Goal: Task Accomplishment & Management: Manage account settings

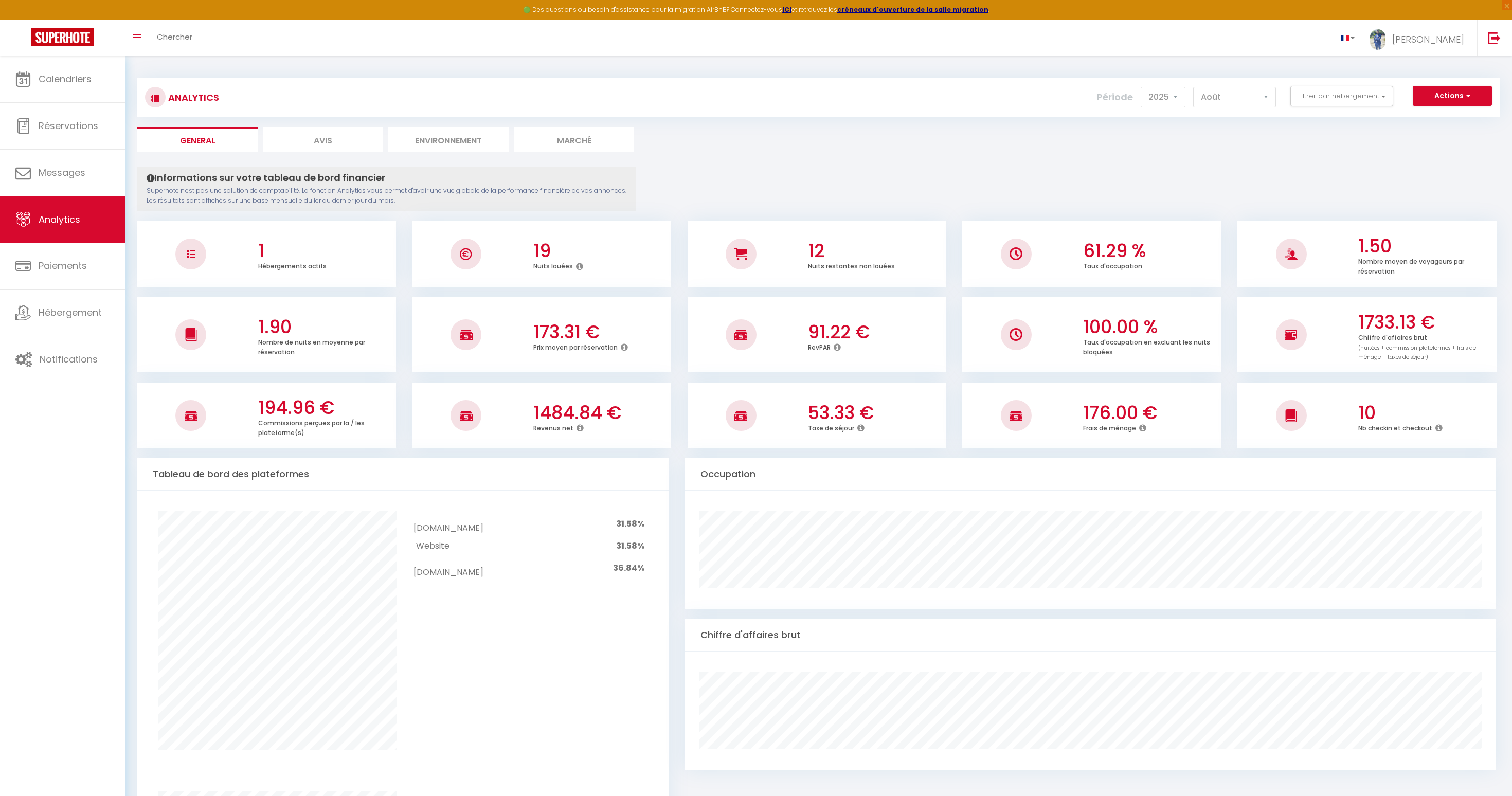
select select "2025"
select select "8"
click at [68, 73] on span "Calendriers" at bounding box center [65, 79] width 53 height 13
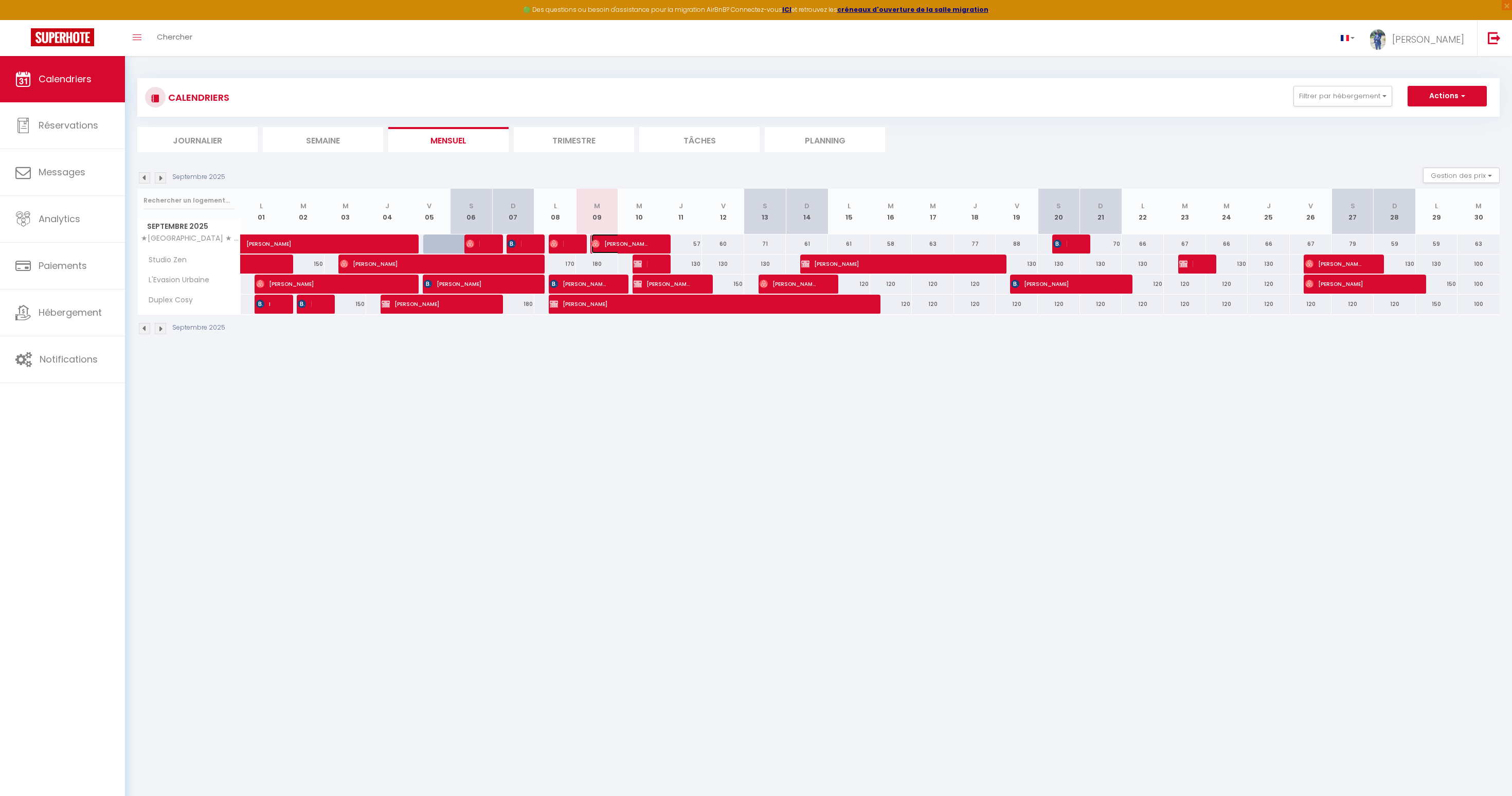
click at [598, 241] on img at bounding box center [595, 243] width 8 height 8
select select "OK"
select select "1"
select select "0"
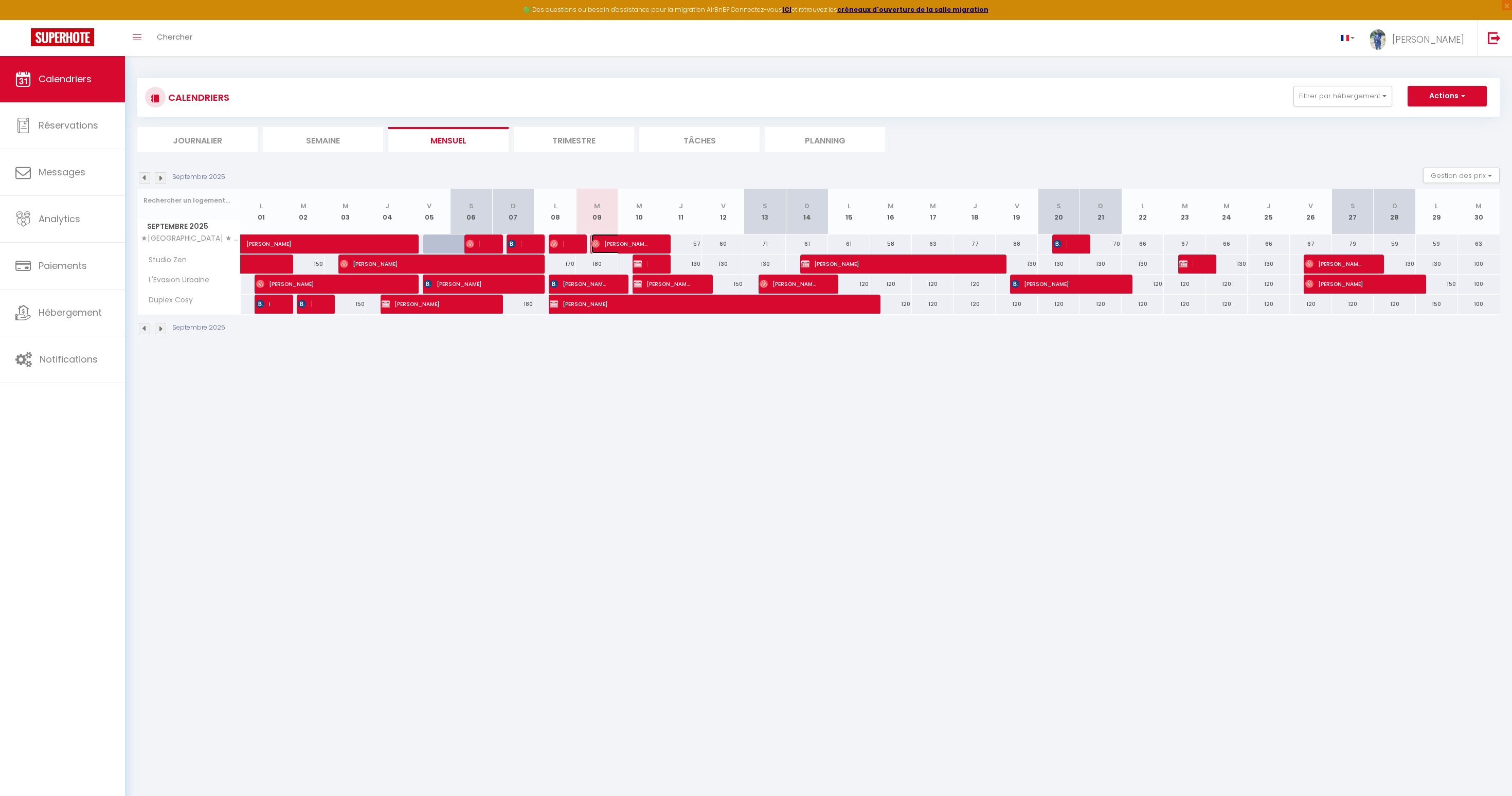
select select "1"
select select
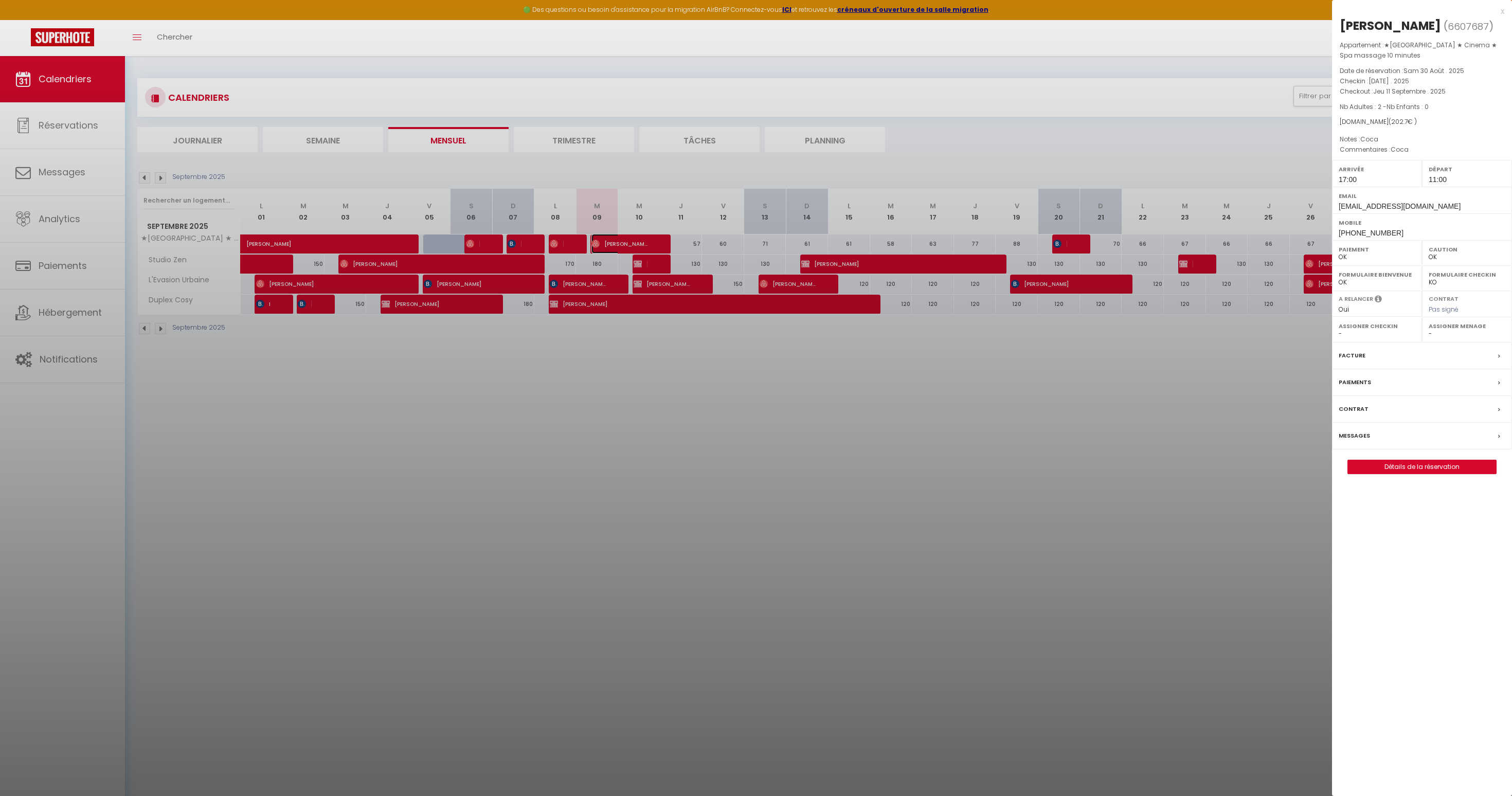
select select "33119"
click at [1418, 28] on div "[PERSON_NAME]" at bounding box center [1390, 25] width 101 height 17
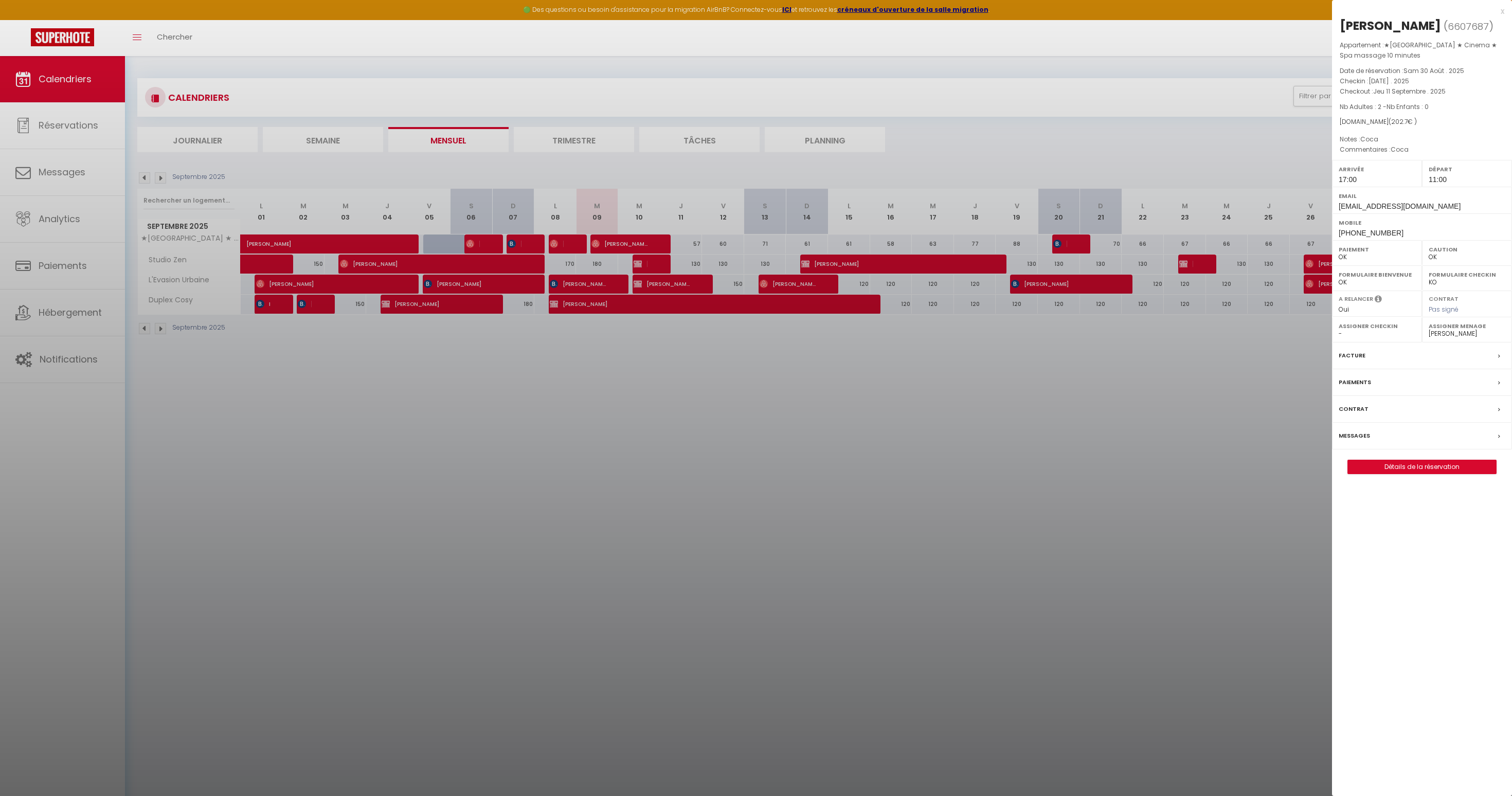
click at [1418, 28] on div "[PERSON_NAME]" at bounding box center [1390, 25] width 101 height 17
click at [1392, 87] on p "Checkin : [DATE] . 2025" at bounding box center [1422, 81] width 165 height 10
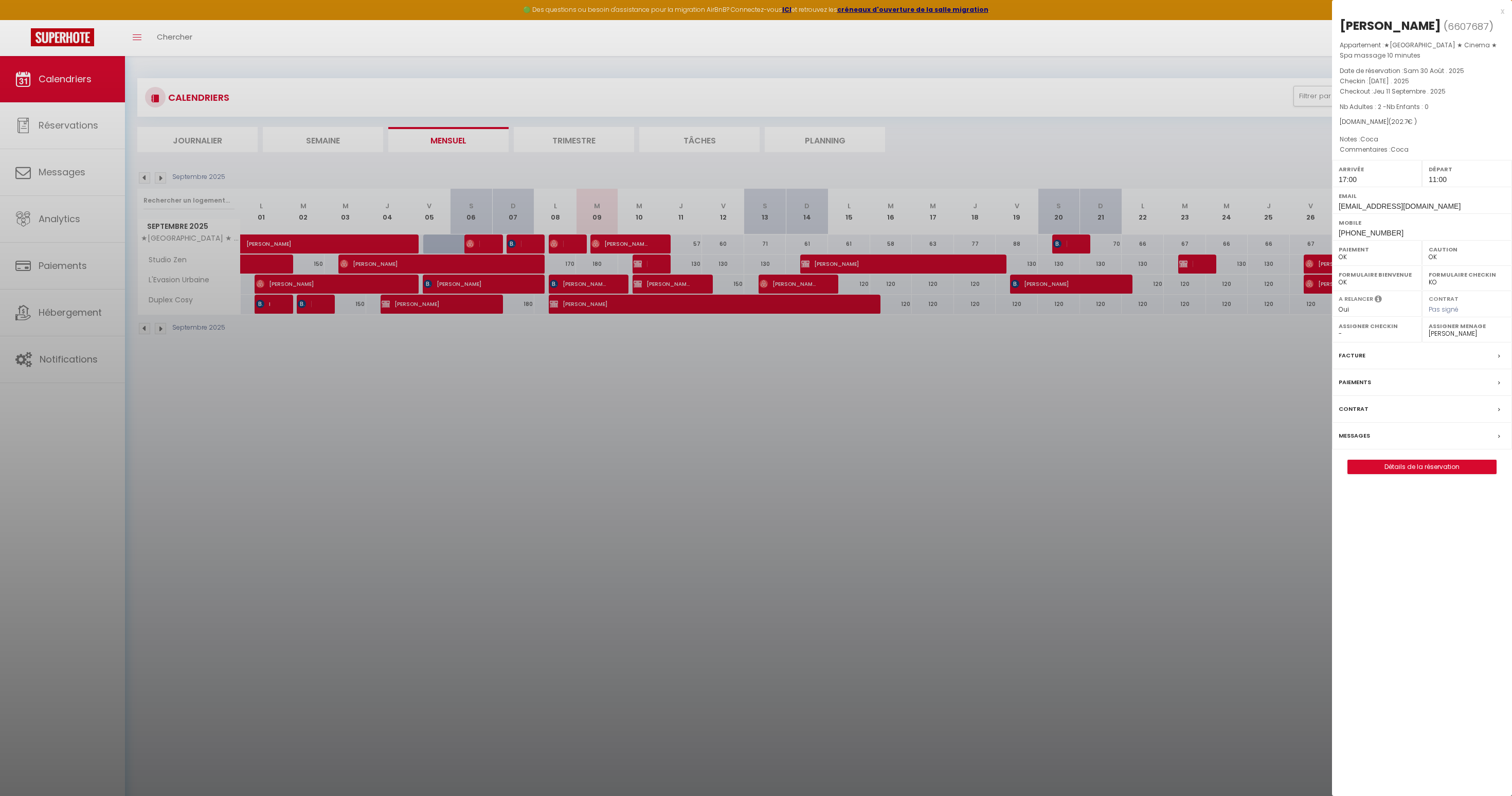
click at [1392, 87] on p "Checkin : [DATE] . 2025" at bounding box center [1422, 81] width 165 height 10
click at [1392, 95] on span "Jeu 11 Septembre . 2025" at bounding box center [1409, 91] width 73 height 9
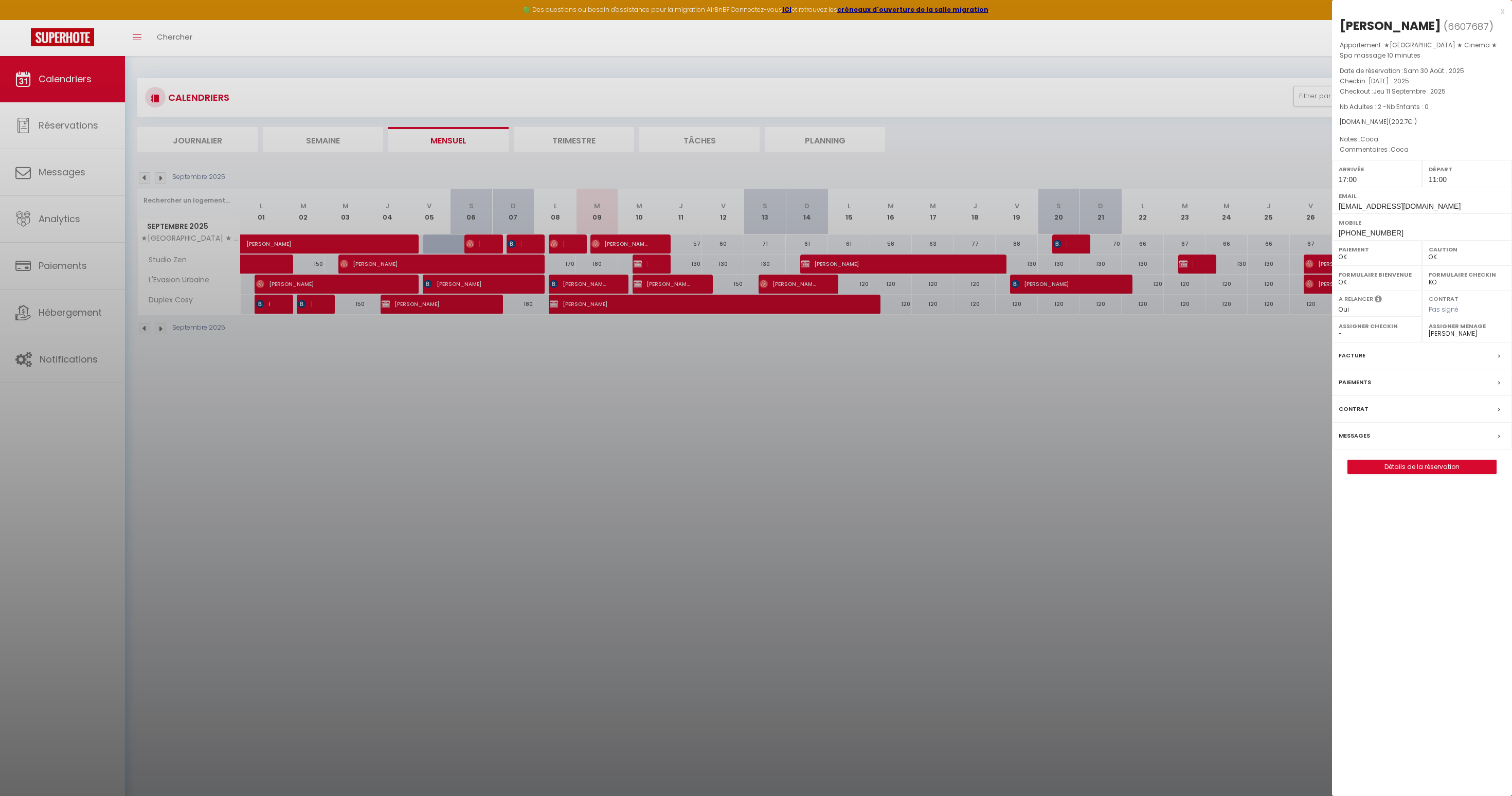
click at [1369, 111] on span "Nb Adultes : 2 - Nb Enfants : 0" at bounding box center [1384, 107] width 89 height 9
click at [1391, 126] on span "202.7" at bounding box center [1399, 122] width 17 height 9
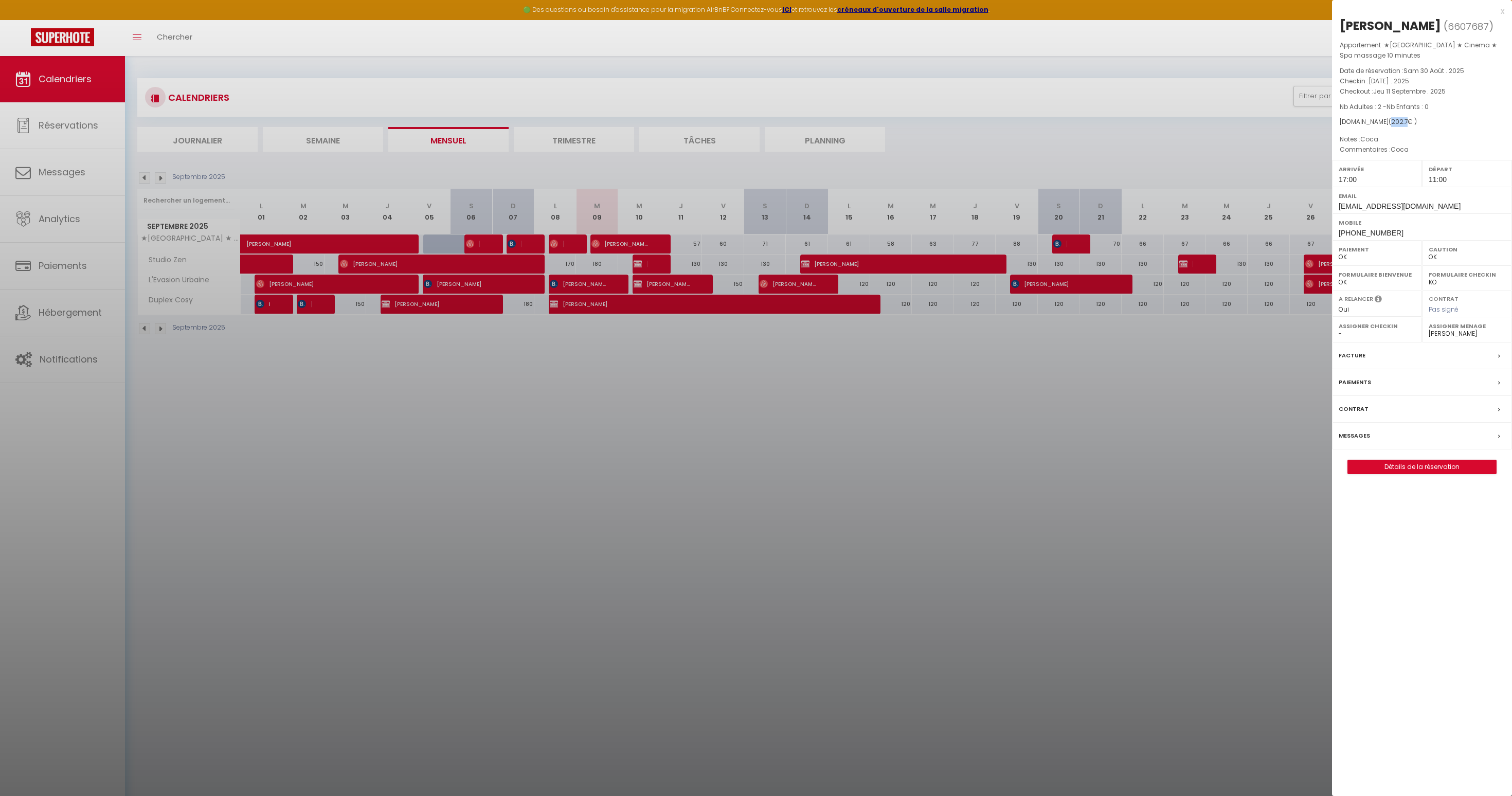
click at [1391, 126] on span "202.7" at bounding box center [1399, 122] width 17 height 9
click at [1355, 237] on span "[PHONE_NUMBER]" at bounding box center [1371, 232] width 65 height 8
click at [1468, 331] on label "Assigner Menage" at bounding box center [1467, 326] width 76 height 10
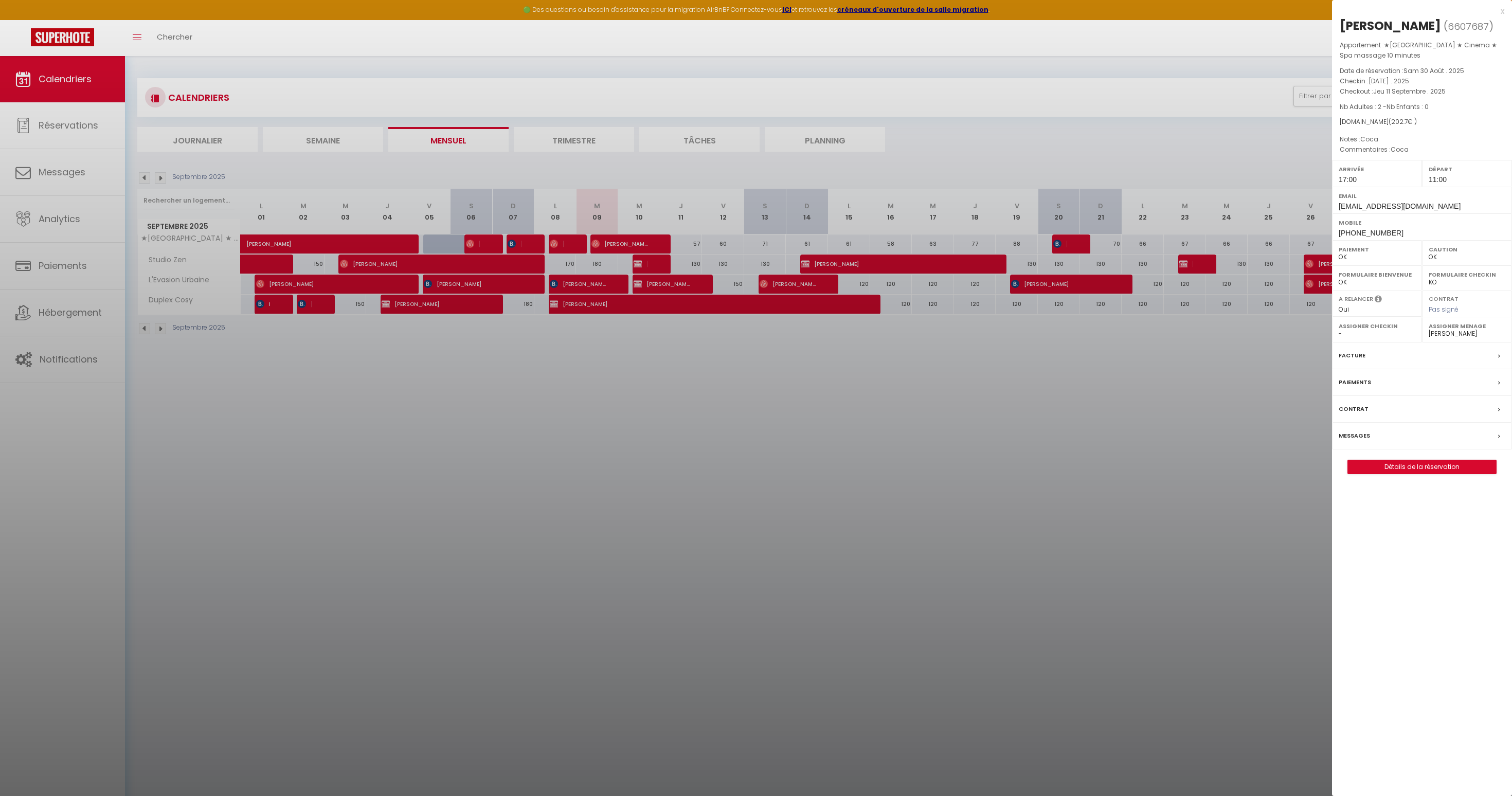
click at [1464, 331] on label "Assigner Menage" at bounding box center [1467, 326] width 76 height 10
click at [1454, 331] on label "Assigner Menage" at bounding box center [1467, 326] width 76 height 10
click at [1117, 442] on div at bounding box center [756, 398] width 1512 height 796
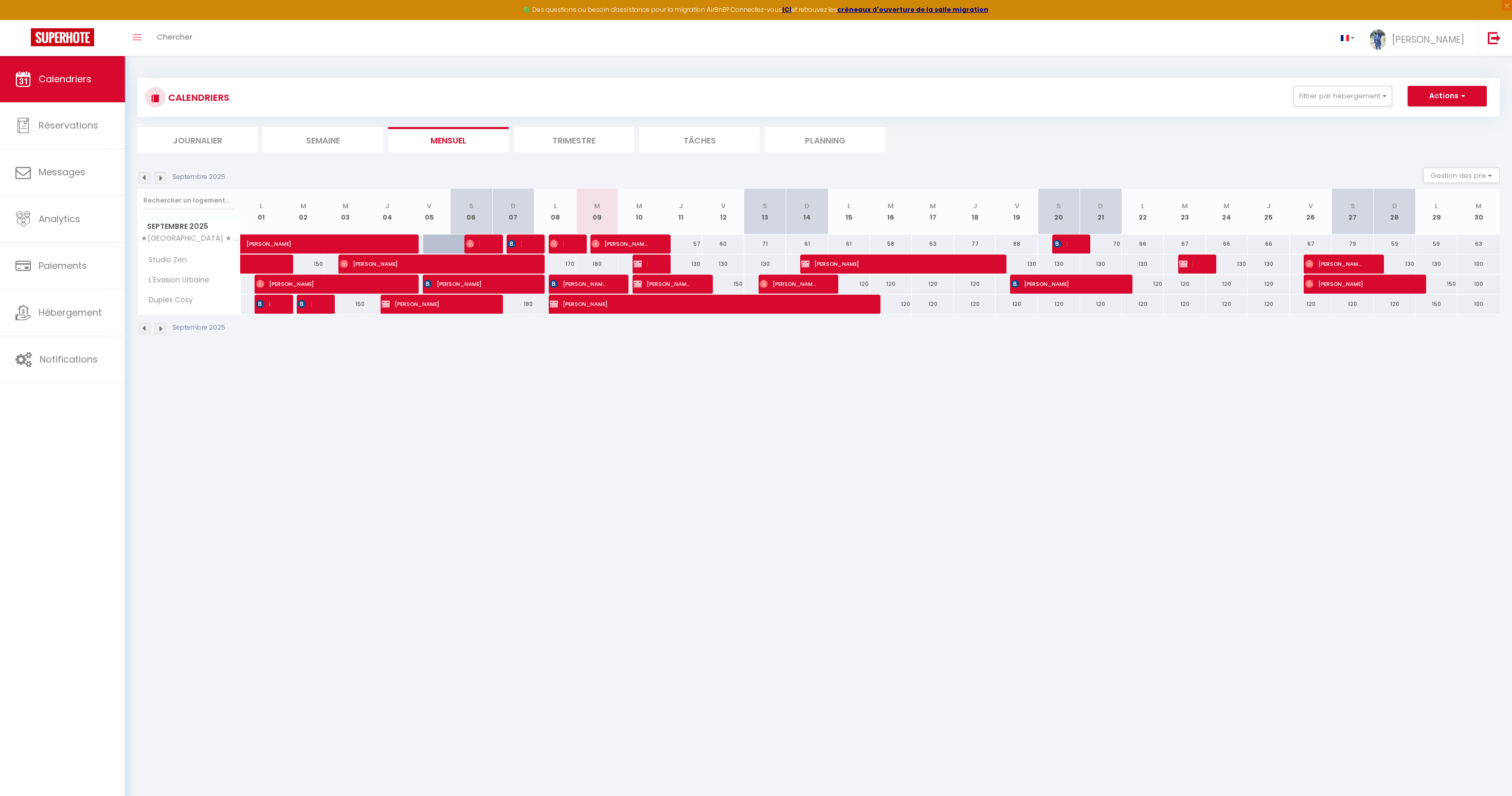
scroll to position [5, 0]
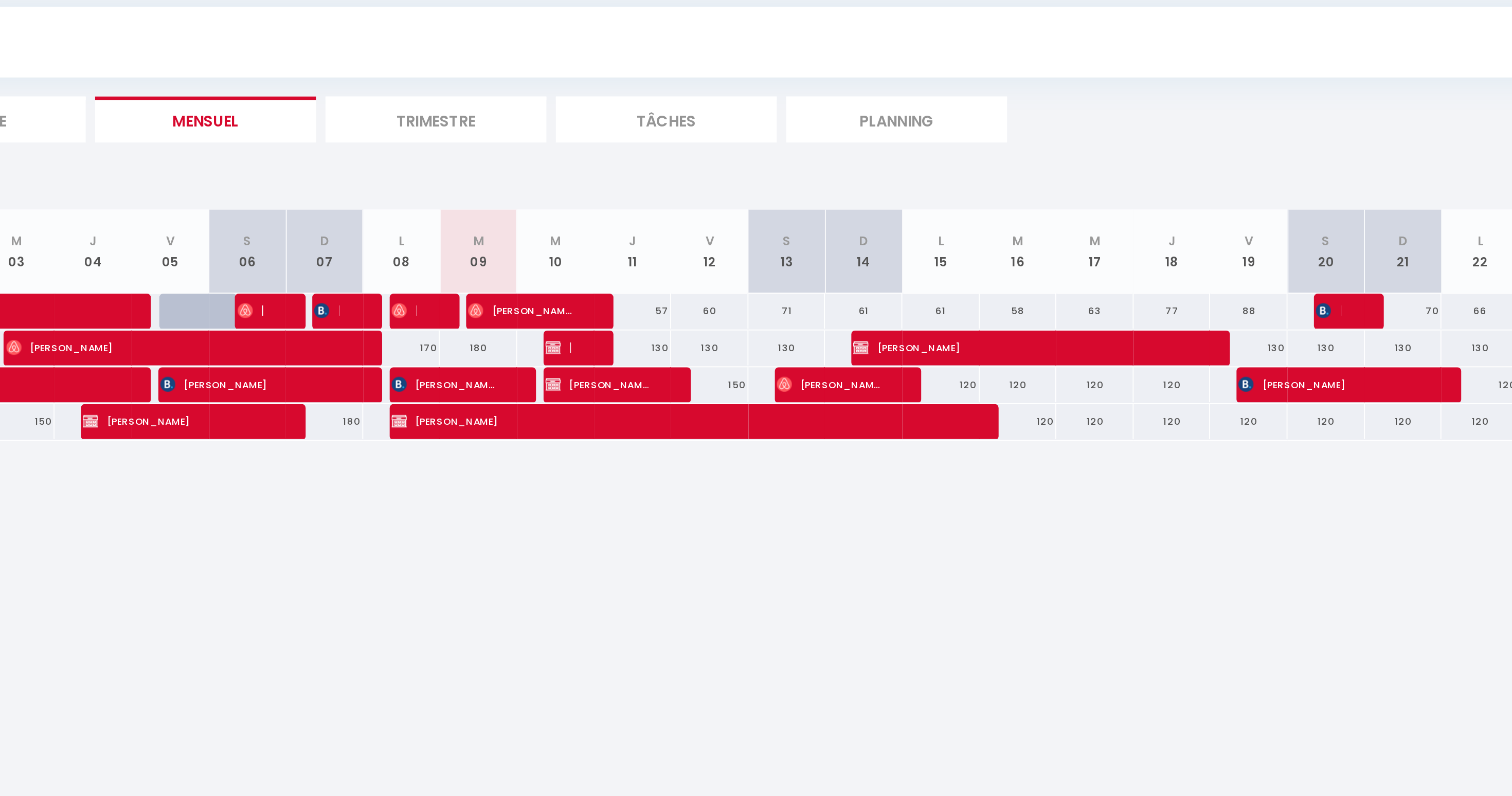
click at [697, 237] on div "57" at bounding box center [681, 239] width 42 height 19
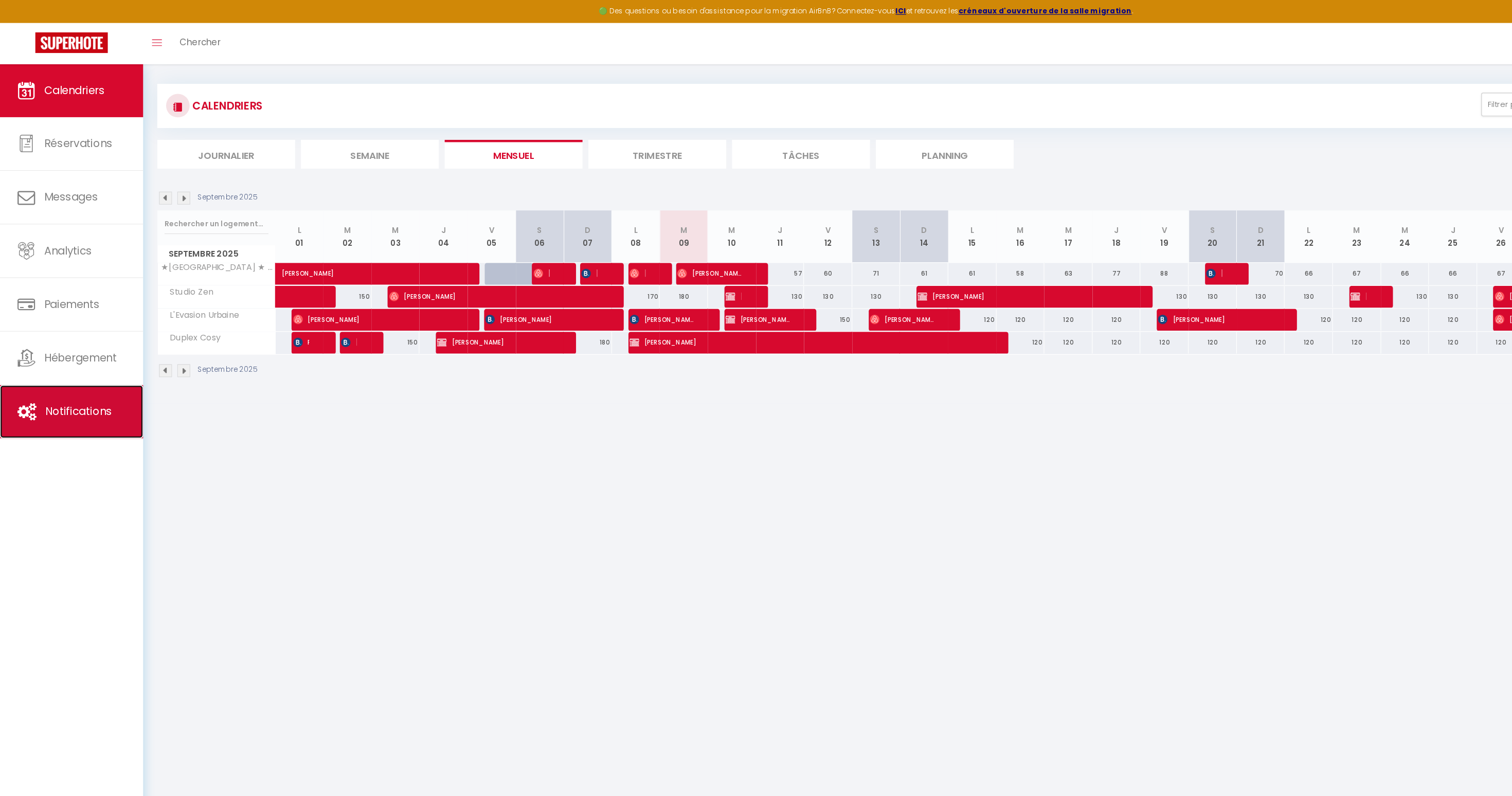
click at [69, 362] on span "Notifications" at bounding box center [68, 359] width 58 height 13
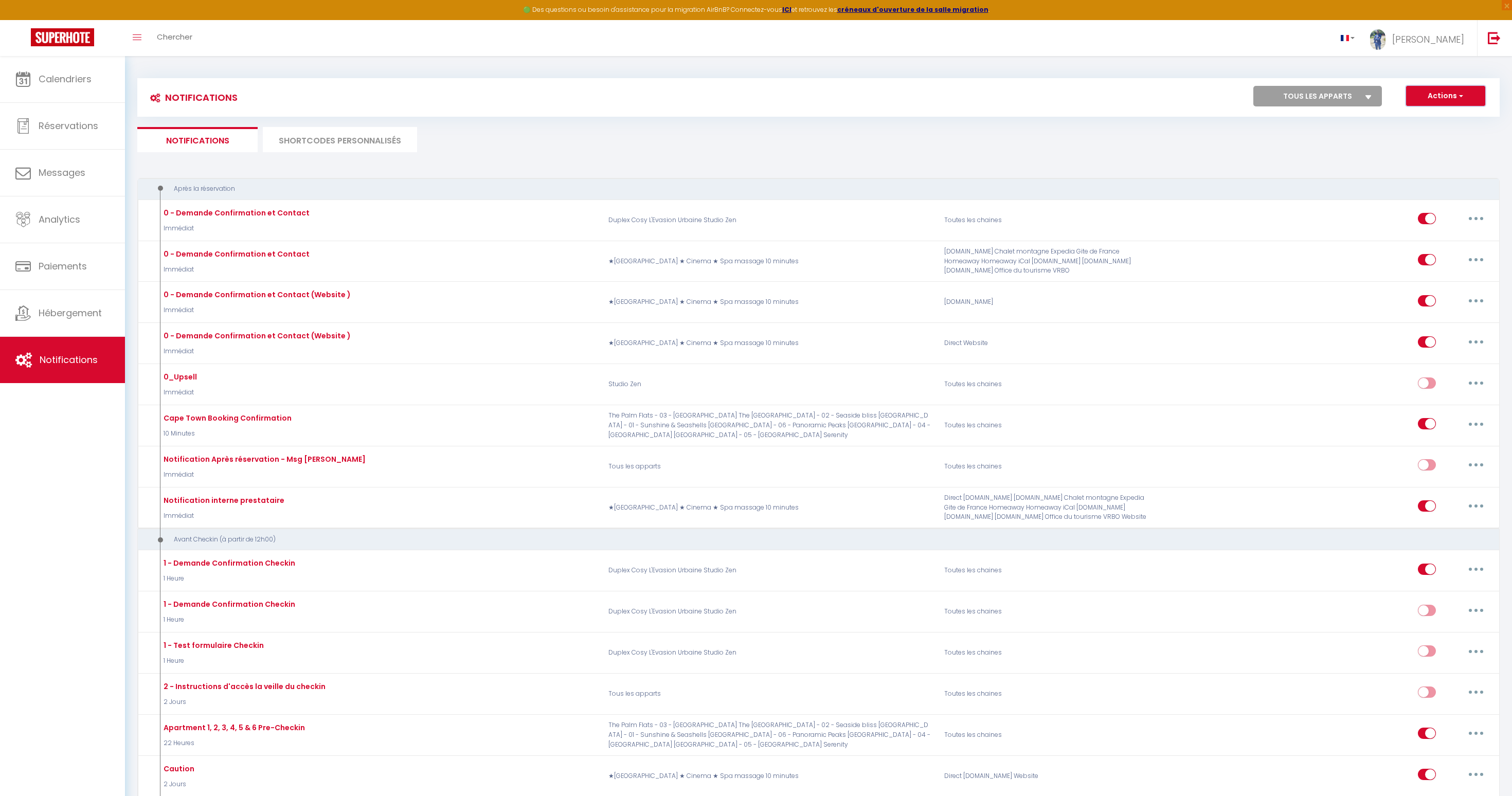
click at [1428, 99] on button "Actions" at bounding box center [1446, 96] width 79 height 20
click at [1331, 93] on select "Tous les apparts The Palm Flats - 03 - [GEOGRAPHIC_DATA] [GEOGRAPHIC_DATA] - 02…" at bounding box center [1318, 96] width 129 height 20
select select "28473"
click at [1254, 86] on select "Tous les apparts The Palm Flats - 03 - [GEOGRAPHIC_DATA] [GEOGRAPHIC_DATA] - 02…" at bounding box center [1318, 96] width 129 height 20
checkbox input "false"
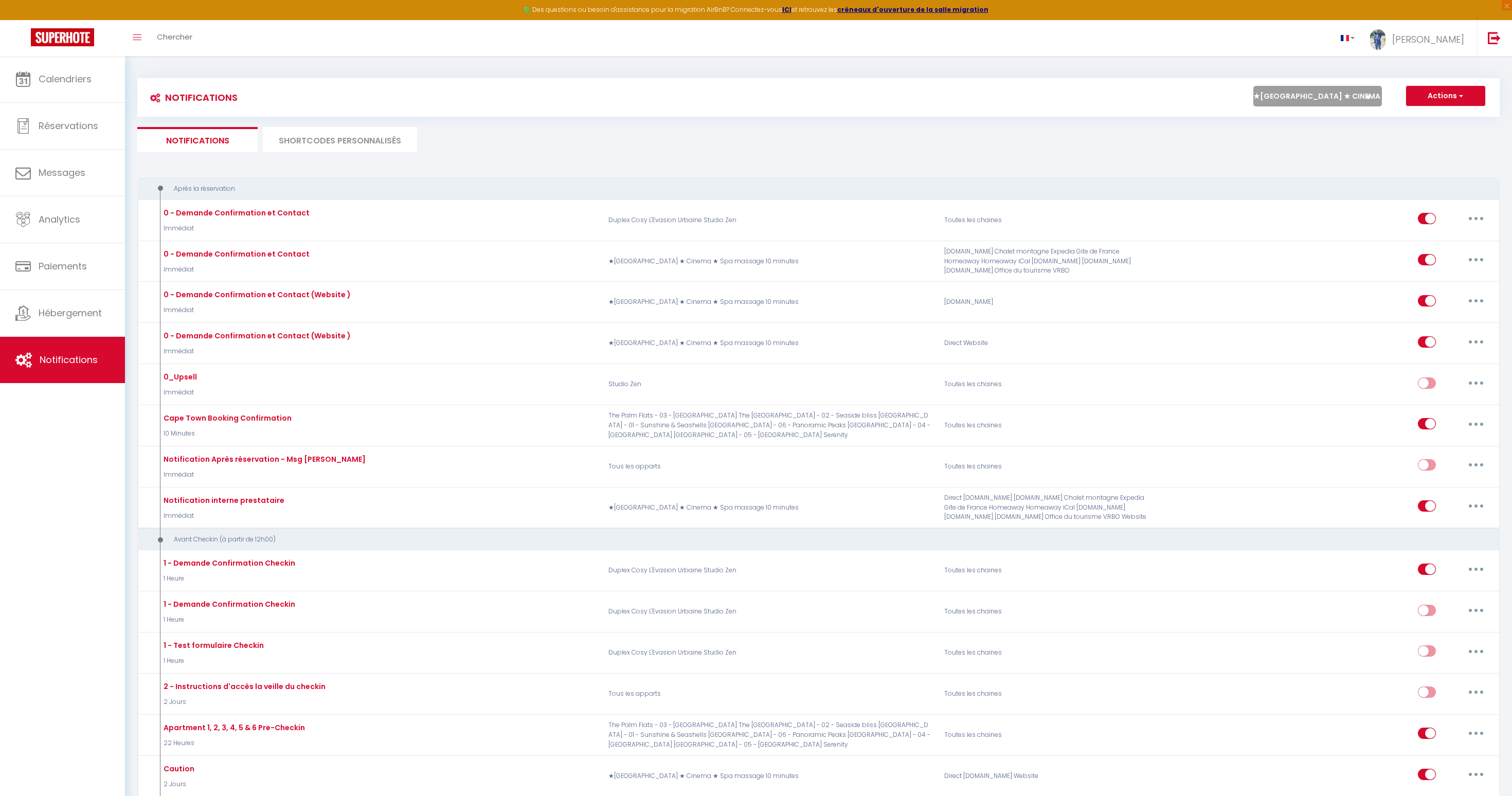
checkbox input "true"
checkbox input "false"
checkbox input "true"
checkbox input "false"
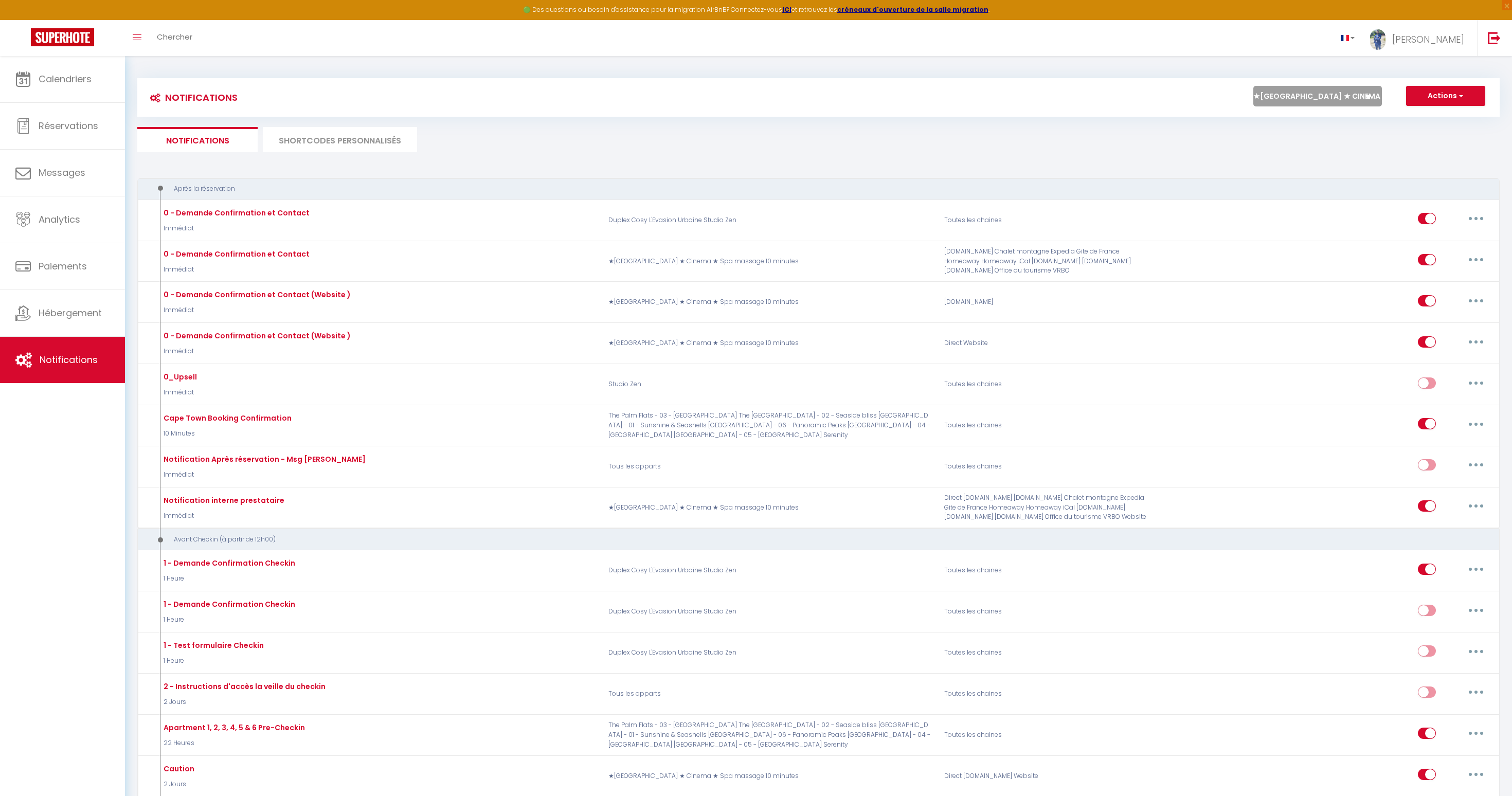
checkbox input "false"
checkbox input "true"
checkbox input "false"
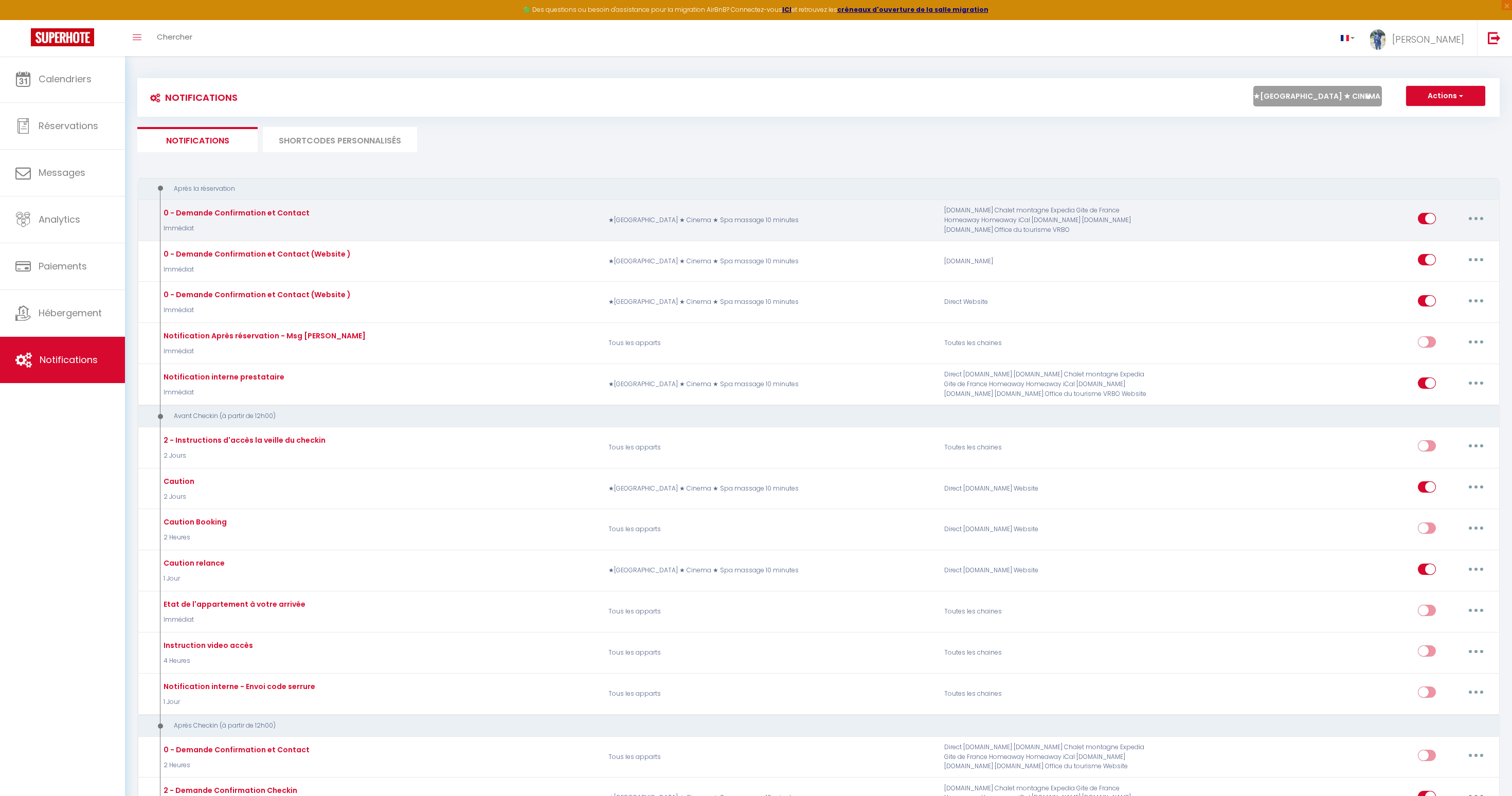
click at [1481, 215] on button "button" at bounding box center [1476, 218] width 29 height 17
click at [1438, 244] on link "Editer" at bounding box center [1449, 242] width 76 height 17
type input "0 - Demande Confirmation et Contact"
select select "Immédiat"
select select "if_booking_is_paid"
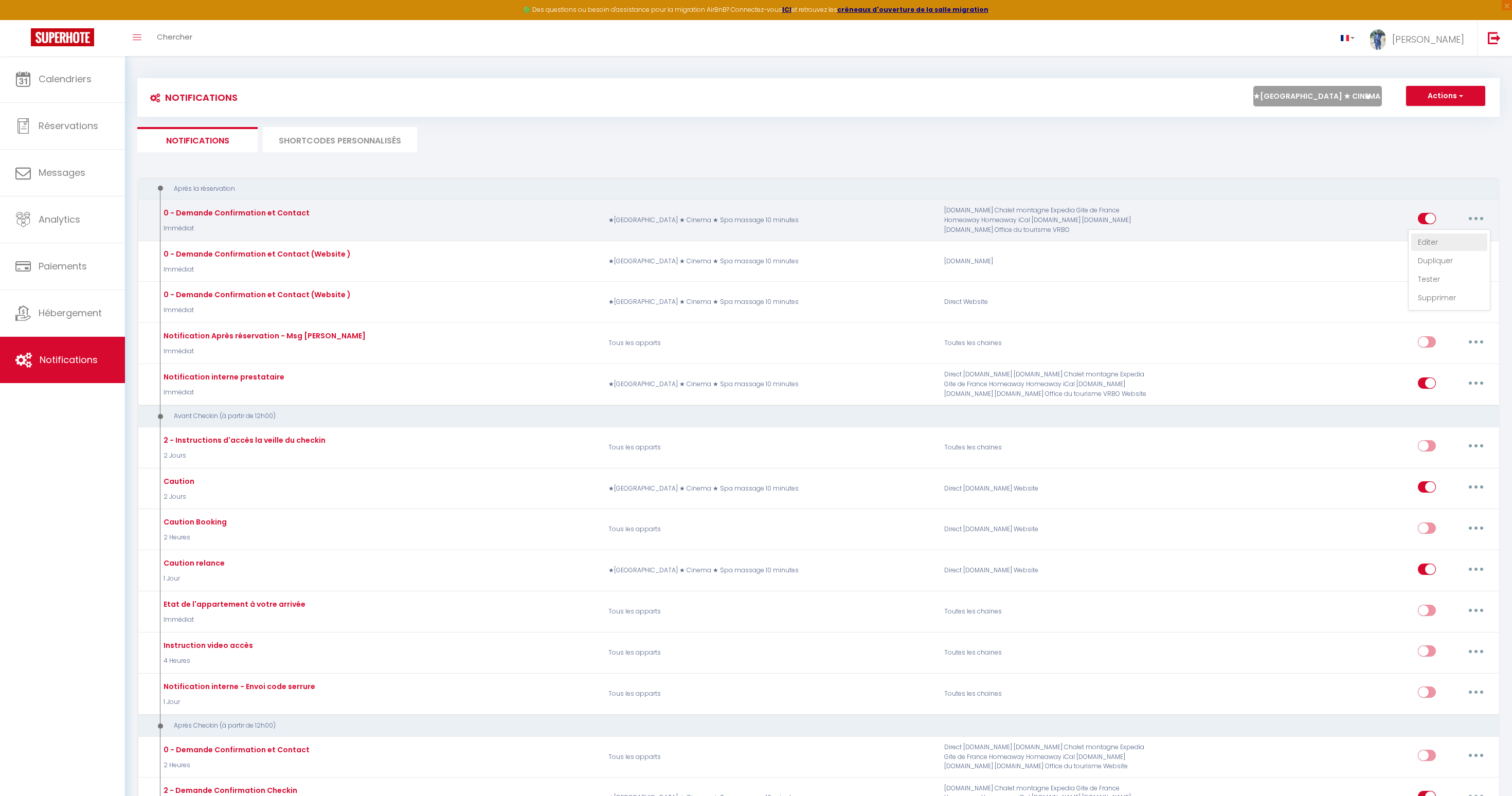
checkbox input "true"
checkbox input "false"
radio input "true"
type input "Merci de confirmer votre réservation - [BOOKING:ID] - [GUEST:FIRST_NAME] [GUEST…"
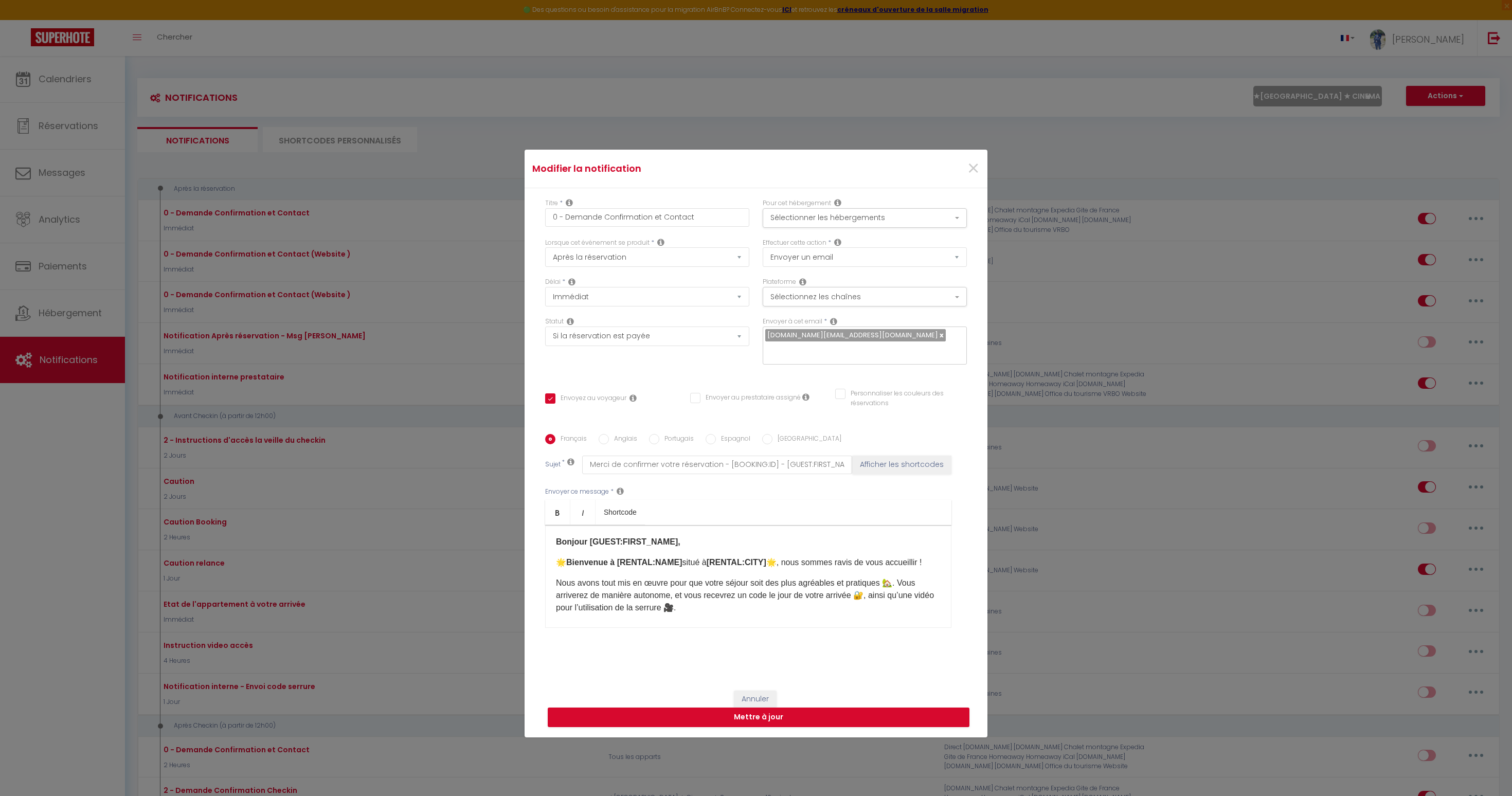
scroll to position [90, 0]
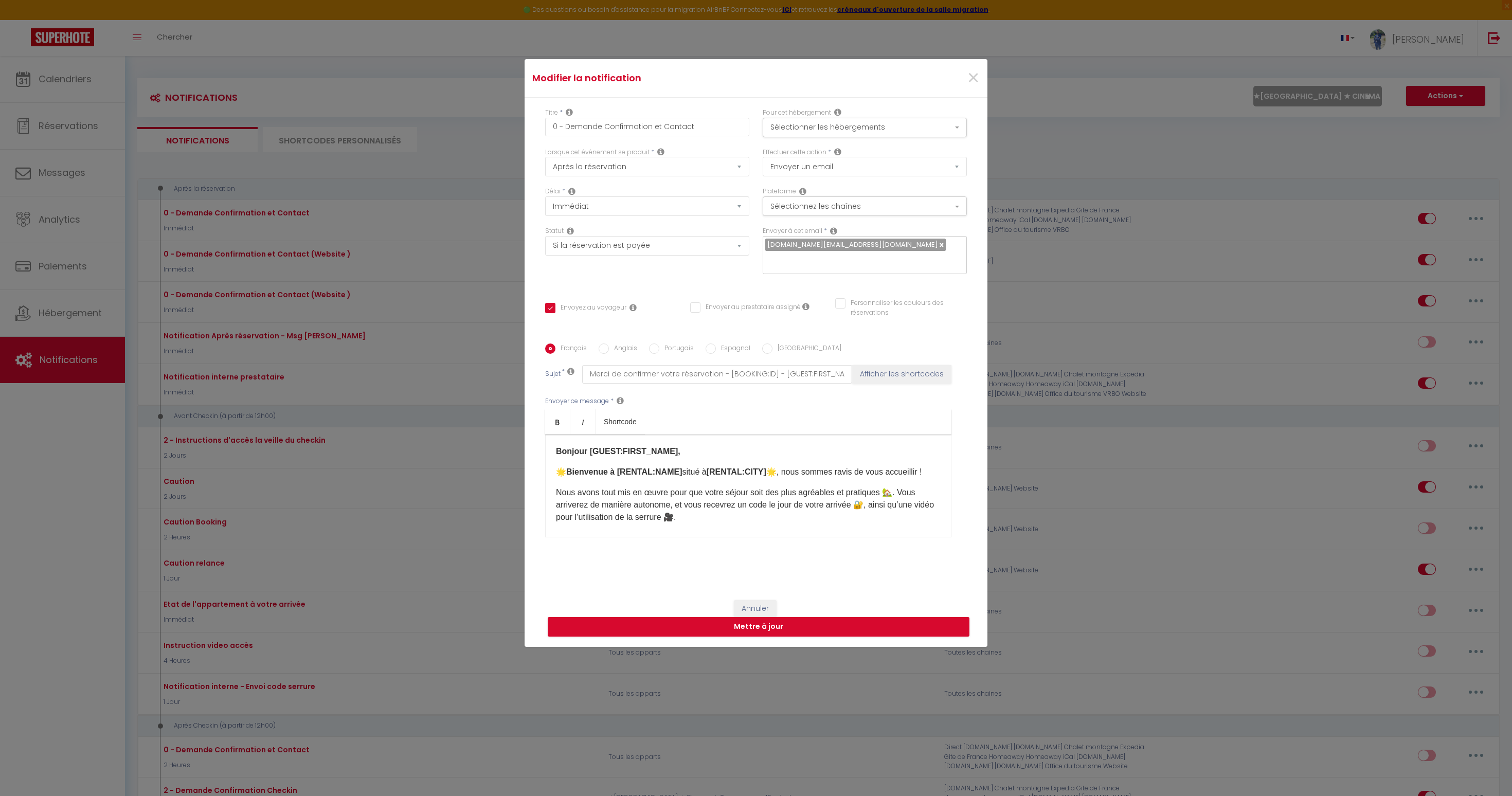
click at [646, 449] on p "Bonjour [GUEST:FIRST_NAME]," at bounding box center [748, 451] width 384 height 12
click at [670, 469] on b "Bienvenue à [RENTAL:NAME]" at bounding box center [625, 471] width 116 height 9
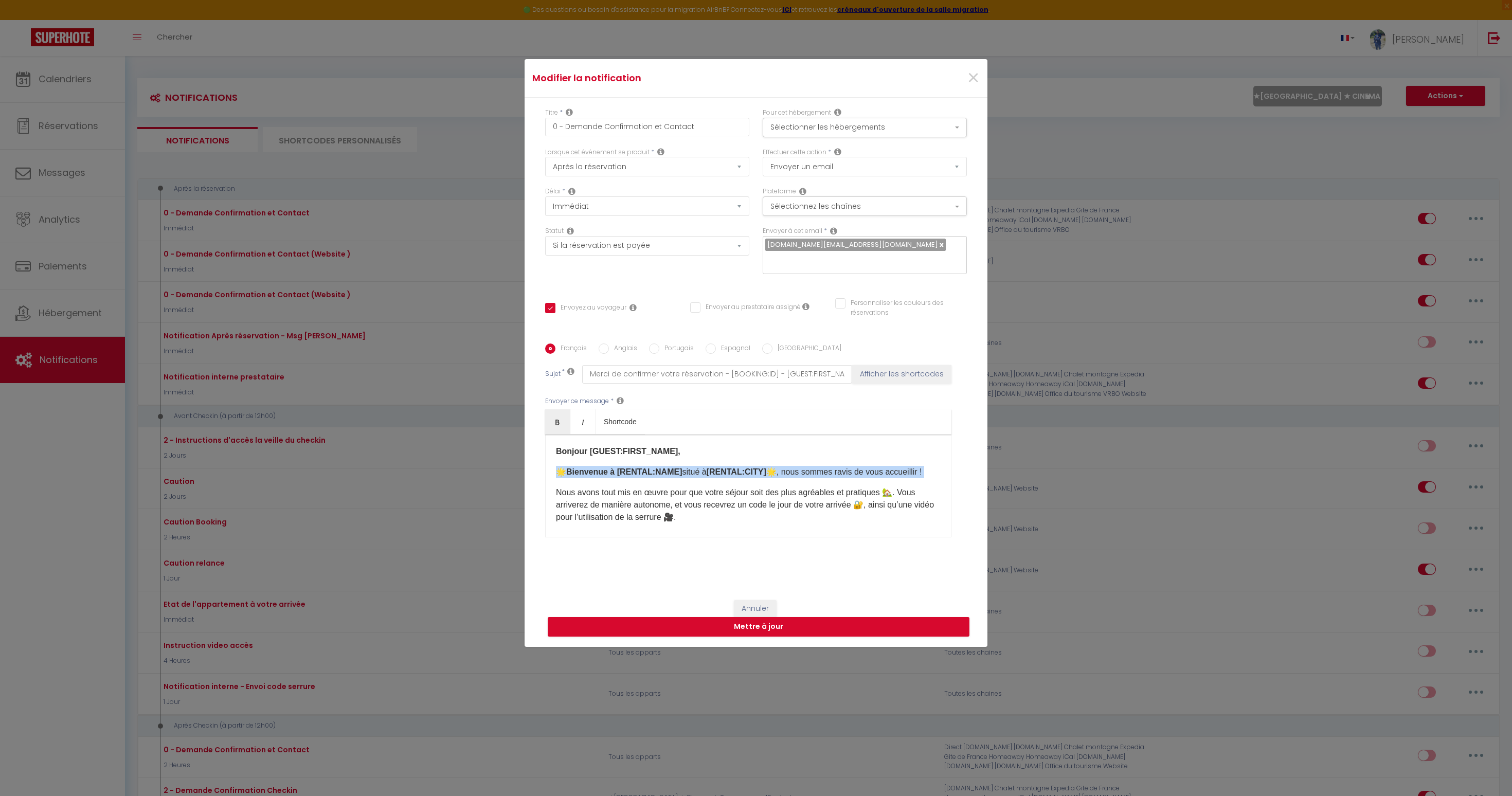
click at [670, 469] on b "Bienvenue à [RENTAL:NAME]" at bounding box center [625, 471] width 116 height 9
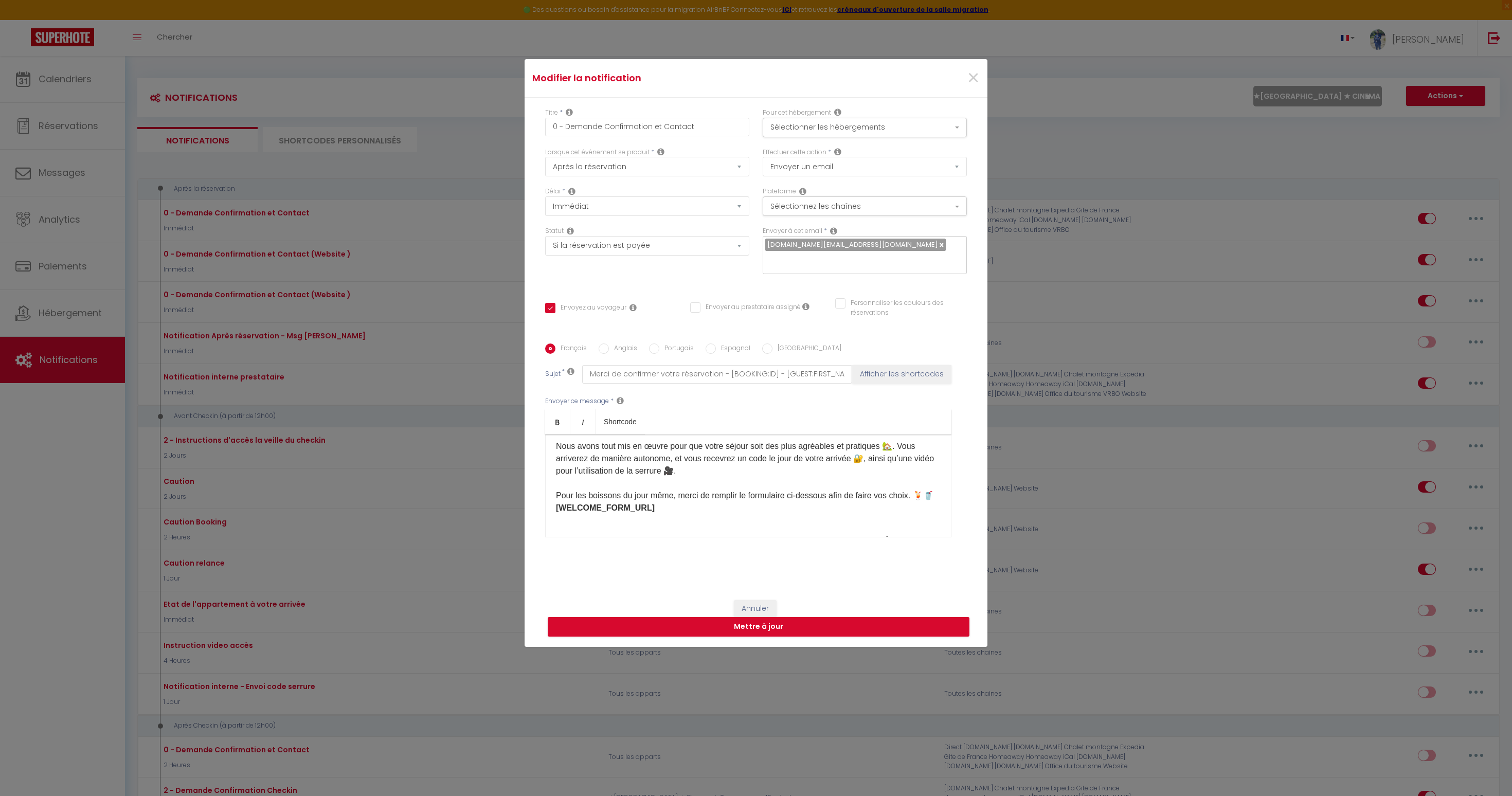
scroll to position [48, 0]
click at [638, 501] on strong "[WELCOME_FORM_URL] ​" at bounding box center [606, 506] width 99 height 9
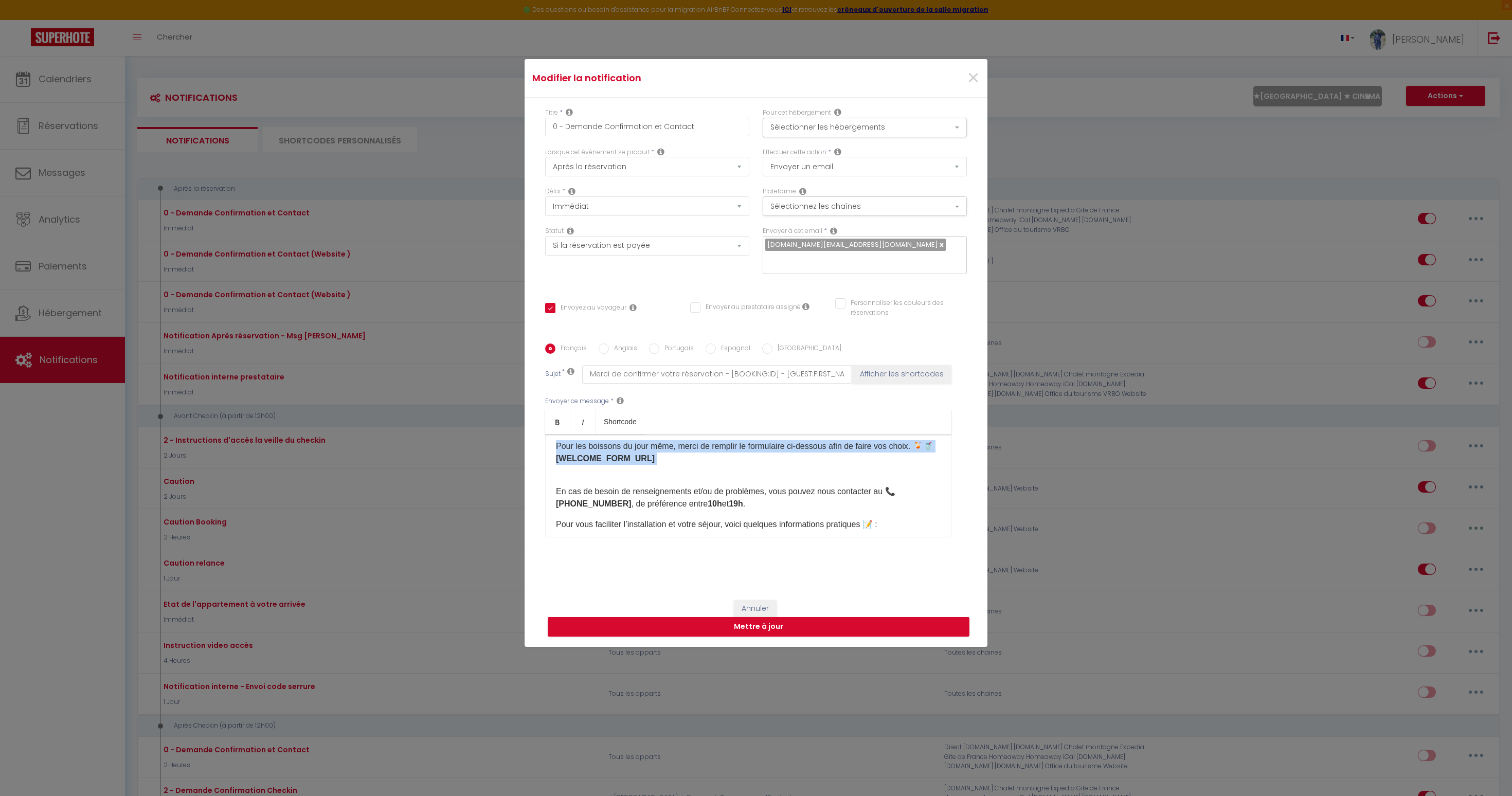
scroll to position [103, 0]
click at [652, 478] on p "​En cas de besoin de renseignements et/ou de problèmes, vous pouvez nous contac…" at bounding box center [748, 490] width 384 height 25
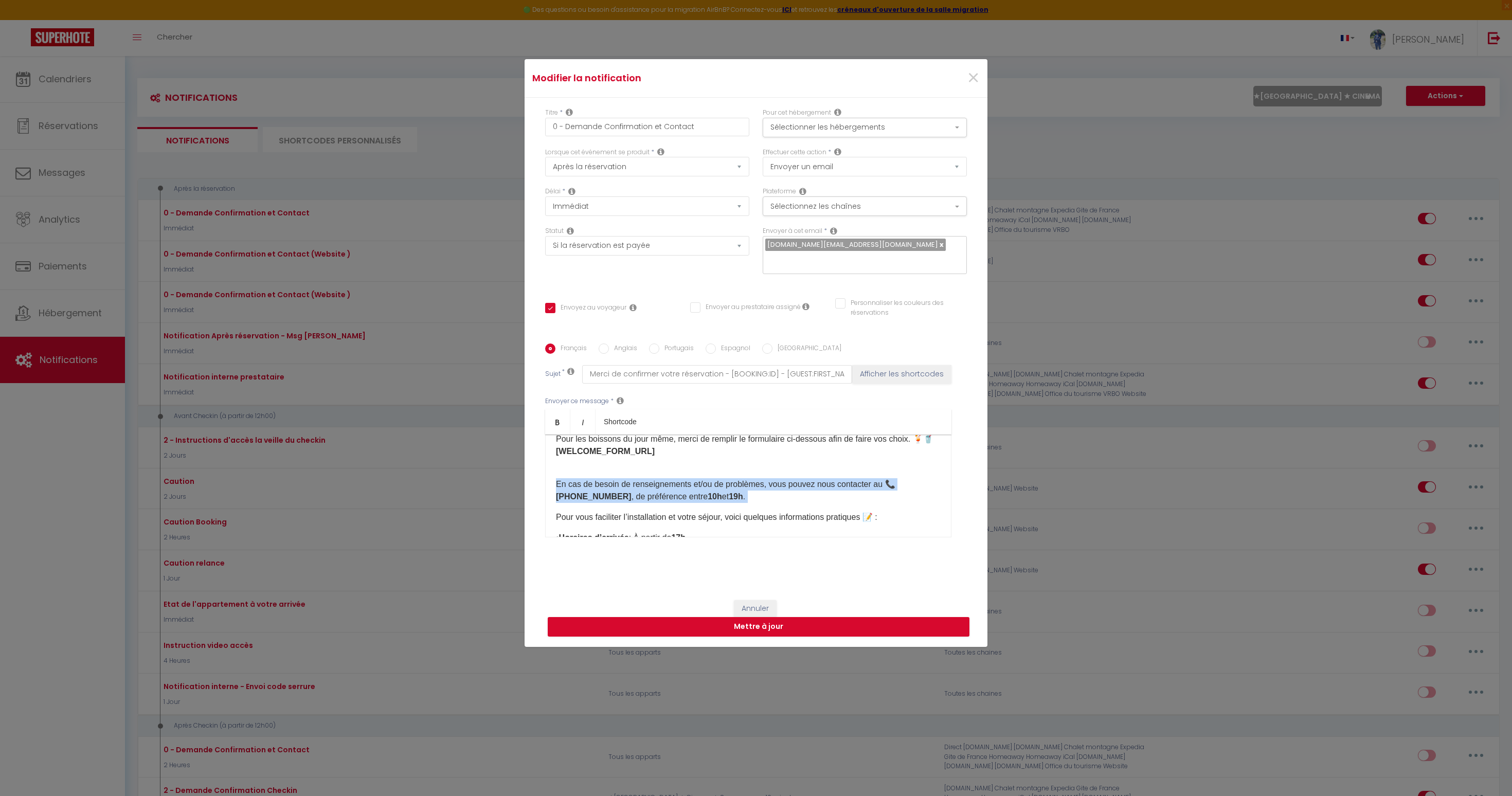
click at [652, 478] on p "​En cas de besoin de renseignements et/ou de problèmes, vous pouvez nous contac…" at bounding box center [748, 490] width 384 height 25
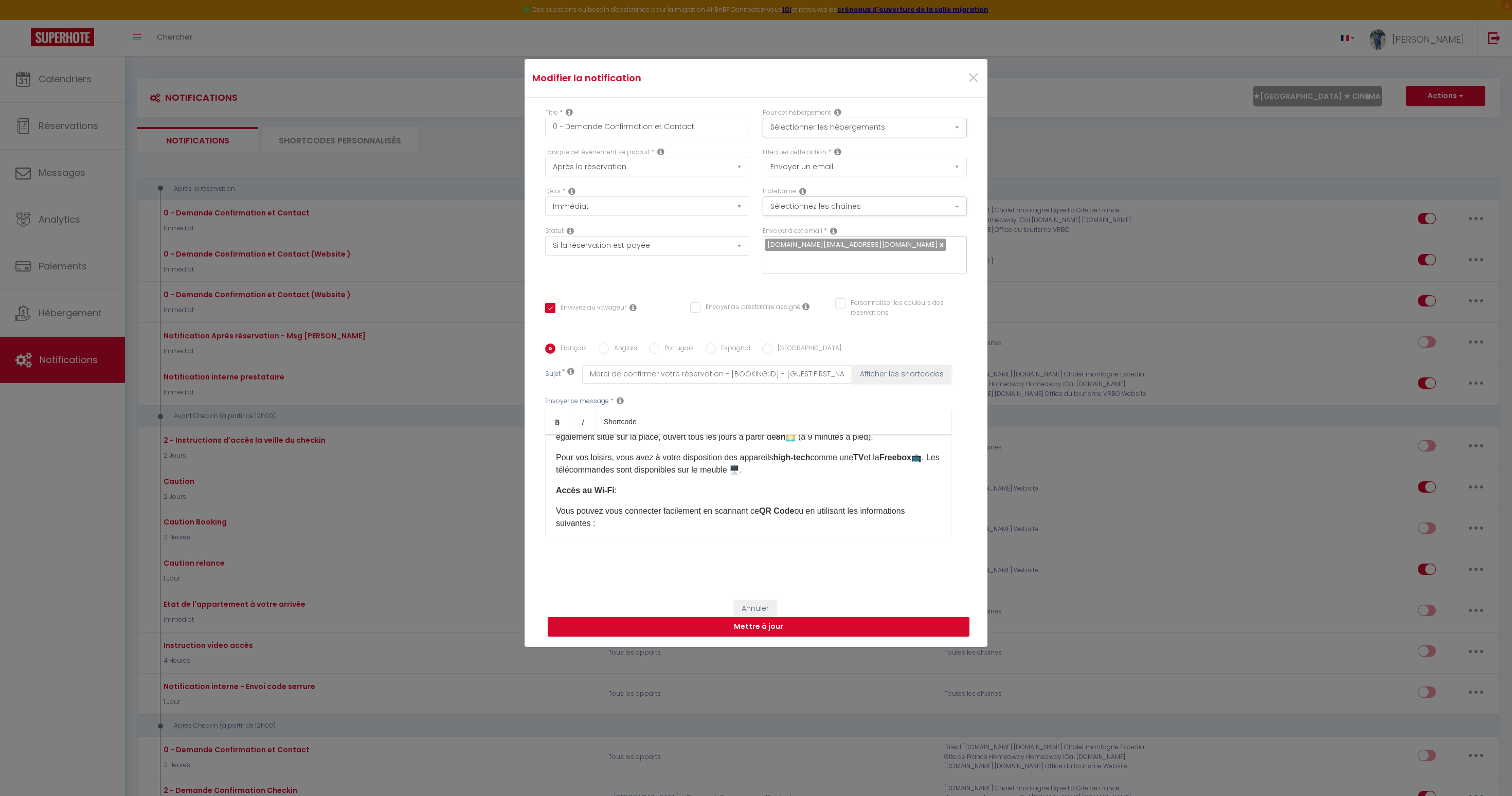
scroll to position [410, 0]
click at [748, 600] on button "Annuler" at bounding box center [755, 608] width 43 height 17
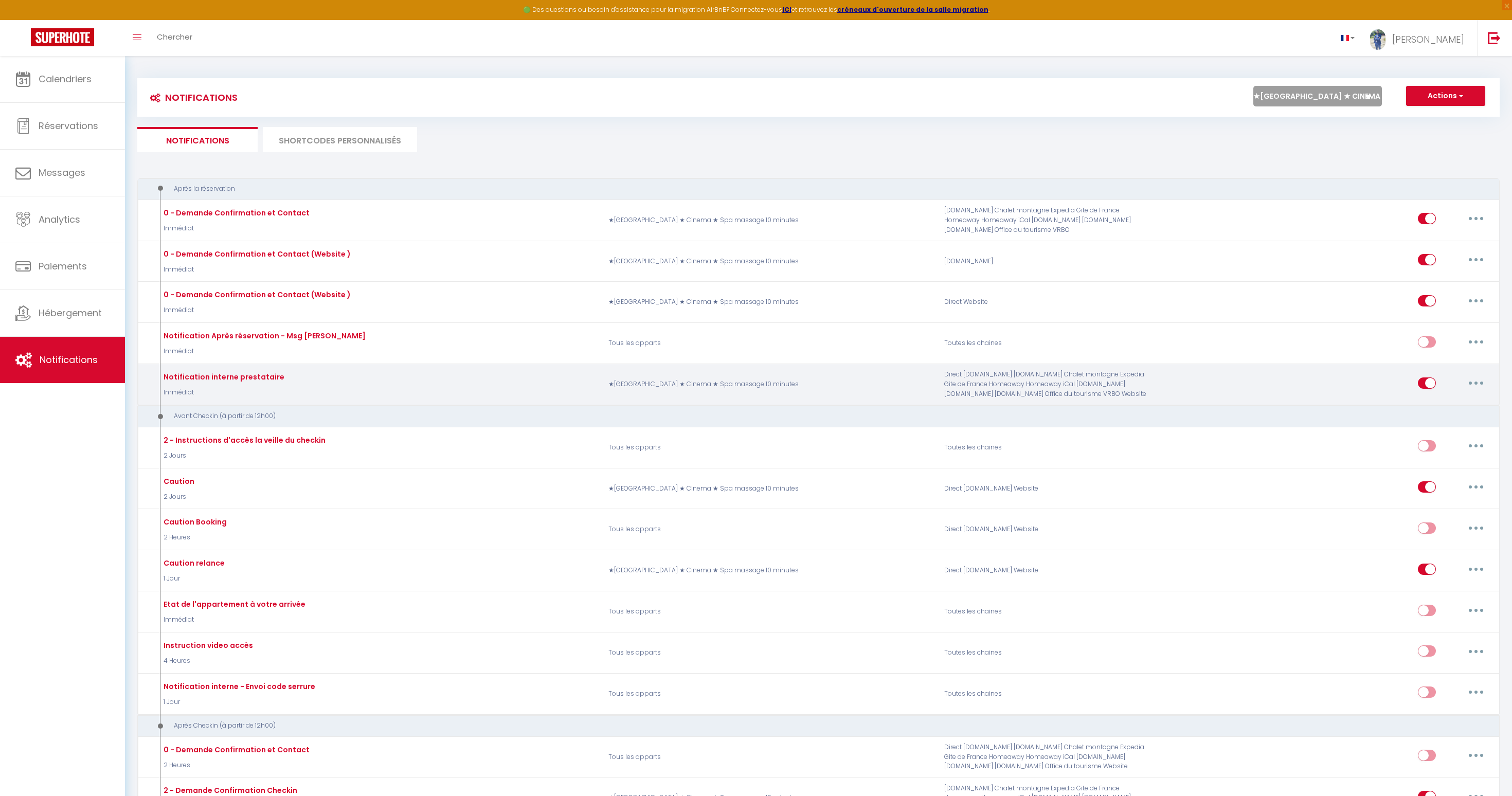
click at [1475, 382] on icon "button" at bounding box center [1476, 383] width 3 height 3
click at [1440, 405] on link "Editer" at bounding box center [1449, 406] width 76 height 17
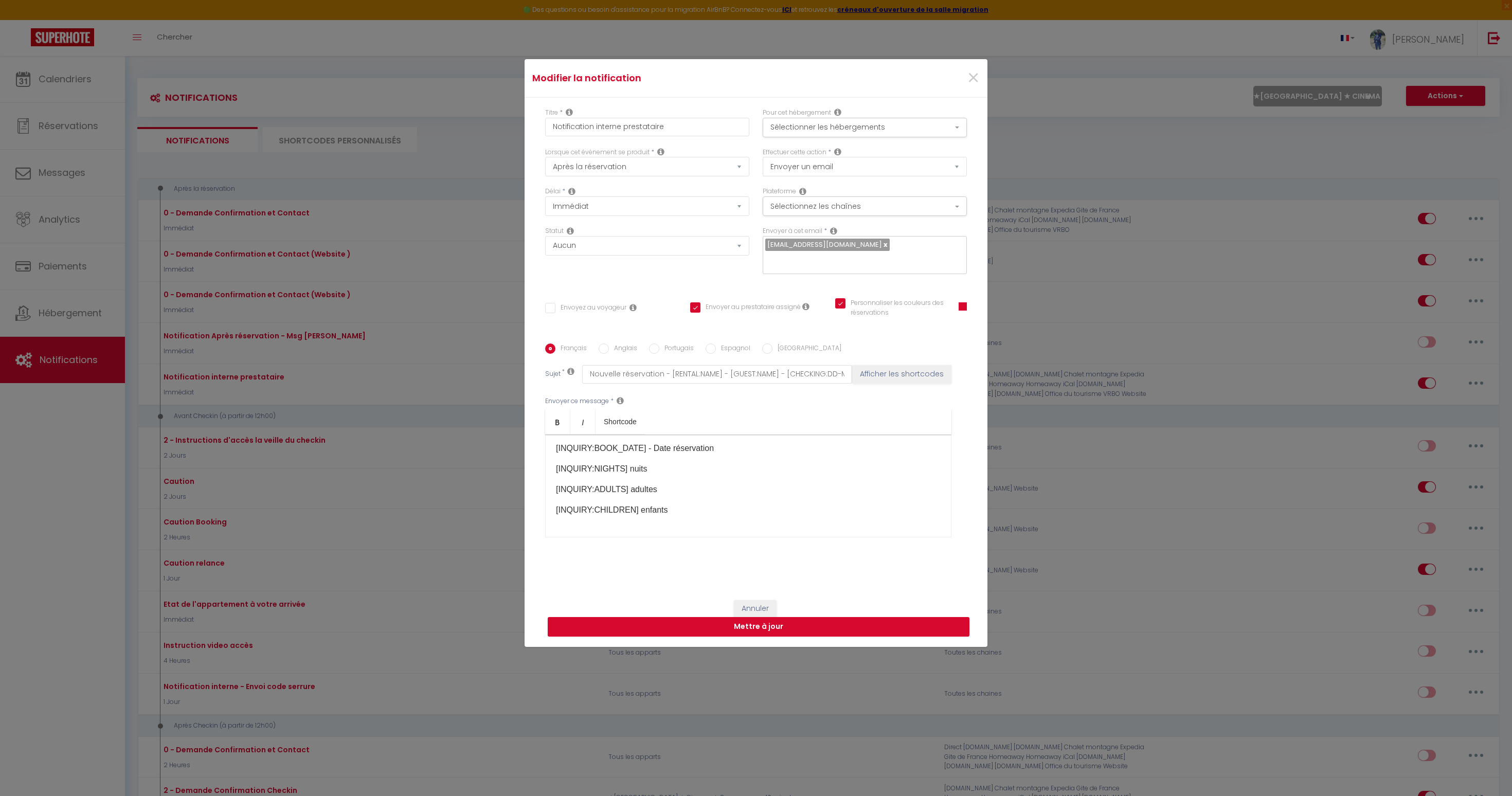
scroll to position [0, 0]
click at [763, 600] on button "Annuler" at bounding box center [755, 608] width 43 height 17
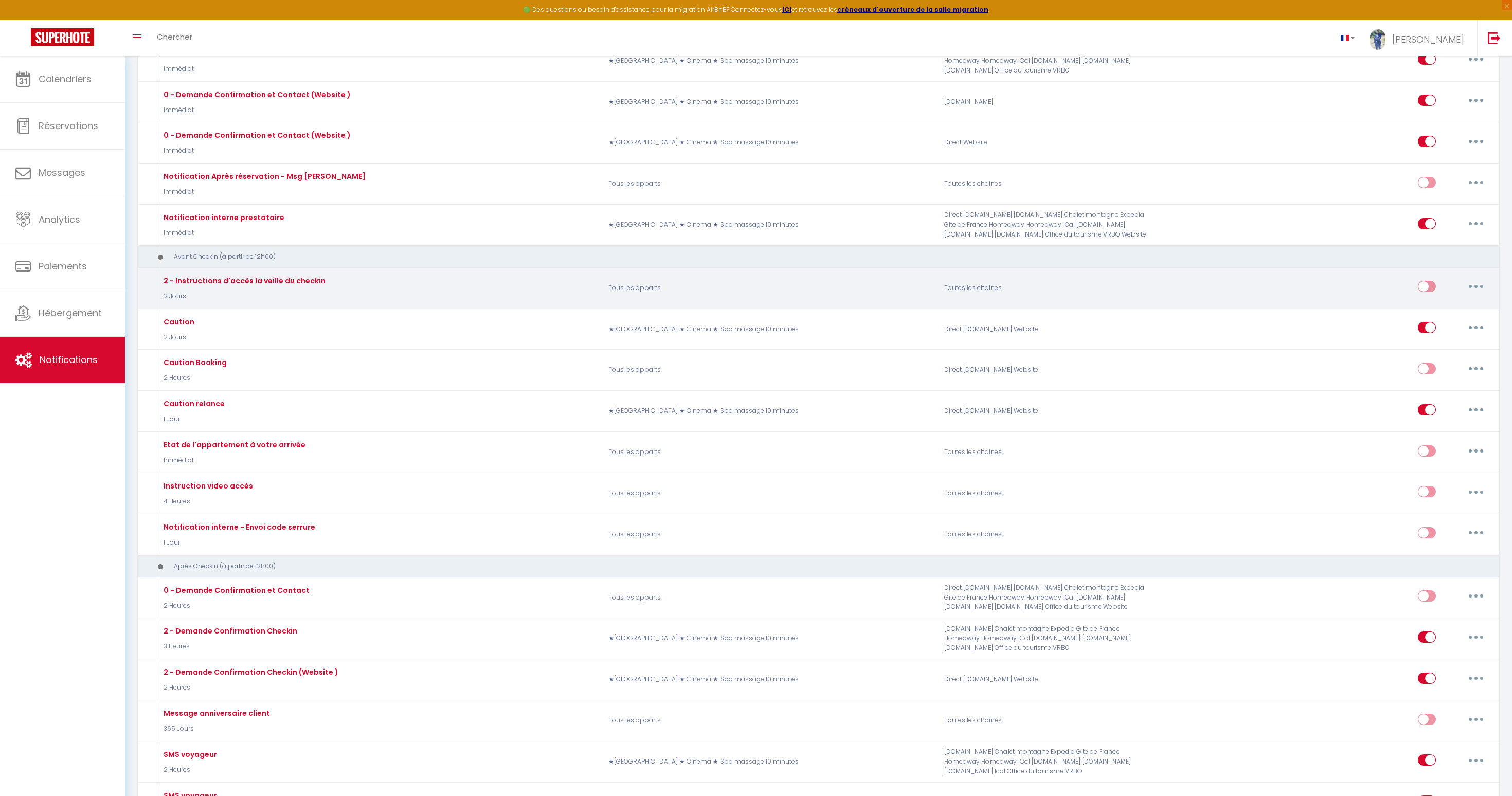
scroll to position [192, 0]
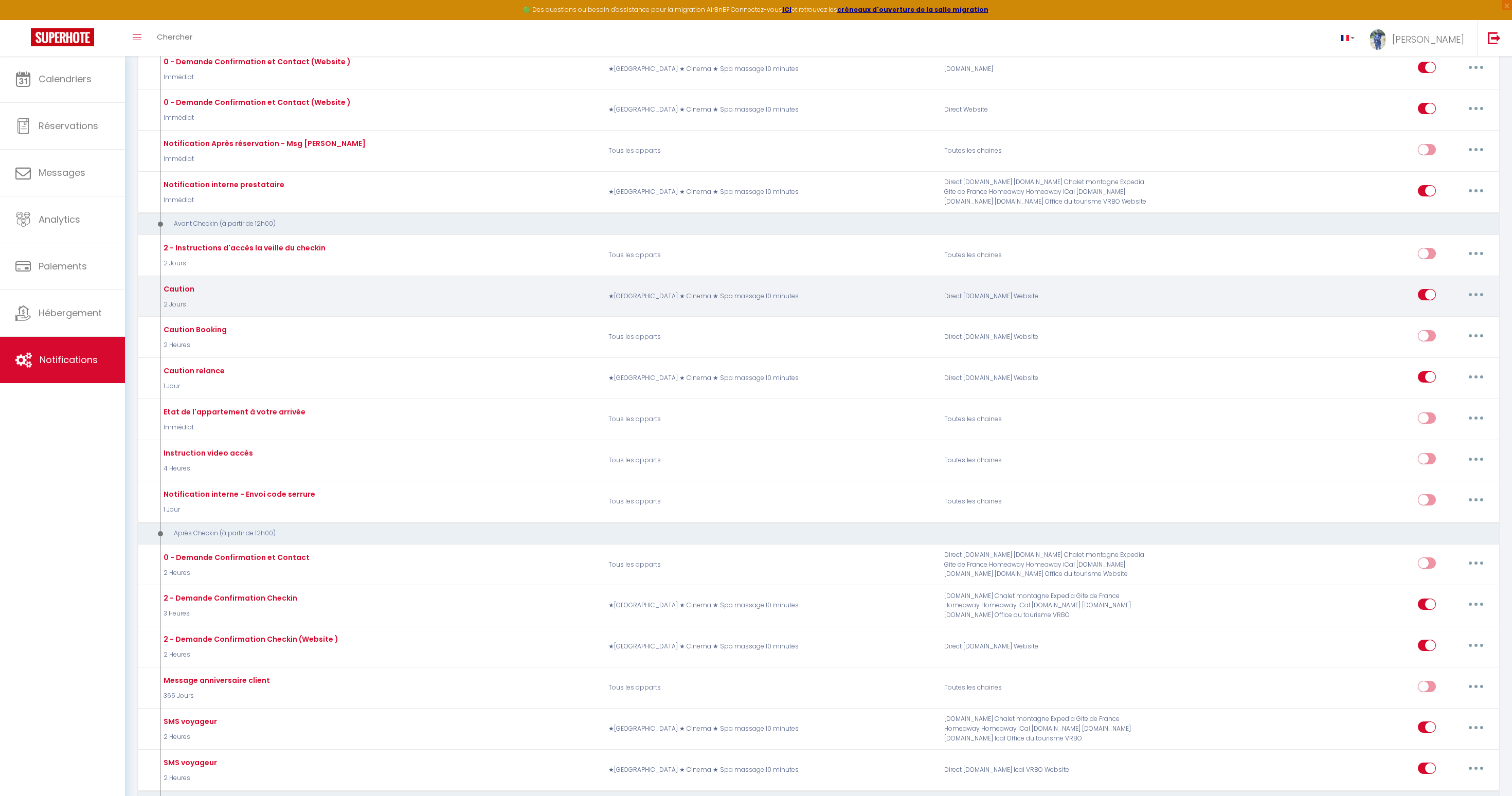
click at [181, 291] on div "Caution" at bounding box center [178, 289] width 33 height 12
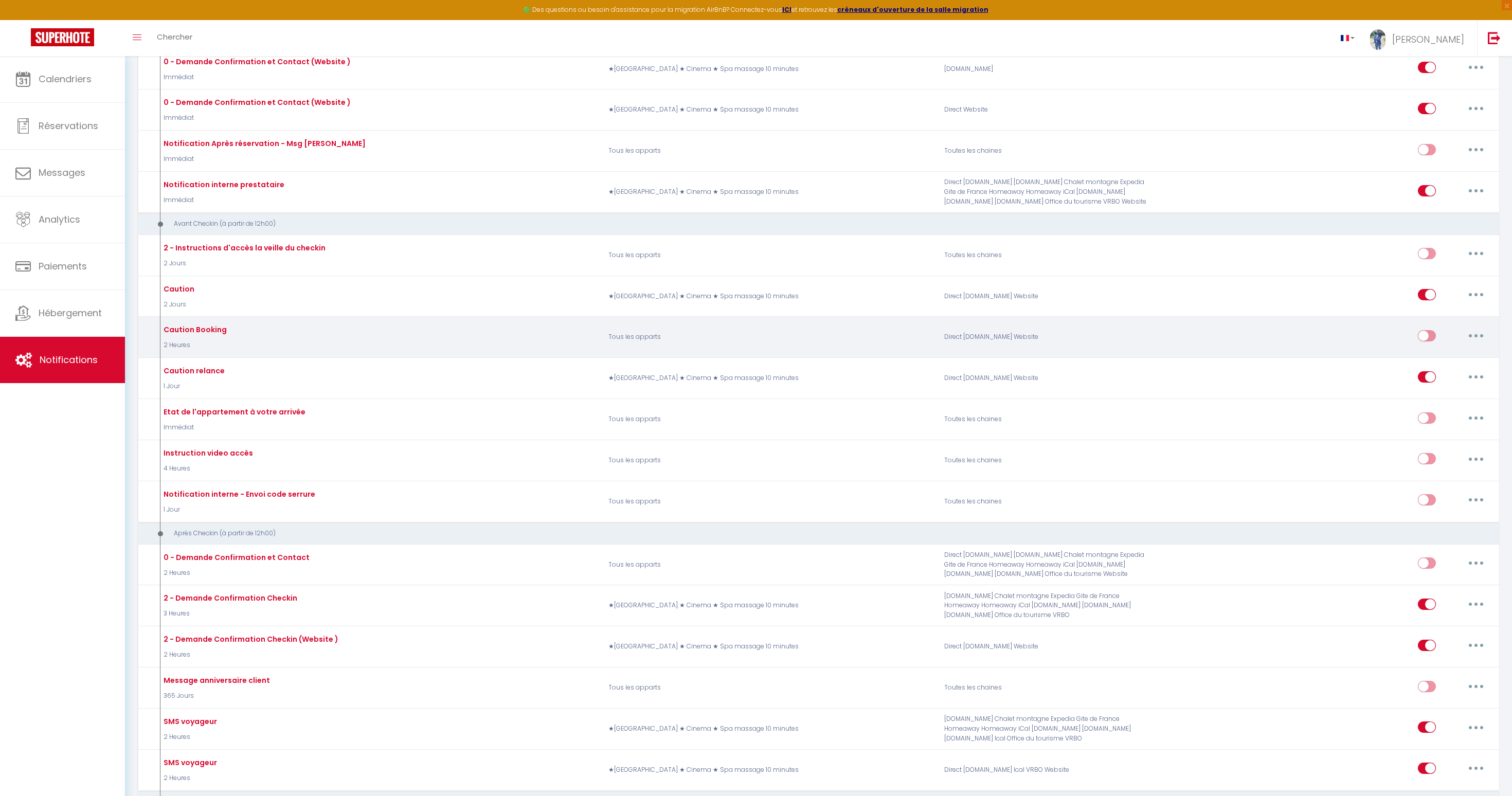
click at [194, 325] on div "Caution Booking" at bounding box center [194, 330] width 66 height 12
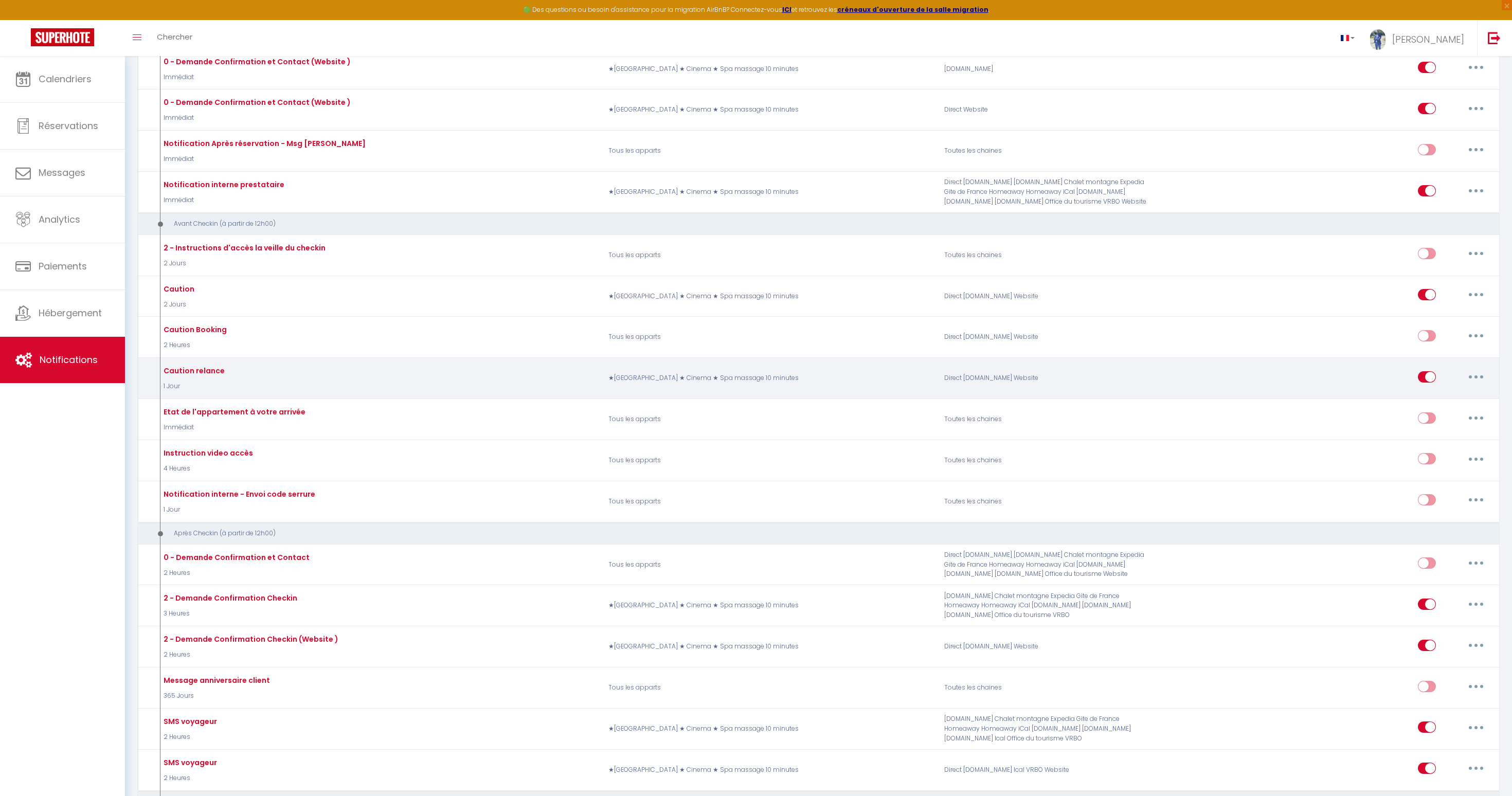
click at [193, 364] on div "Caution relance 1 Jour" at bounding box center [378, 378] width 448 height 30
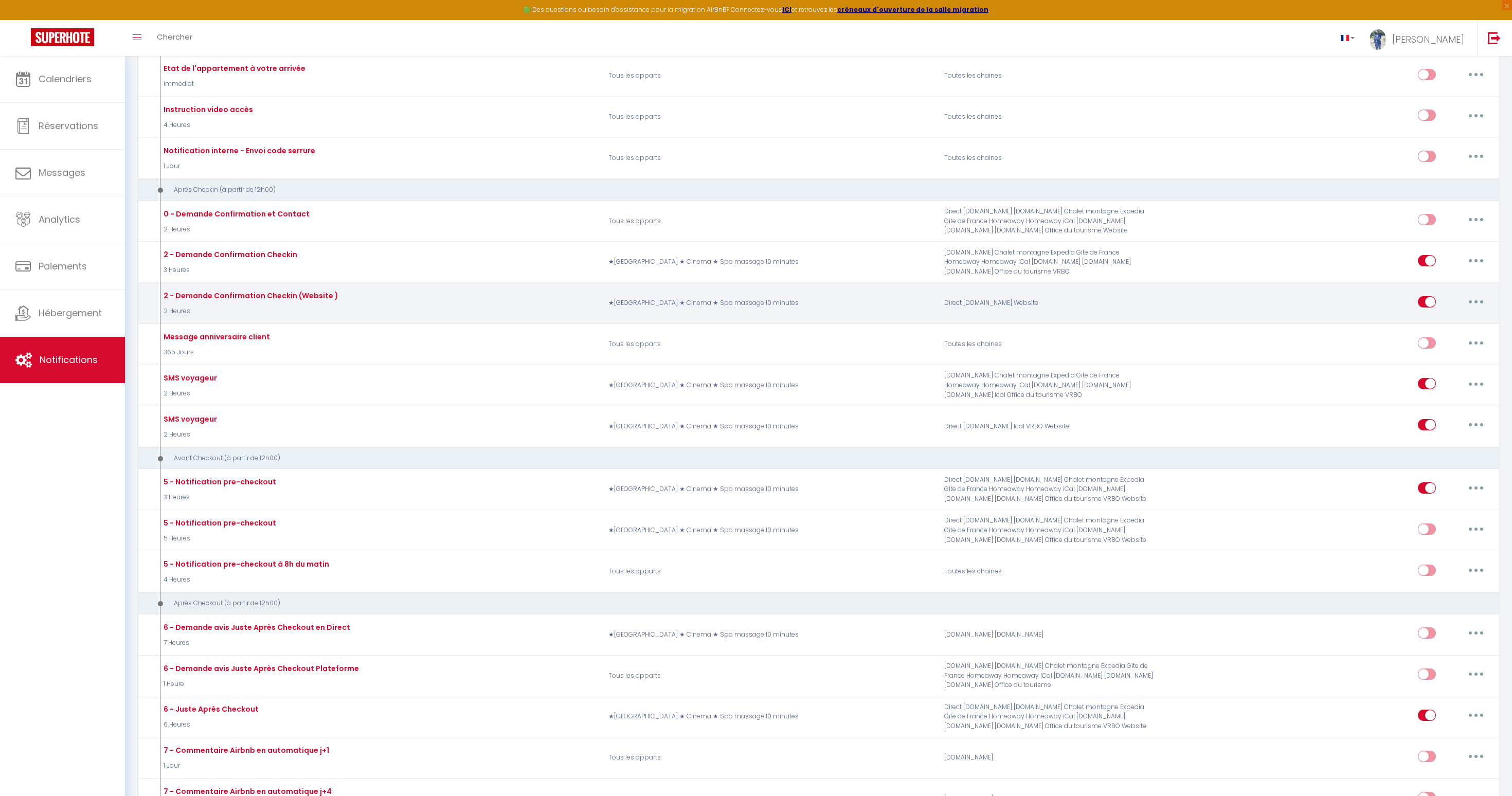
scroll to position [543, 0]
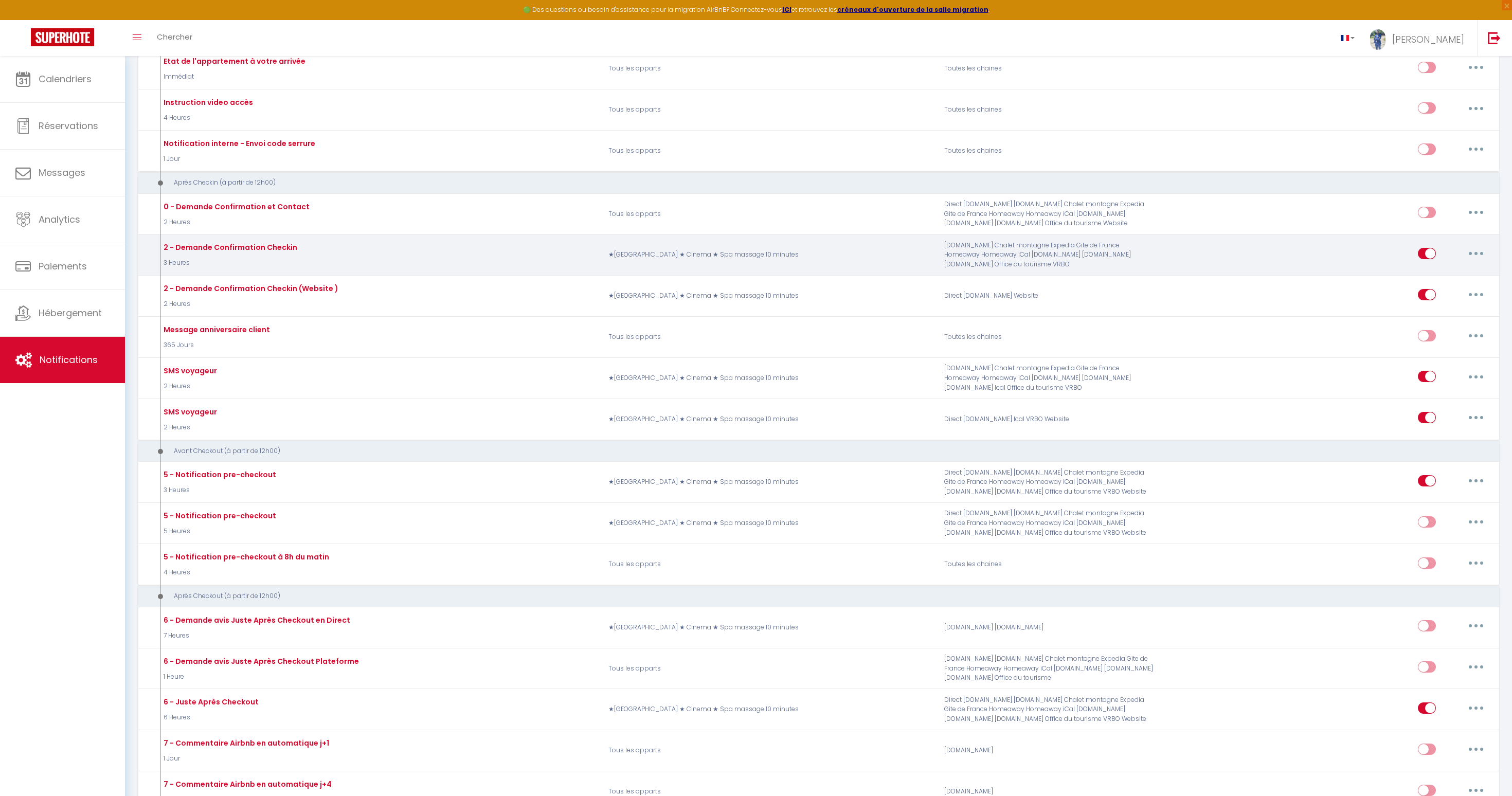
click at [1473, 256] on button "button" at bounding box center [1476, 253] width 29 height 17
click at [1449, 271] on link "Editer" at bounding box center [1449, 276] width 76 height 17
type input "2 - Demande Confirmation Checkin"
select select "3"
select select "3 Heures"
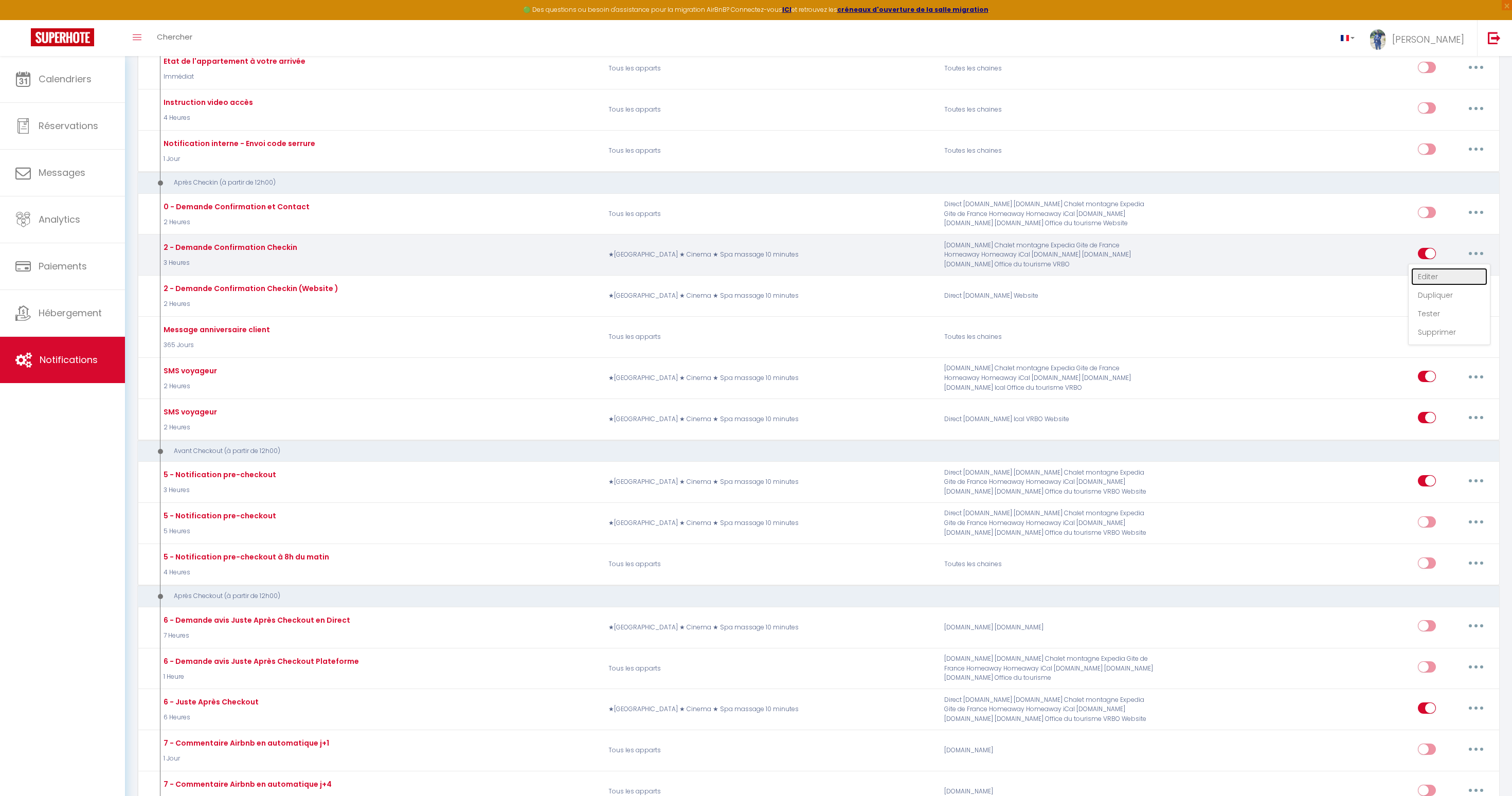
select select "if_booking_is_paid"
checkbox input "true"
checkbox input "false"
type input "Accès au logement [RENTAL:NAME]"
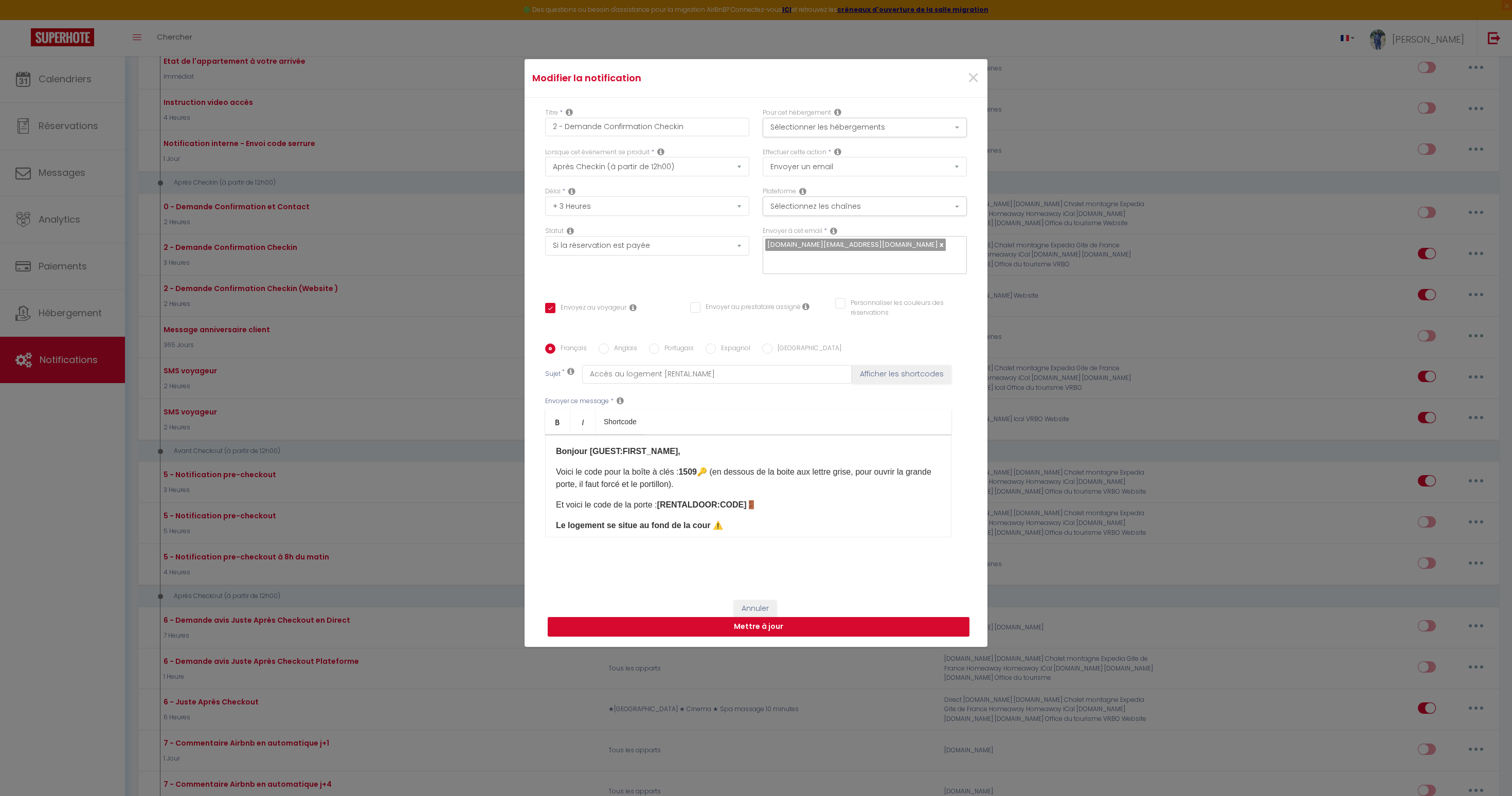
click at [683, 466] on p "Voici le code pour la boîte à clés : 1509 🔑 (en dessous de la boite aux lettre …" at bounding box center [748, 478] width 384 height 25
click at [612, 447] on b "Bonjour [GUEST:FIRST_NAME]," at bounding box center [618, 451] width 124 height 9
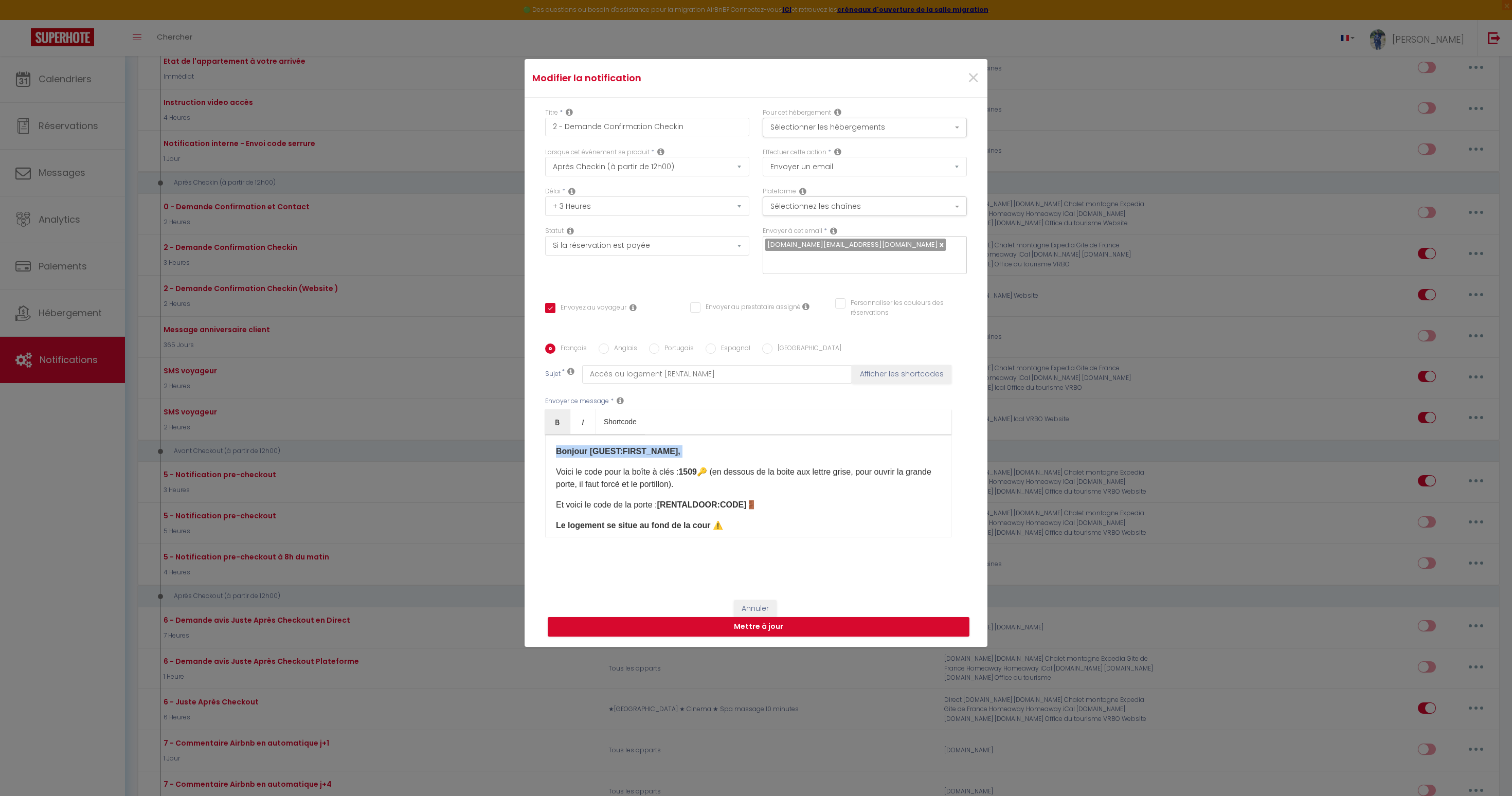
click at [612, 452] on div "Bonjour [GUEST:FIRST_NAME], Voici le code pour la boîte à clés : 1509 🔑 (en des…" at bounding box center [748, 485] width 406 height 103
click at [611, 471] on p "Voici le code pour la boîte à clés : 1509 🔑 (en dessous de la boite aux lettre …" at bounding box center [748, 478] width 384 height 25
drag, startPoint x: 684, startPoint y: 466, endPoint x: 735, endPoint y: 465, distance: 51.0
click at [735, 466] on p "Voici le code pour la boîte à clés : 1509 🔑 (en dessous de la boite aux lettre …" at bounding box center [748, 478] width 384 height 25
click at [713, 500] on b "[RENTALDOOR:CODE]" at bounding box center [702, 504] width 90 height 9
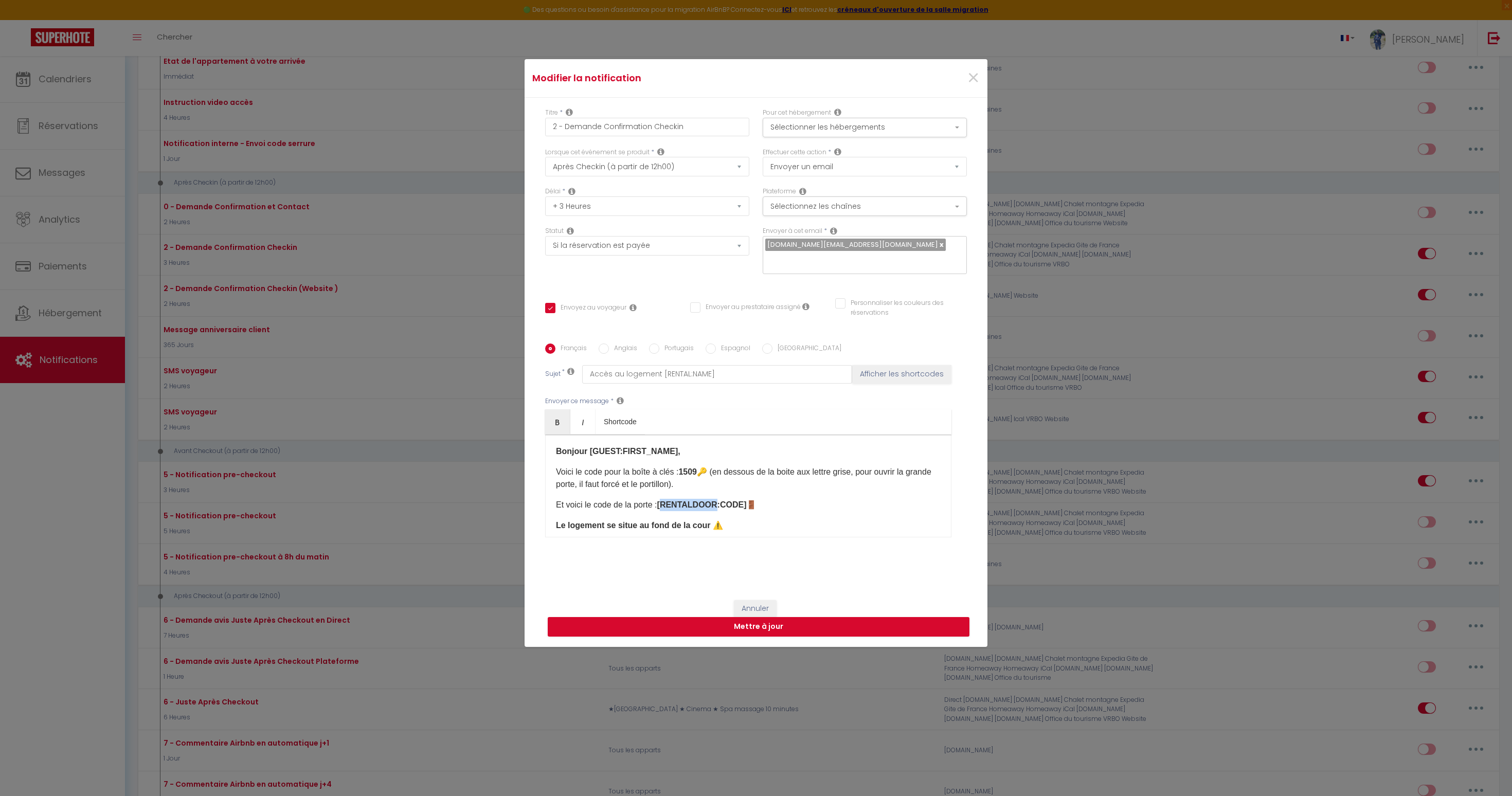
click at [713, 500] on b "[RENTALDOOR:CODE]" at bounding box center [702, 504] width 90 height 9
click at [761, 601] on button "Annuler" at bounding box center [755, 608] width 43 height 17
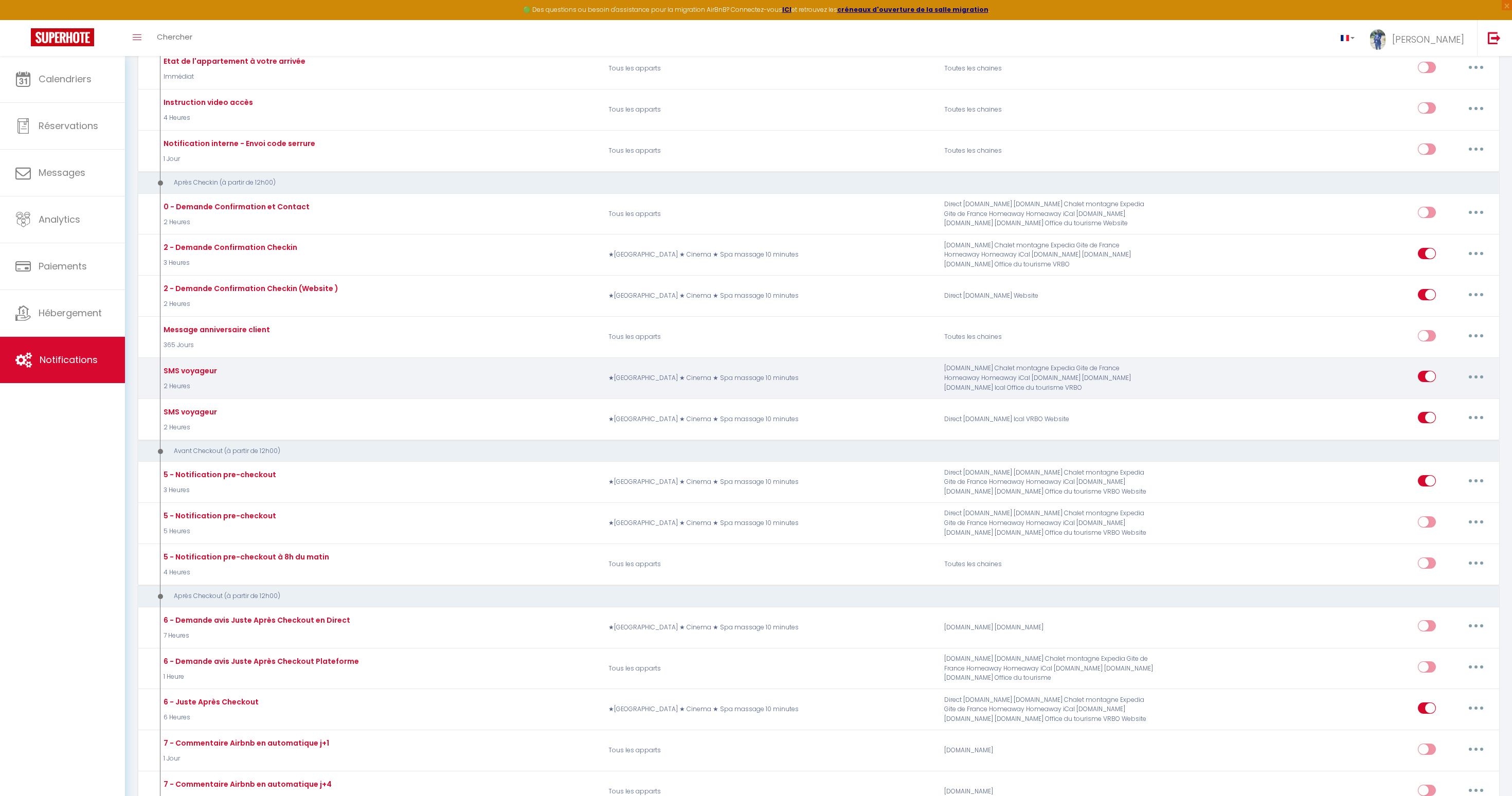
click at [211, 371] on div "SMS voyageur" at bounding box center [189, 371] width 56 height 12
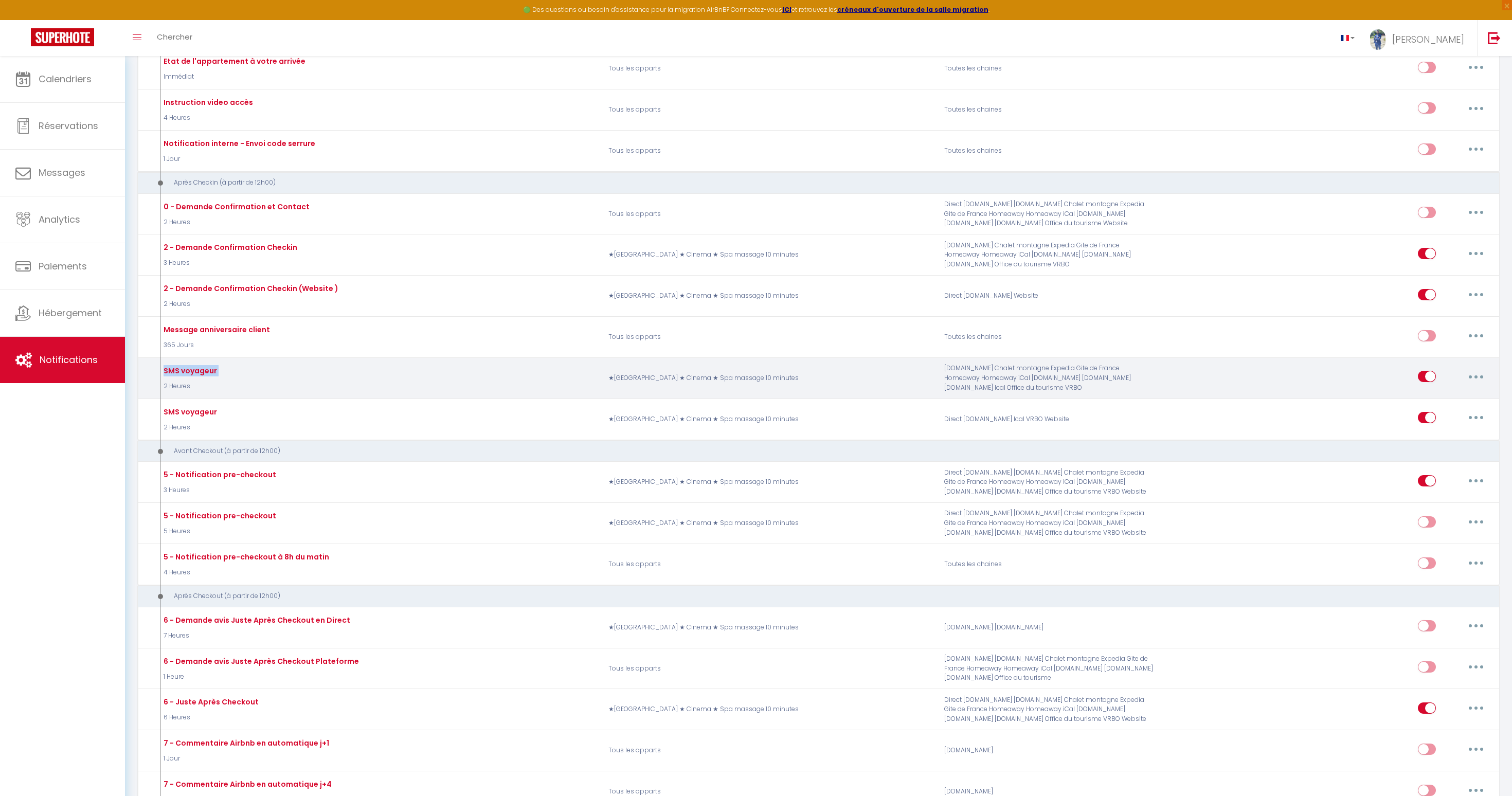
click at [211, 371] on div "SMS voyageur" at bounding box center [189, 371] width 56 height 12
click at [211, 370] on div "SMS voyageur" at bounding box center [189, 371] width 56 height 12
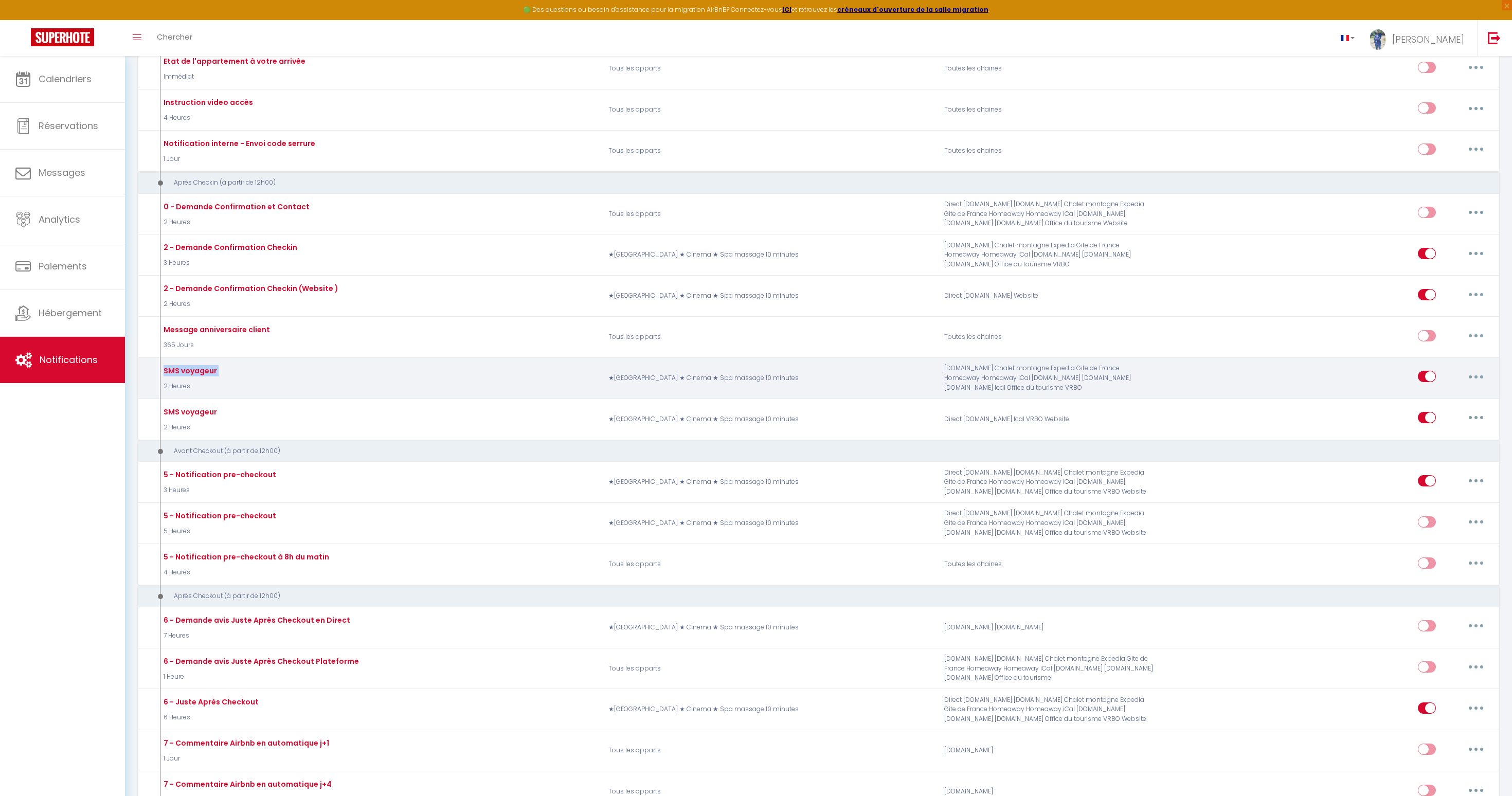
click at [211, 370] on div "SMS voyageur" at bounding box center [189, 371] width 56 height 12
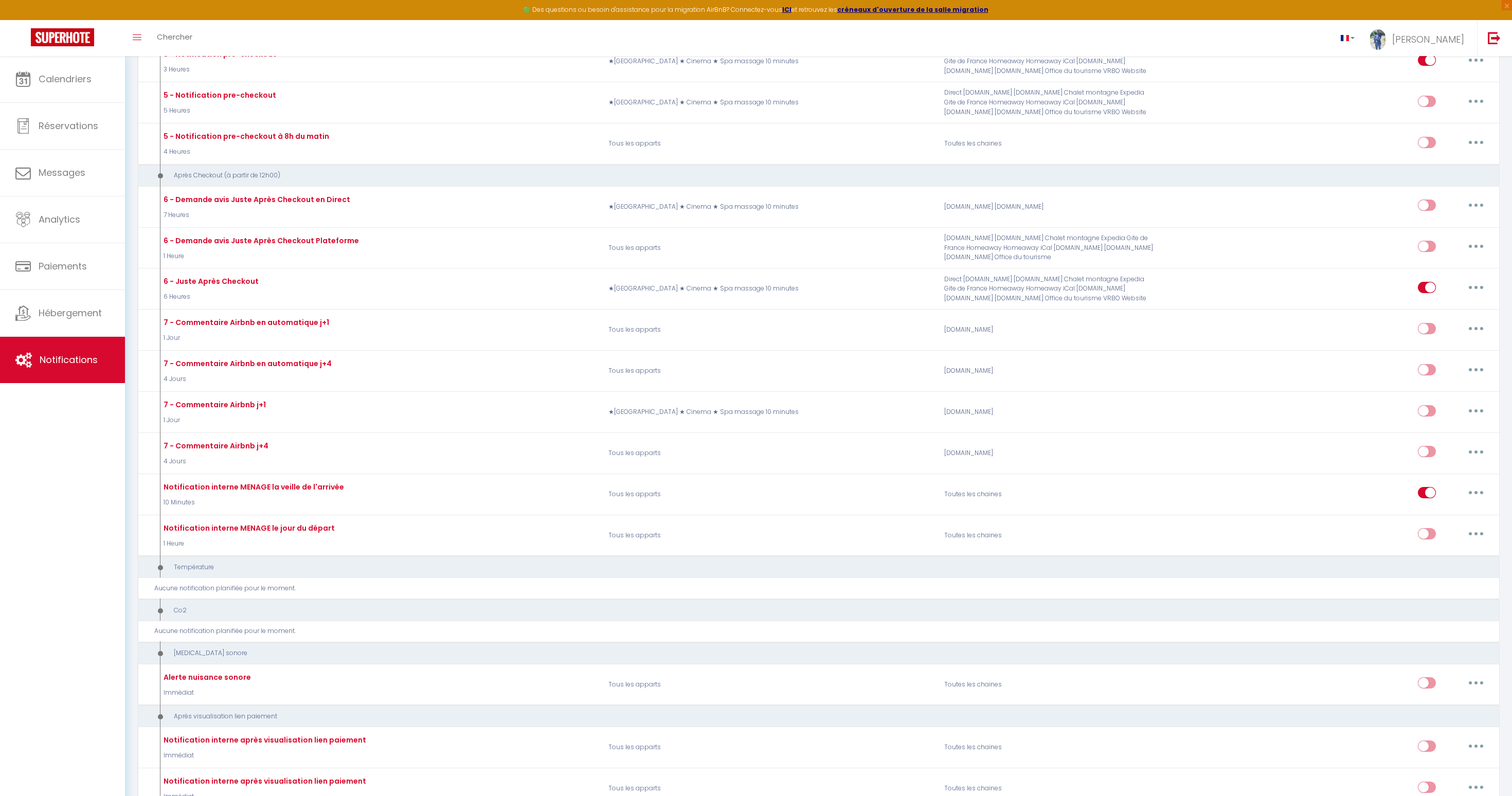
scroll to position [982, 0]
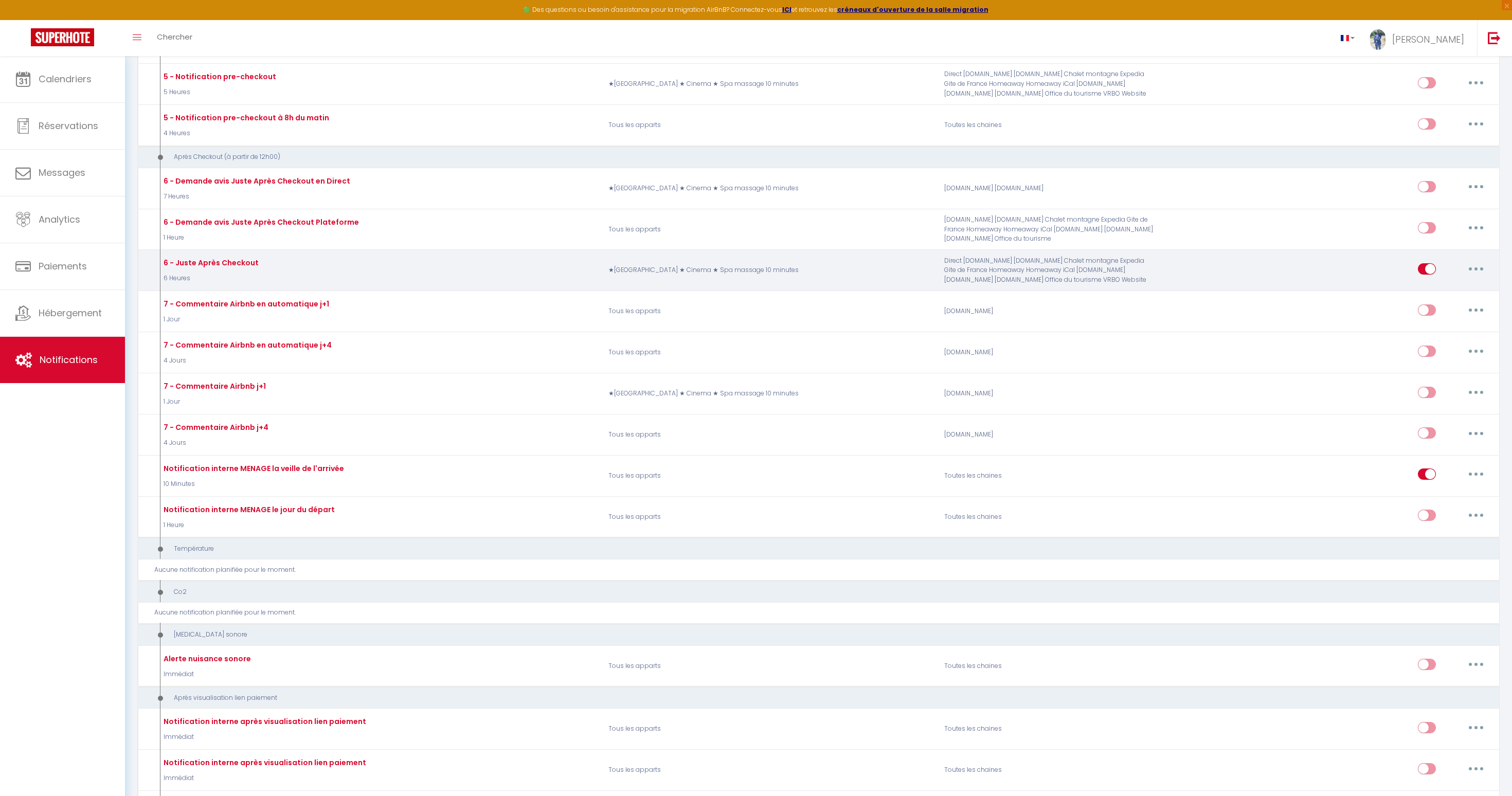
click at [1473, 261] on button "button" at bounding box center [1476, 268] width 29 height 17
click at [1422, 290] on link "Editer" at bounding box center [1449, 292] width 76 height 17
type input "6 - Juste Après Checkout"
select select "5"
select select "6 Heures"
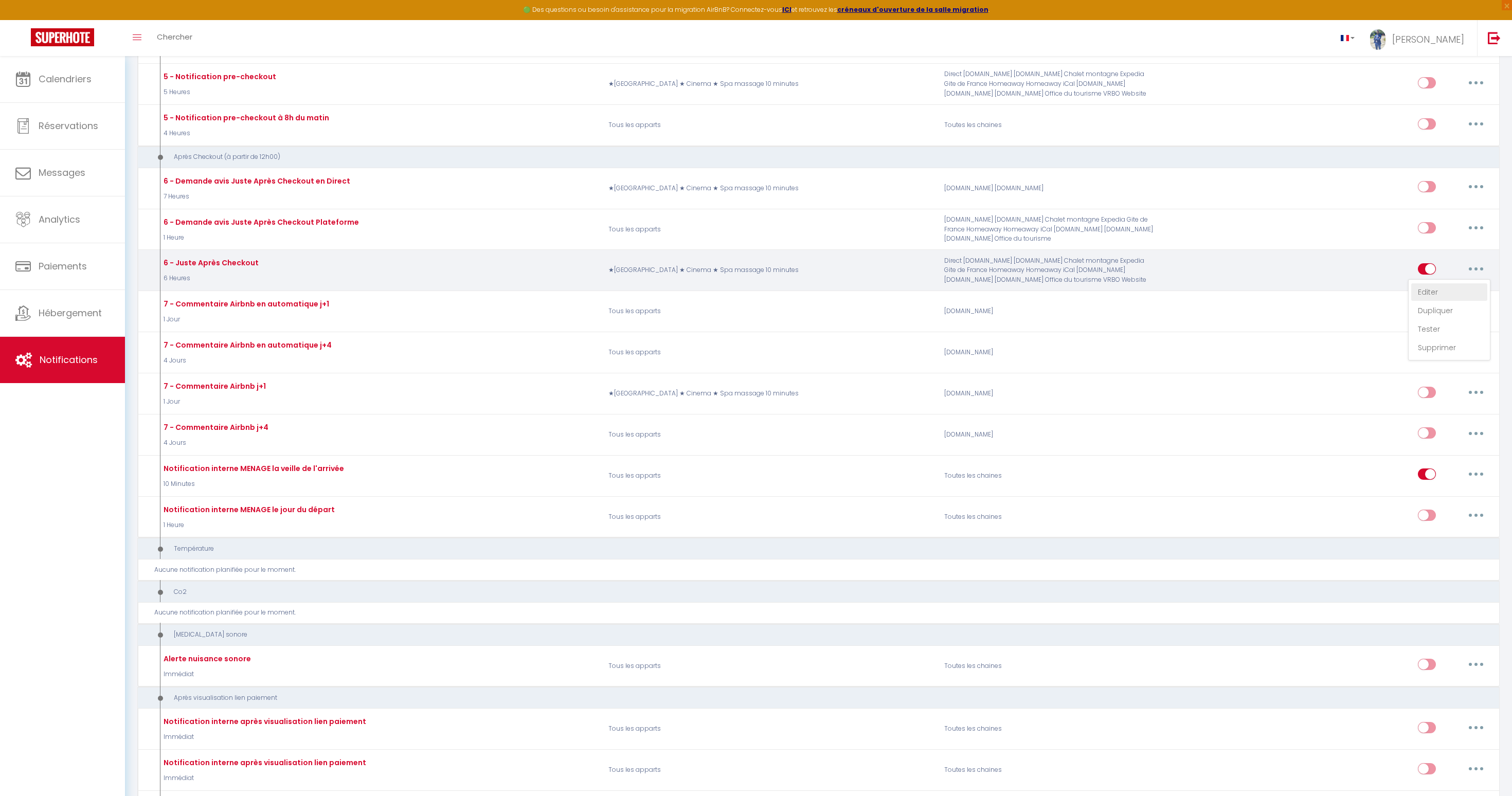
checkbox input "true"
checkbox input "false"
type input "[GUEST:FIRST_NAME], voici un cadeau pour vous avant de quitter [RENTAL:CITY]"
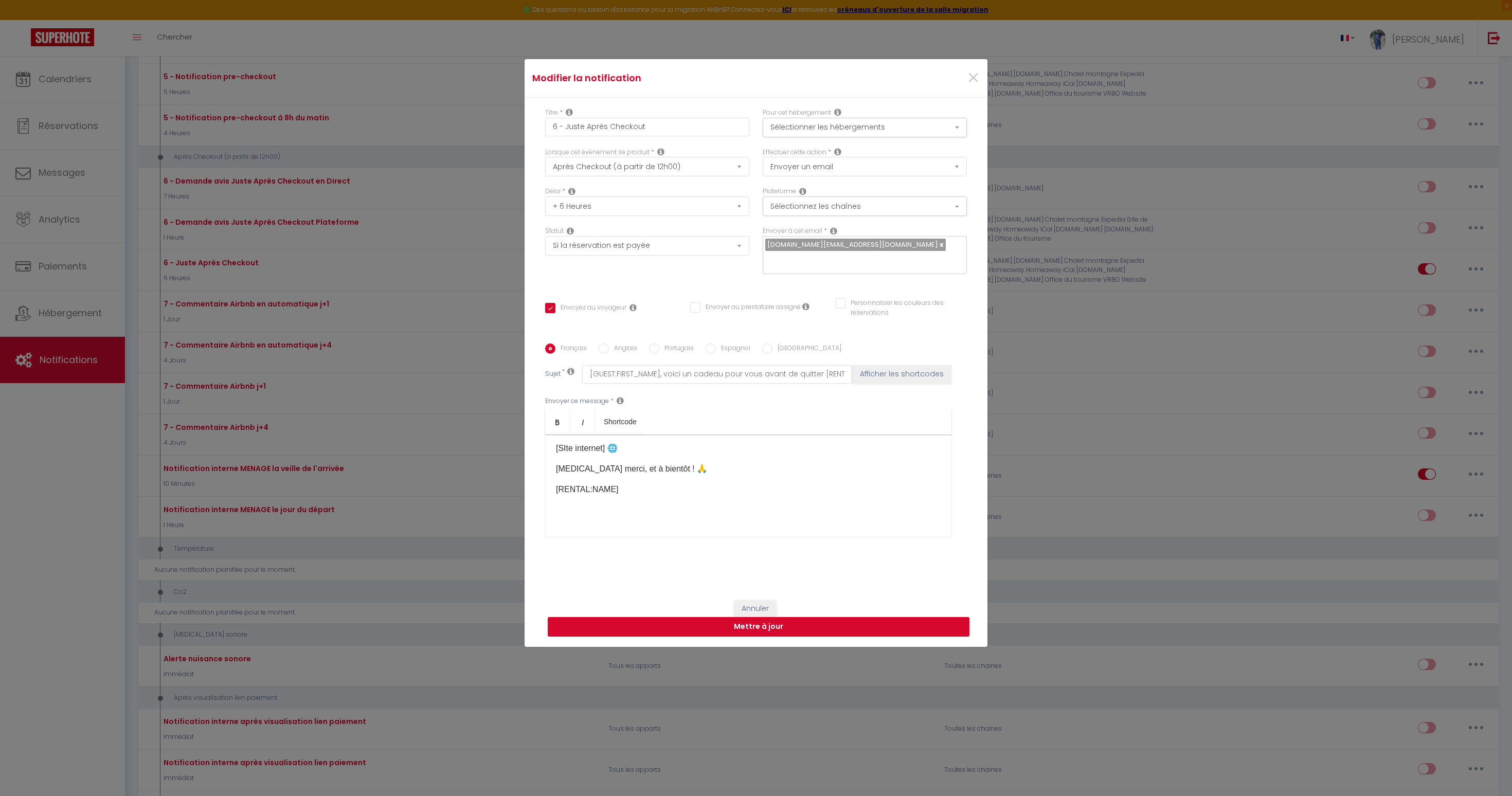
scroll to position [0, 0]
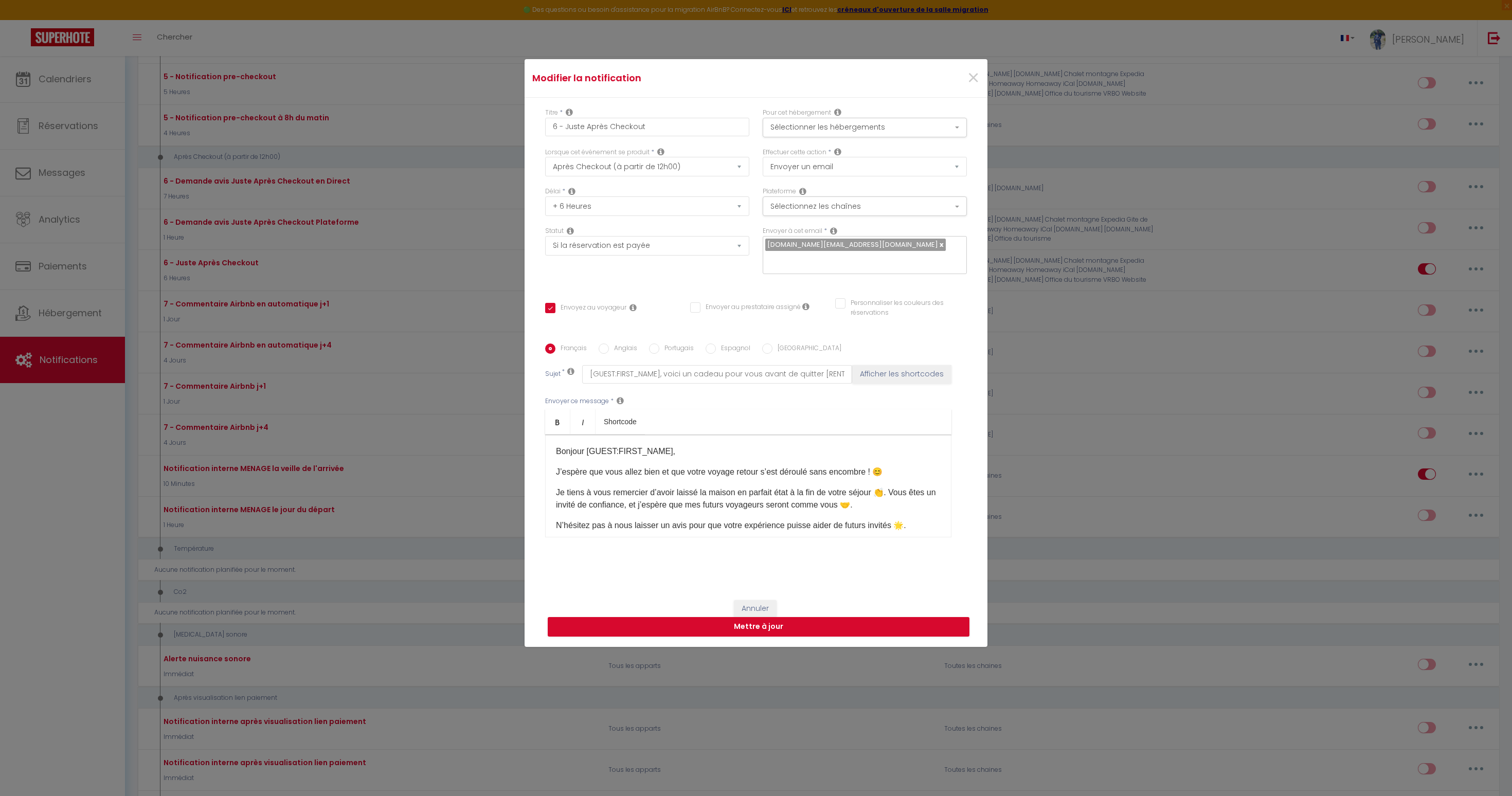
click at [696, 486] on p "Je tiens à vous remercier d’avoir laissé la maison en parfait état à la fin de …" at bounding box center [748, 498] width 384 height 25
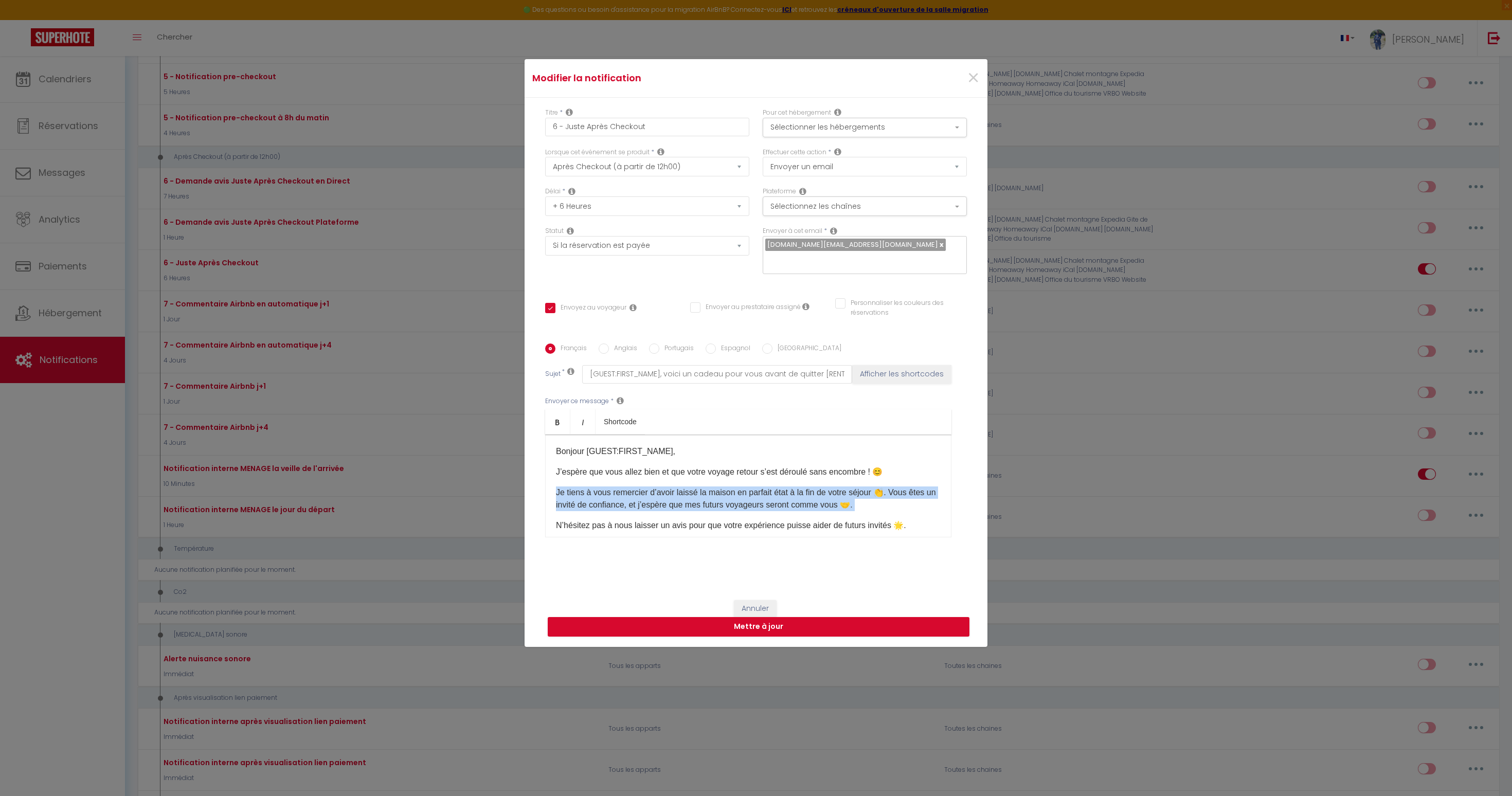
click at [696, 486] on p "Je tiens à vous remercier d’avoir laissé la maison en parfait état à la fin de …" at bounding box center [748, 498] width 384 height 25
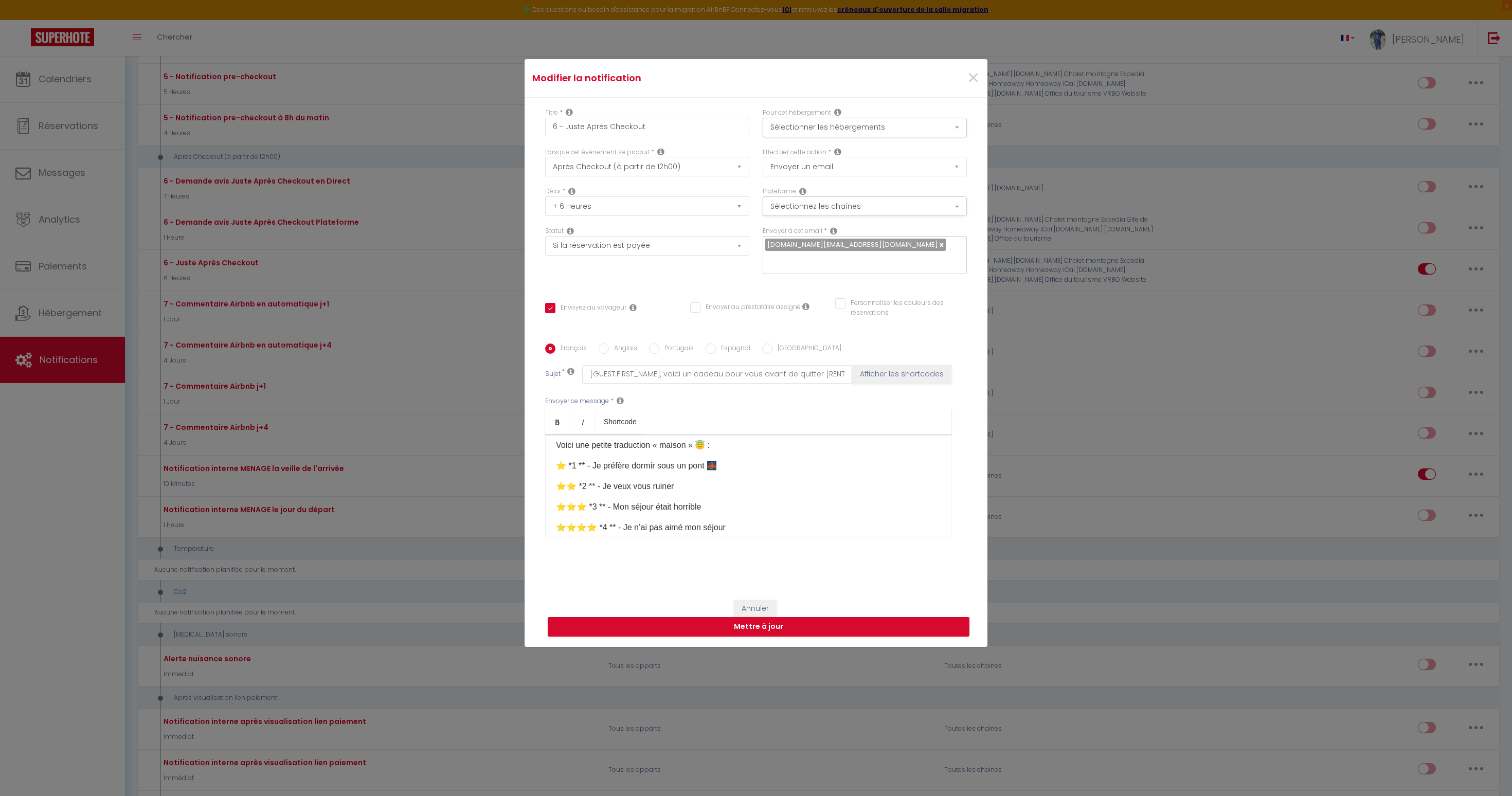
scroll to position [102, 0]
click at [674, 458] on p "⭐️ *1 ** - Je préfère dormir sous un pont 🌉" at bounding box center [748, 464] width 384 height 12
click at [653, 479] on p "⭐⭐️ *2 ** - Je veux vous ruiner" at bounding box center [748, 485] width 384 height 12
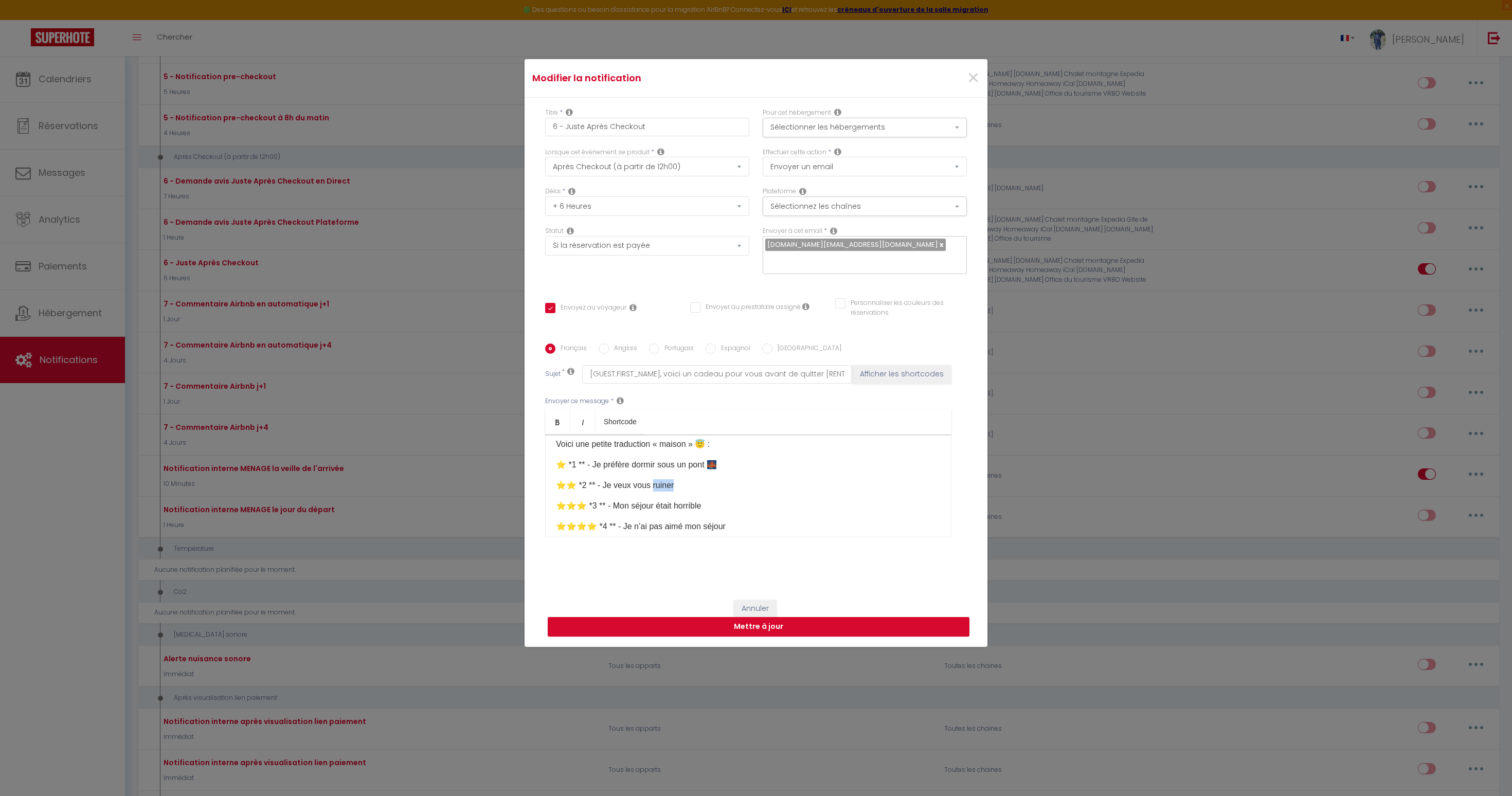
click at [653, 479] on p "⭐⭐️ *2 ** - Je veux vous ruiner" at bounding box center [748, 485] width 384 height 12
click at [653, 483] on p "⭐⭐⭐️ *3 ** - Mon séjour était horrible" at bounding box center [748, 489] width 384 height 12
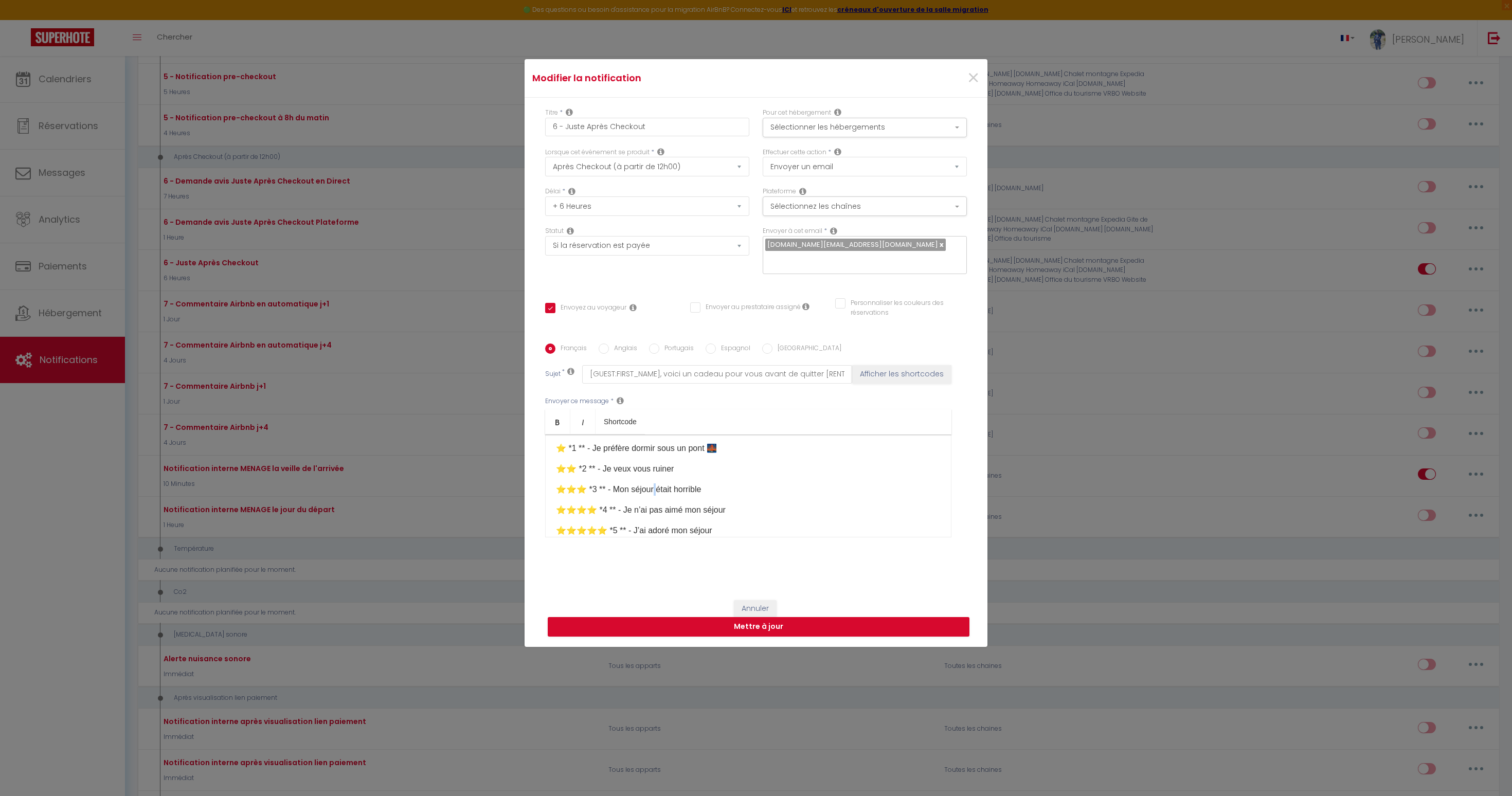
click at [653, 483] on p "⭐⭐⭐️ *3 ** - Mon séjour était horrible" at bounding box center [748, 489] width 384 height 12
click at [651, 490] on p "⭐⭐⭐⭐️ *4 ** - Je n’ai pas aimé mon séjour" at bounding box center [748, 496] width 384 height 12
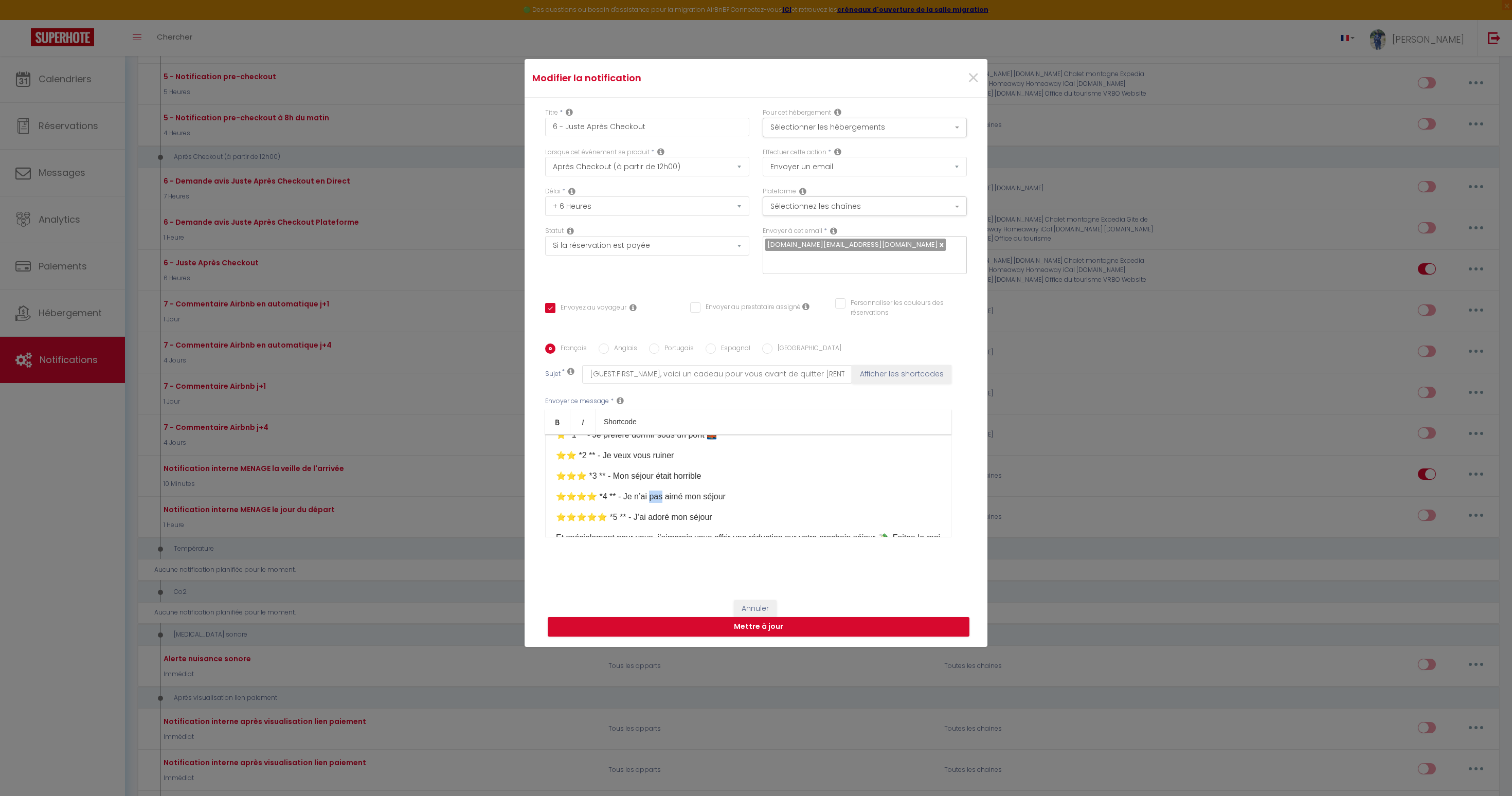
click at [651, 490] on p "⭐⭐⭐⭐️ *4 ** - Je n’ai pas aimé mon séjour" at bounding box center [748, 496] width 384 height 12
click at [653, 511] on p "⭐⭐⭐⭐⭐️ *5 ** - J’ai adoré mon séjour" at bounding box center [748, 517] width 384 height 12
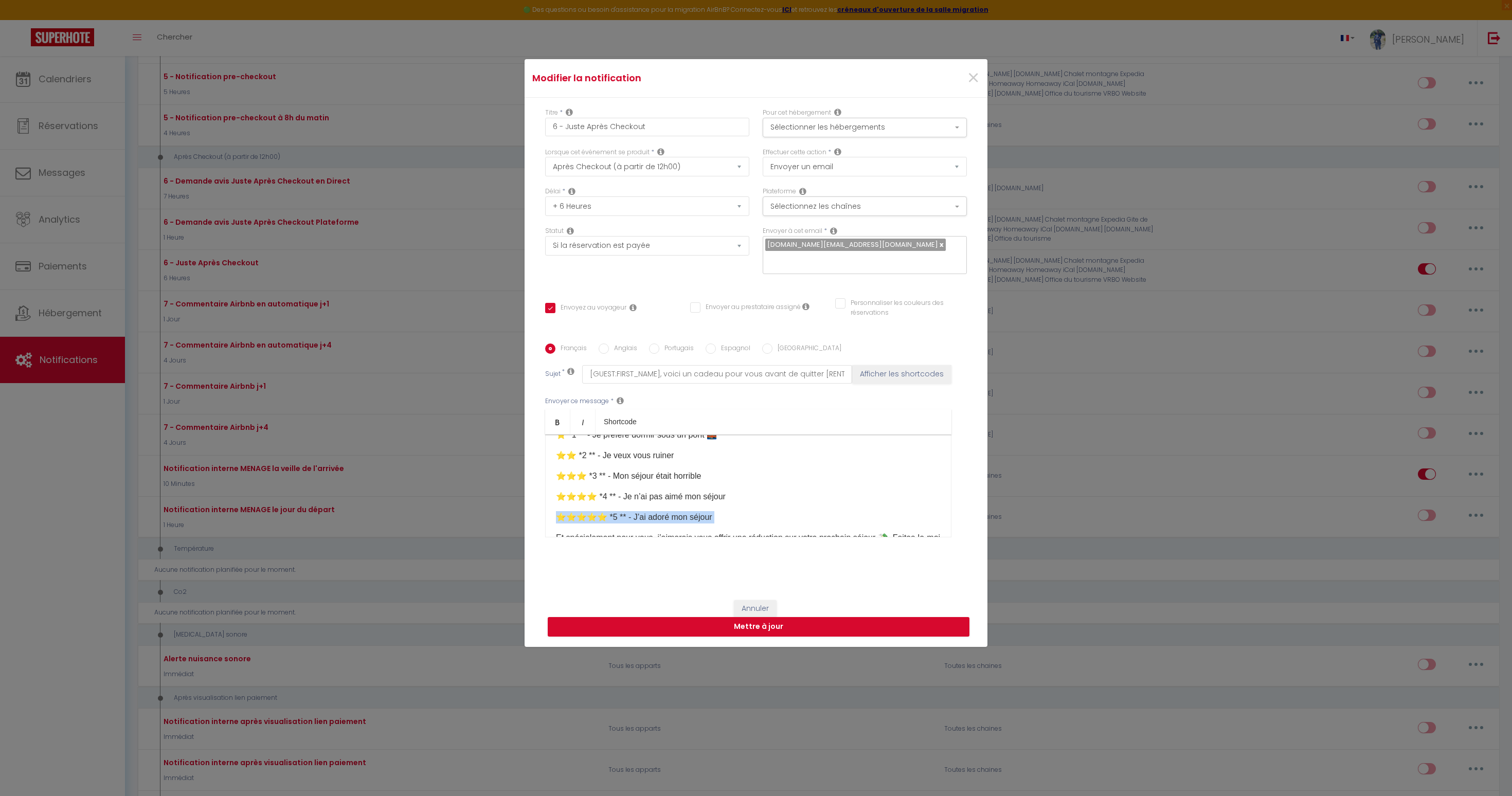
click at [653, 511] on p "⭐⭐⭐⭐⭐️ *5 ** - J’ai adoré mon séjour" at bounding box center [748, 517] width 384 height 12
click at [601, 491] on p "⭐⭐⭐⭐⭐️ *5 ** - J’ai adoré mon séjour" at bounding box center [748, 497] width 384 height 12
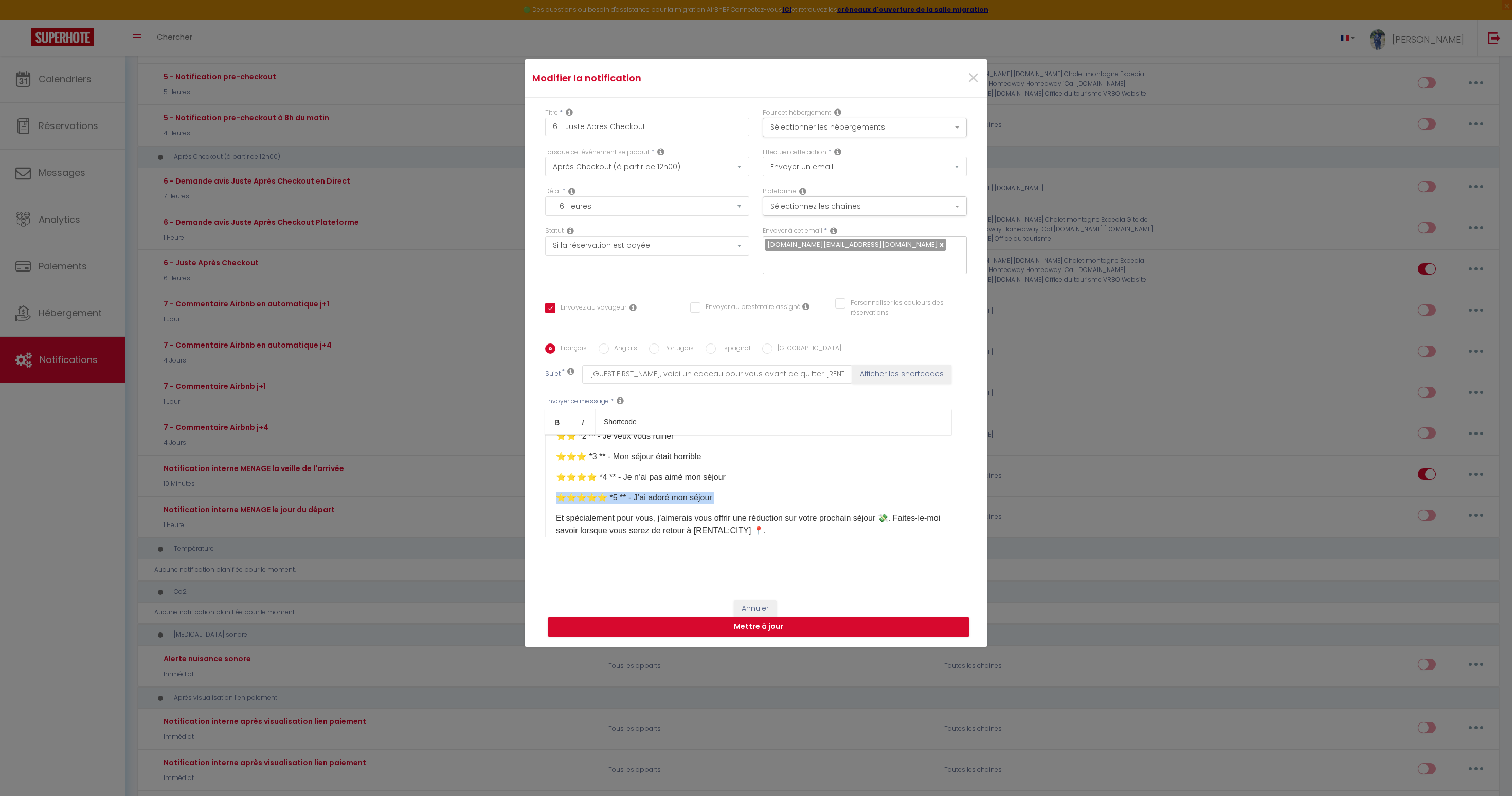
click at [601, 491] on p "⭐⭐⭐⭐⭐️ *5 ** - J’ai adoré mon séjour" at bounding box center [748, 497] width 384 height 12
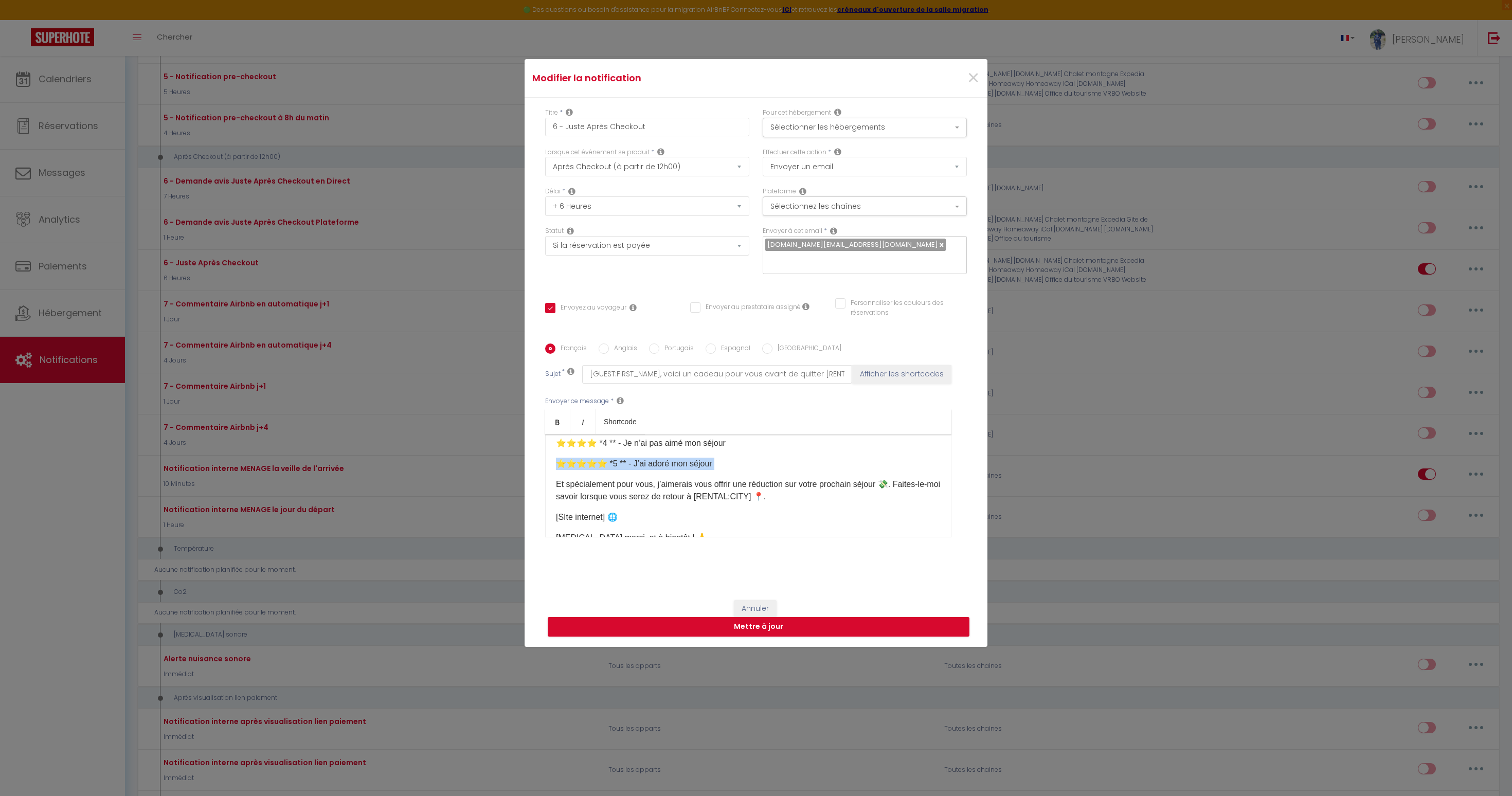
scroll to position [207, 0]
click at [585, 490] on p "[SIte internet]​ 🌐" at bounding box center [748, 495] width 384 height 12
click at [743, 600] on button "Annuler" at bounding box center [755, 608] width 43 height 17
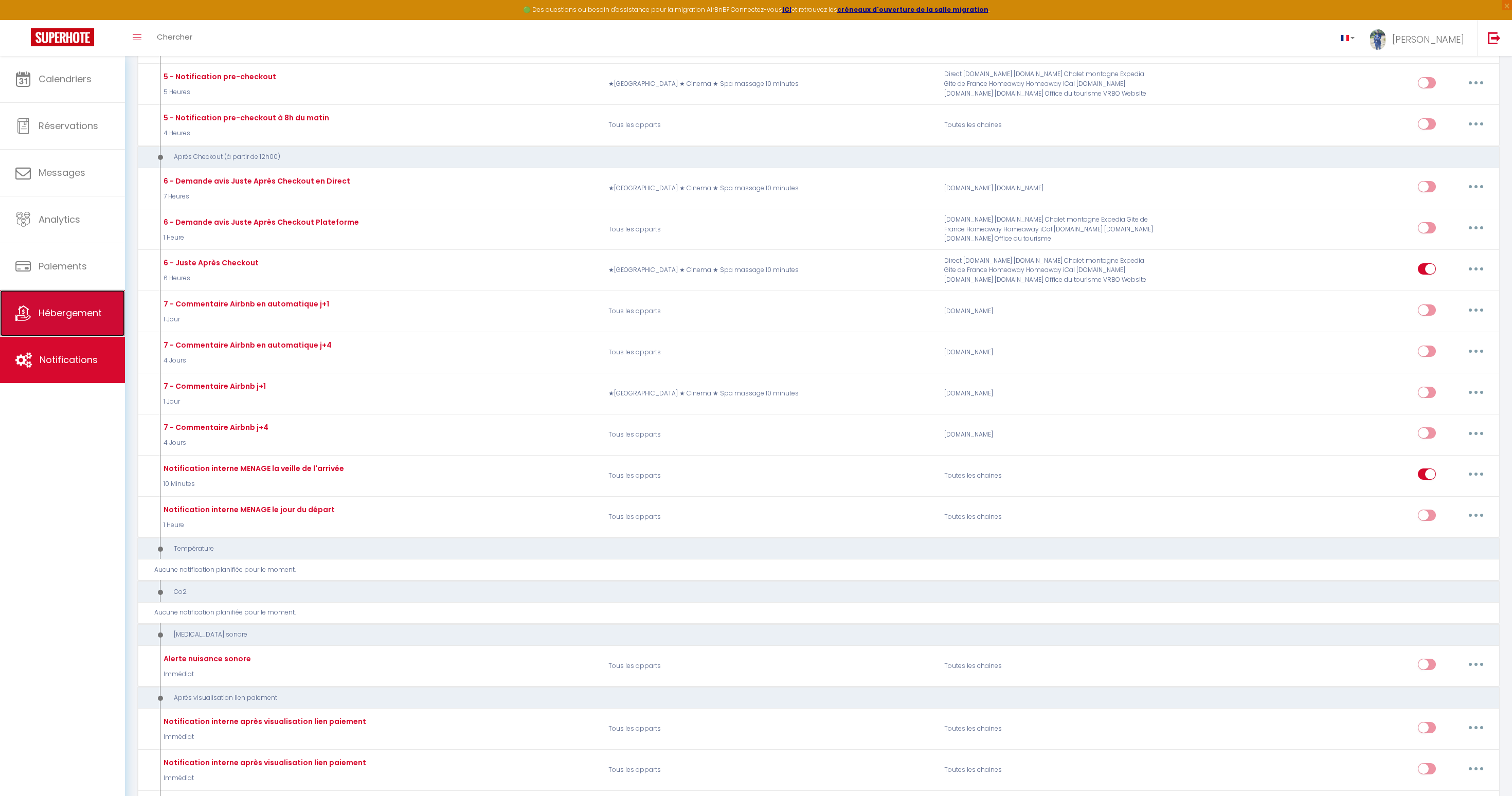
click at [76, 294] on link "Hébergement" at bounding box center [63, 313] width 125 height 47
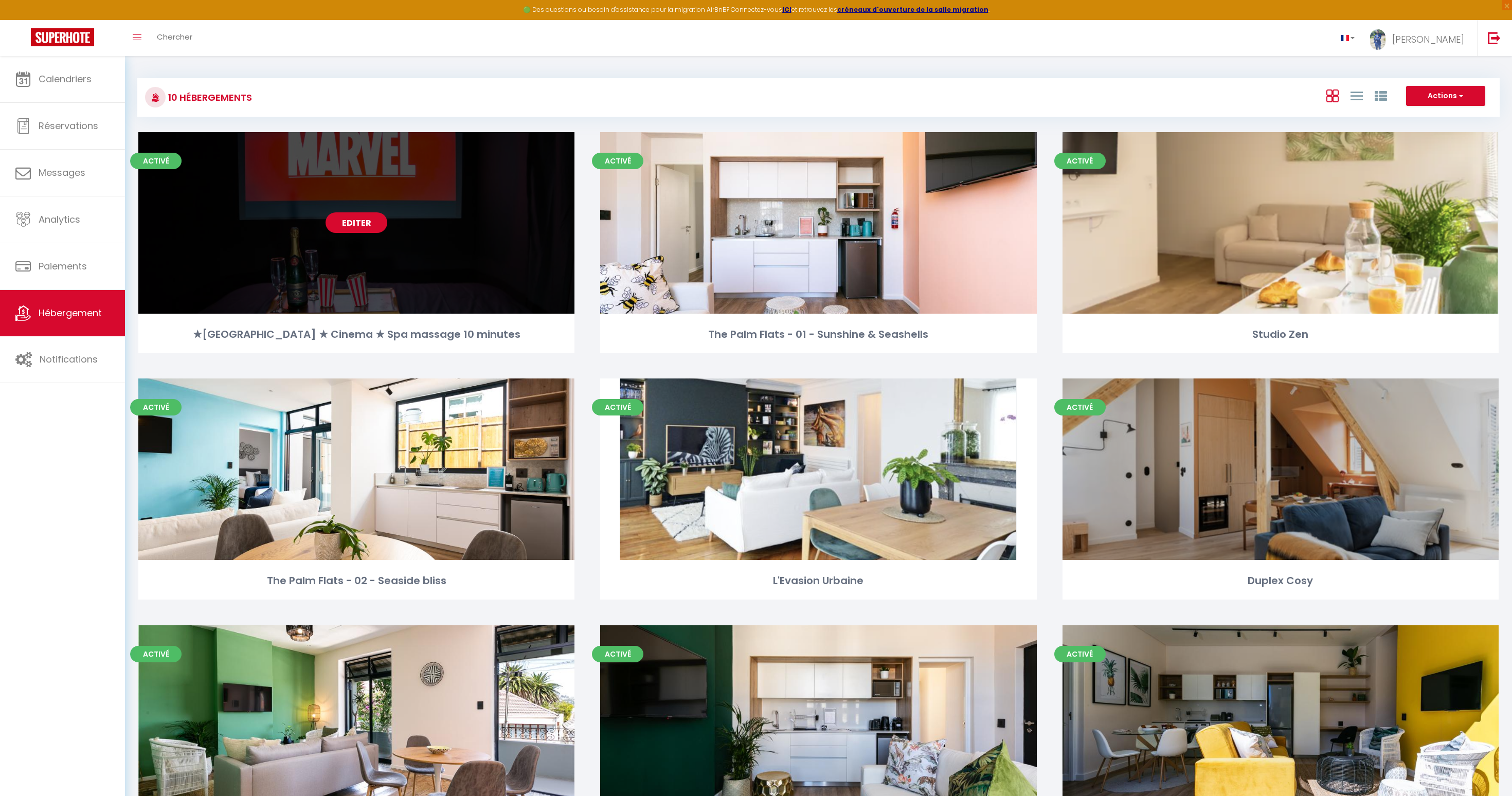
click at [366, 223] on link "Editer" at bounding box center [356, 223] width 62 height 20
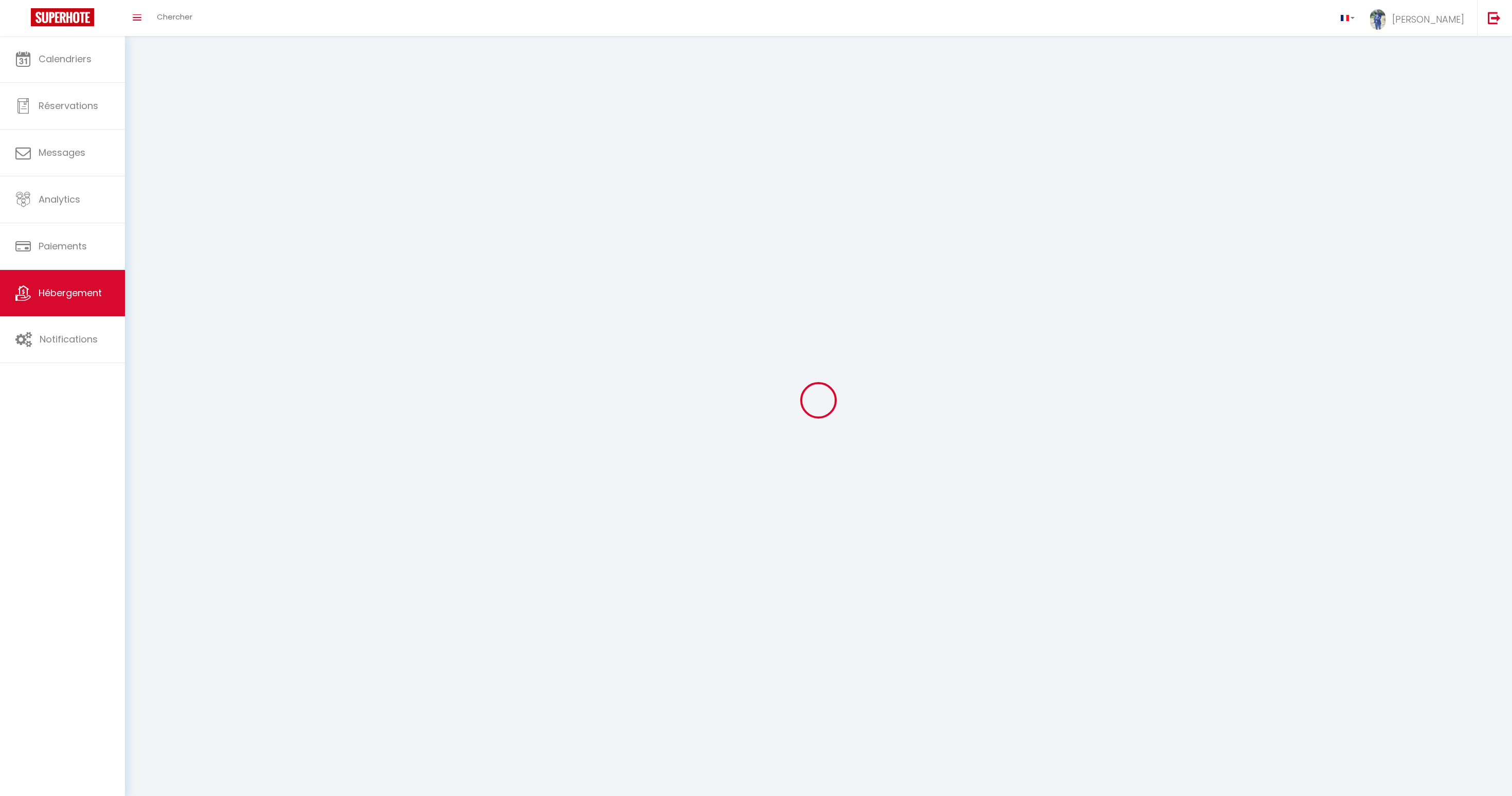
select select "28"
select select
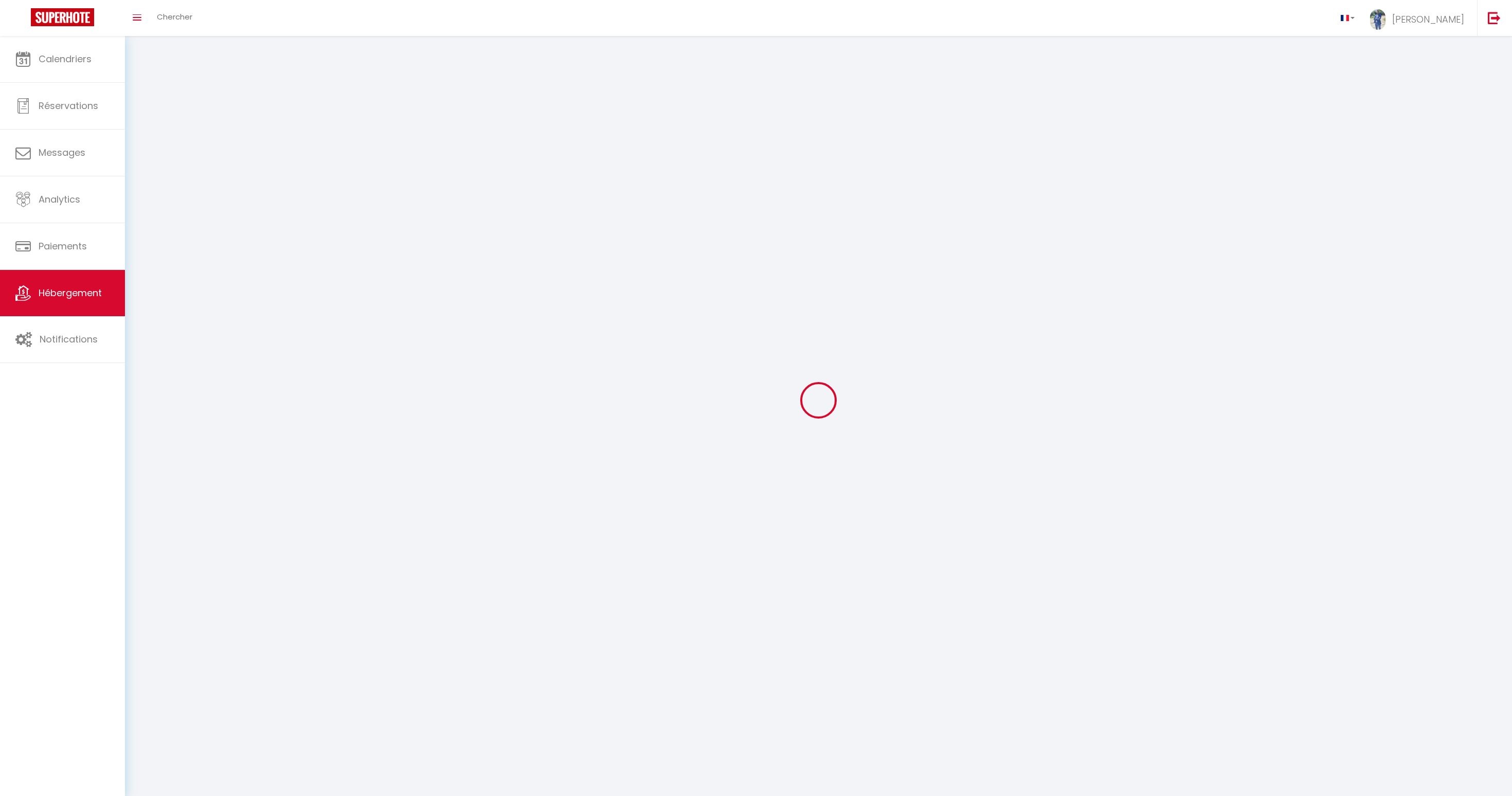
select select
checkbox input "false"
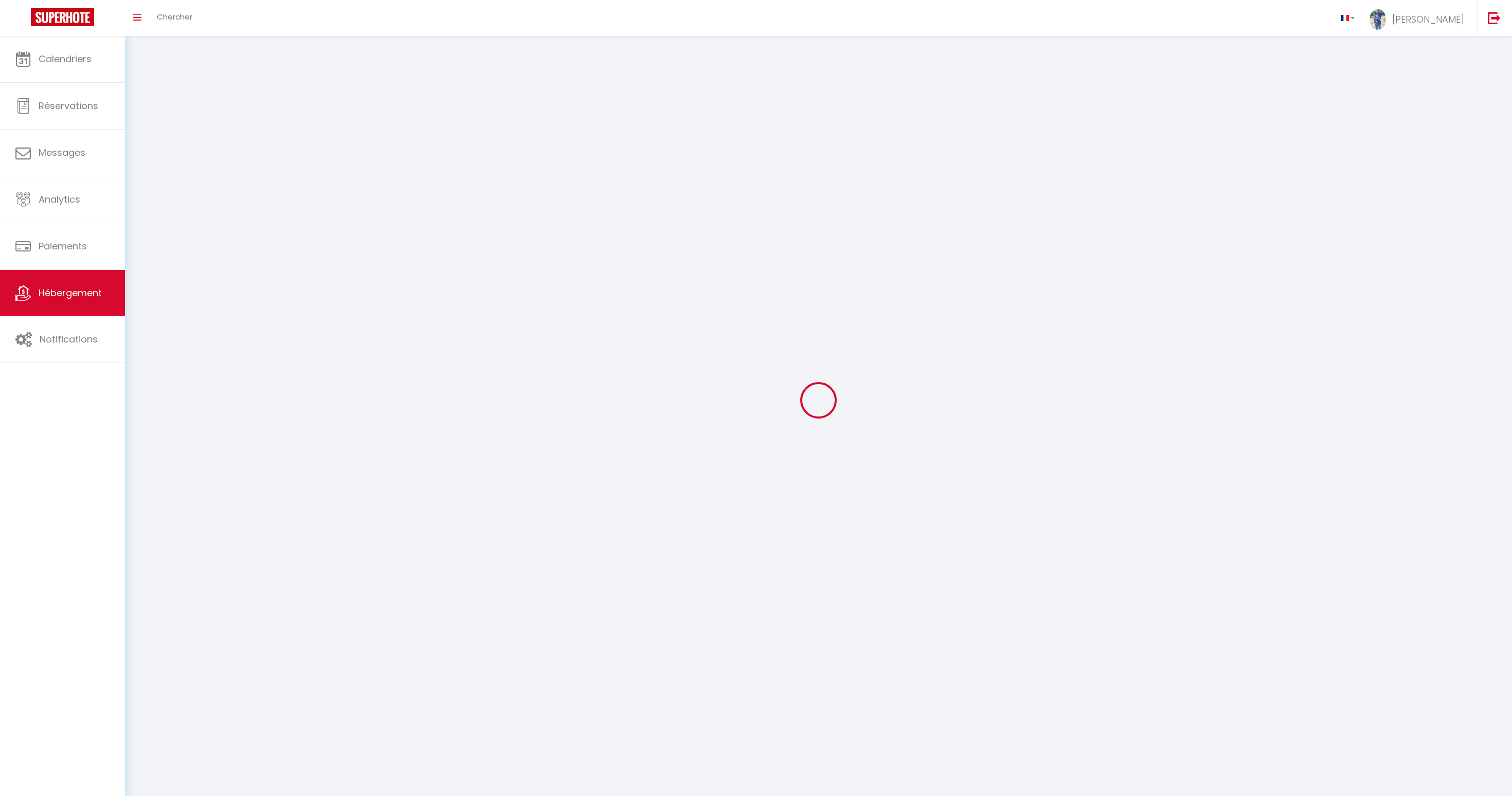
checkbox input "false"
select select
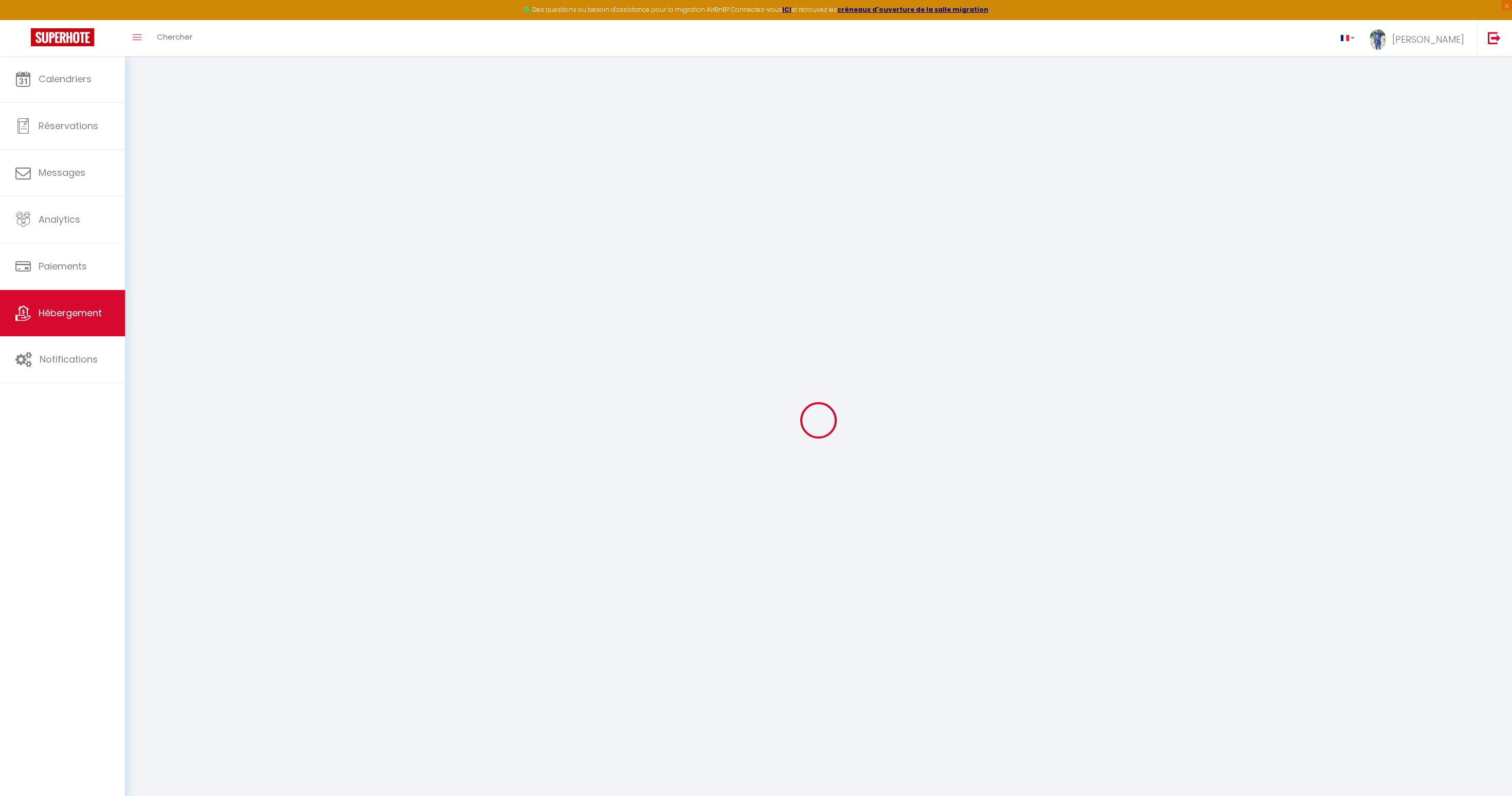
select select
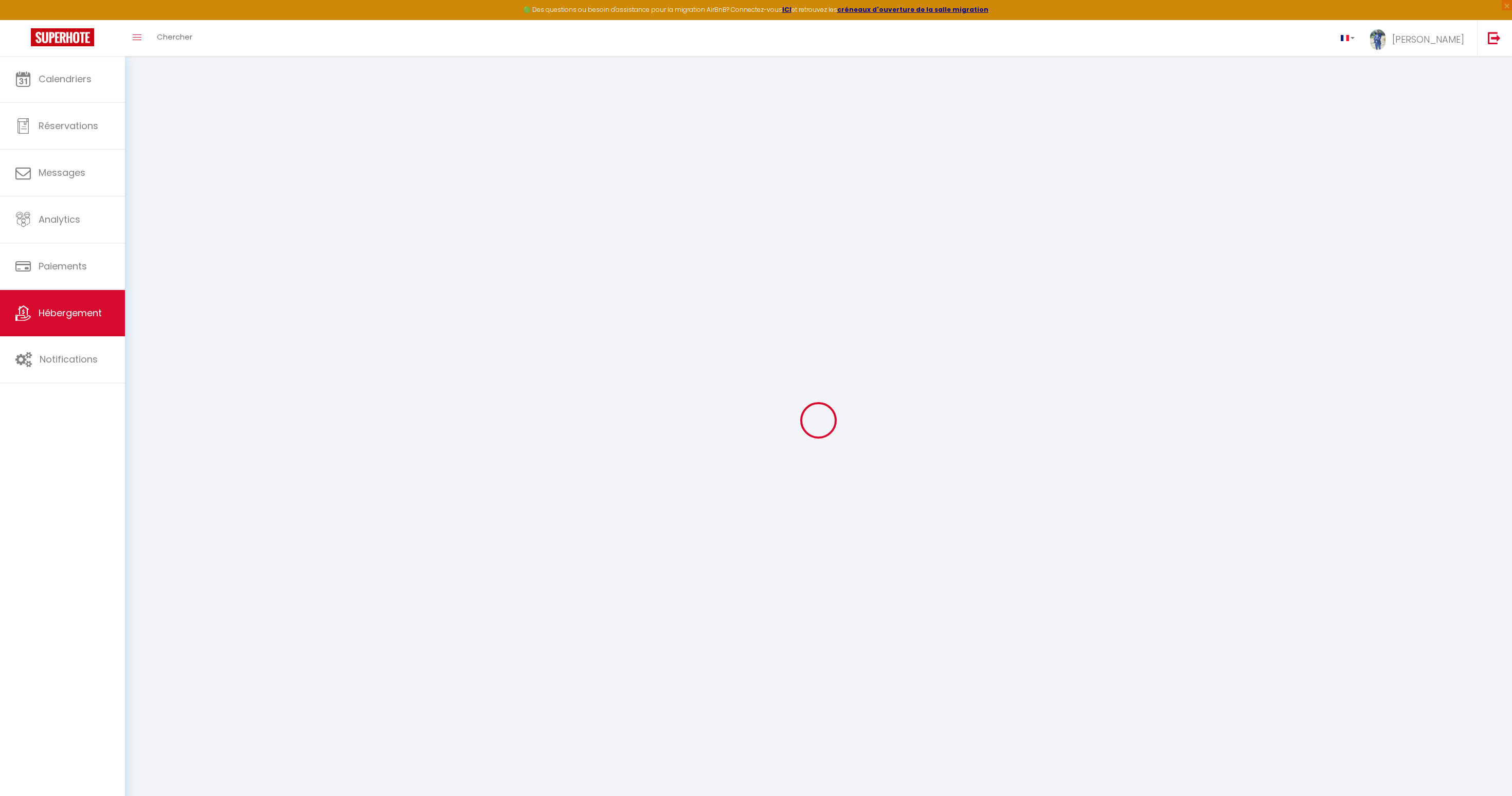
select select
checkbox input "false"
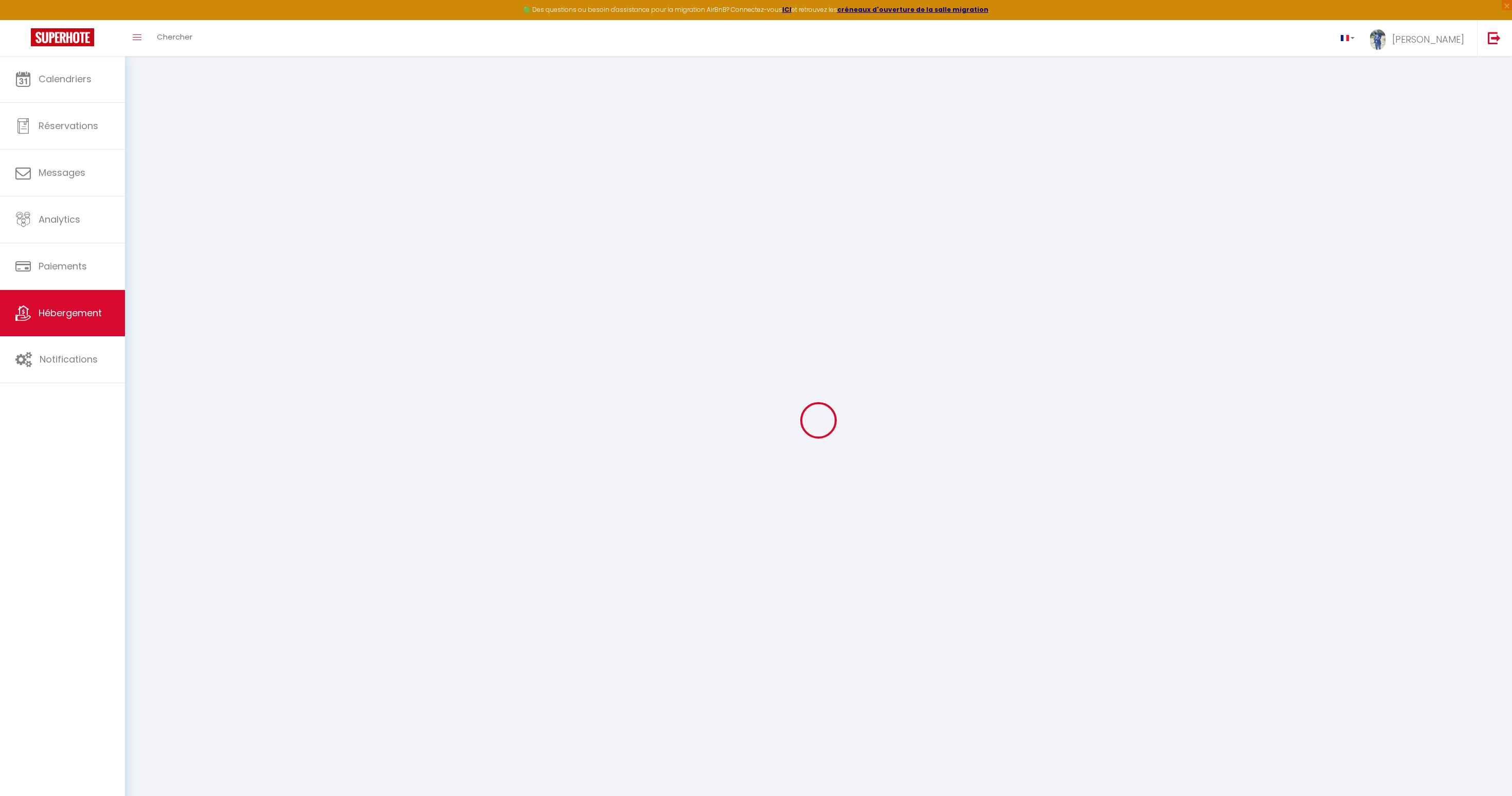
select select
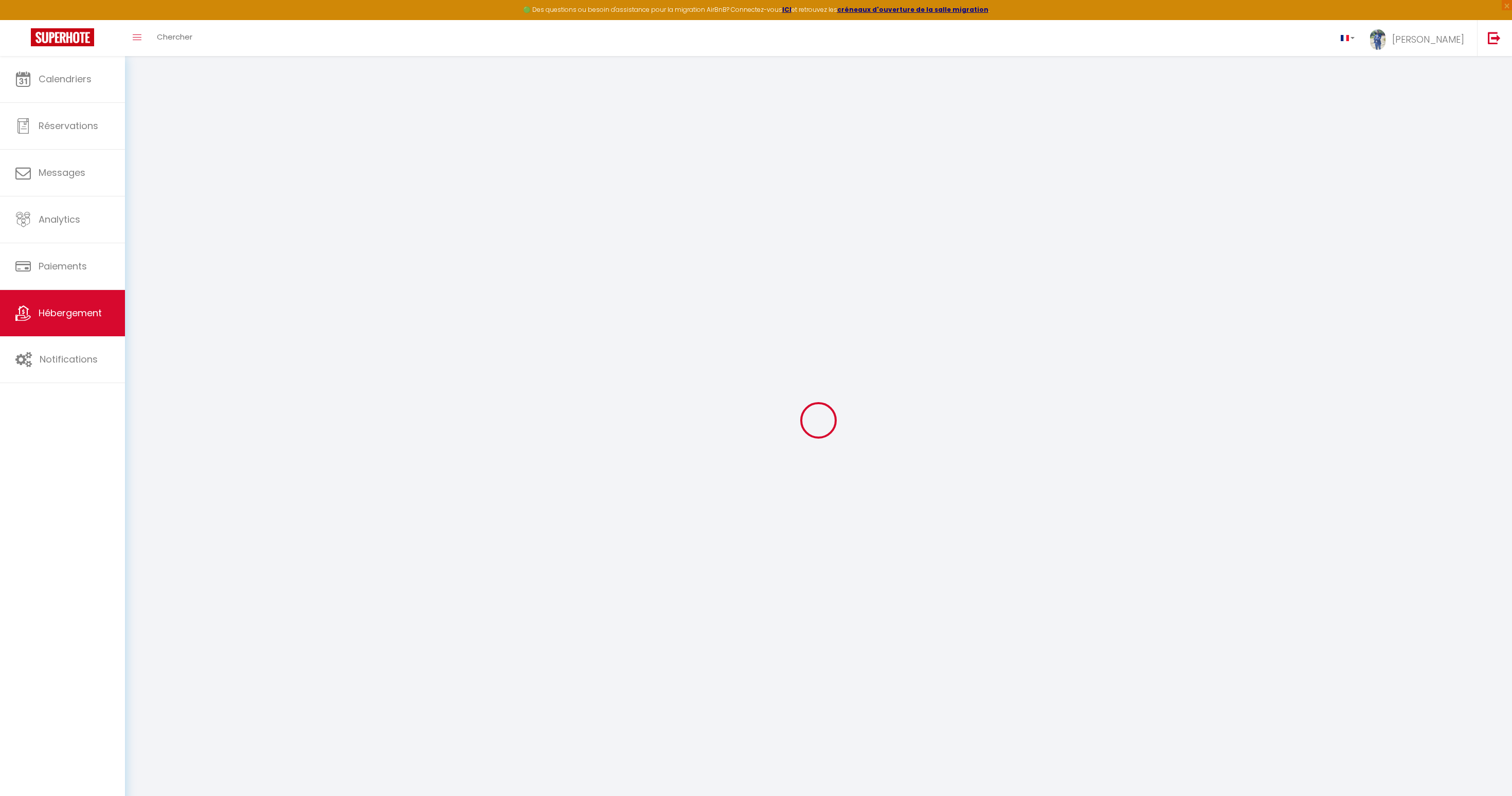
select select
checkbox input "false"
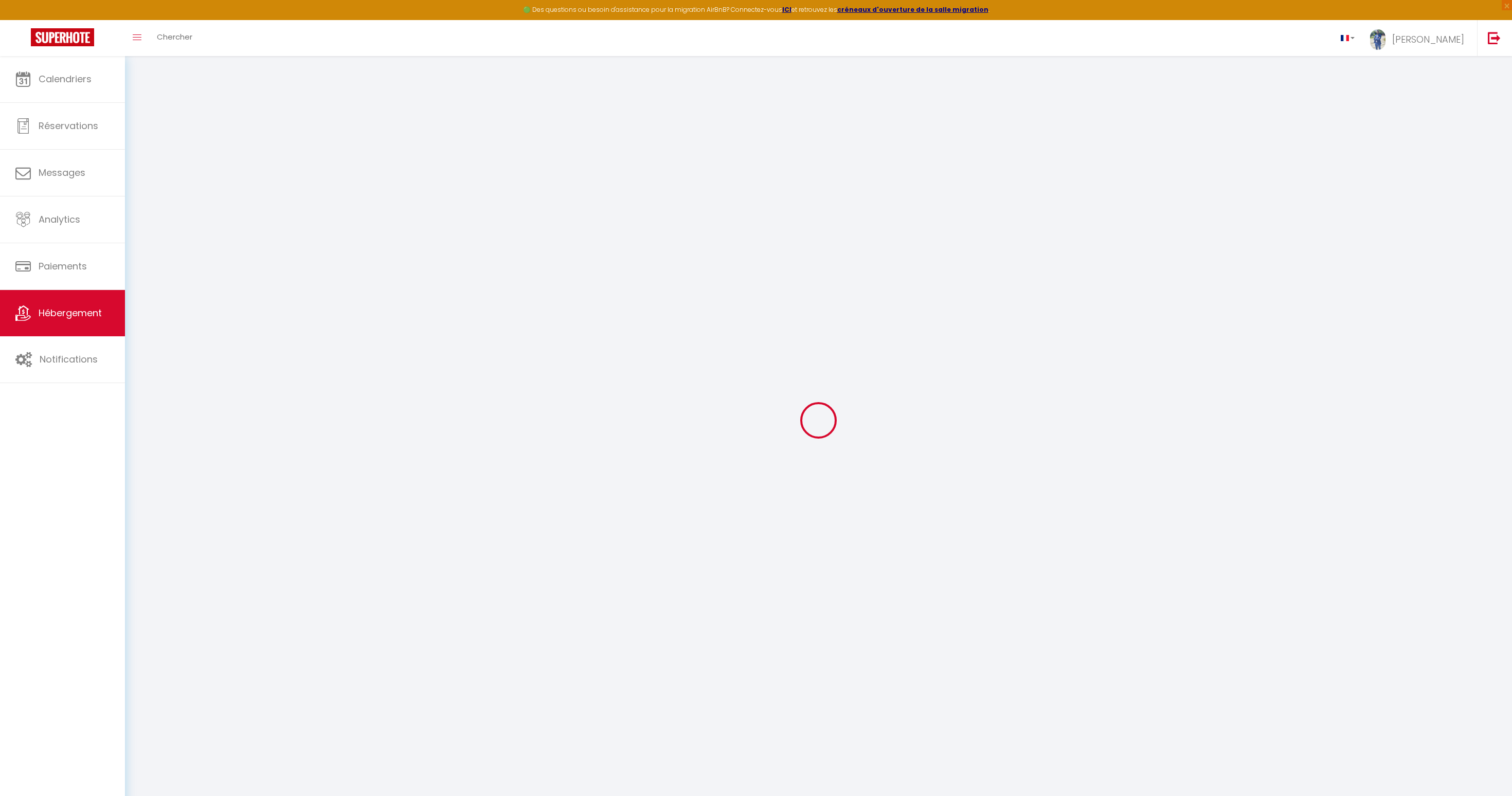
checkbox input "false"
select select
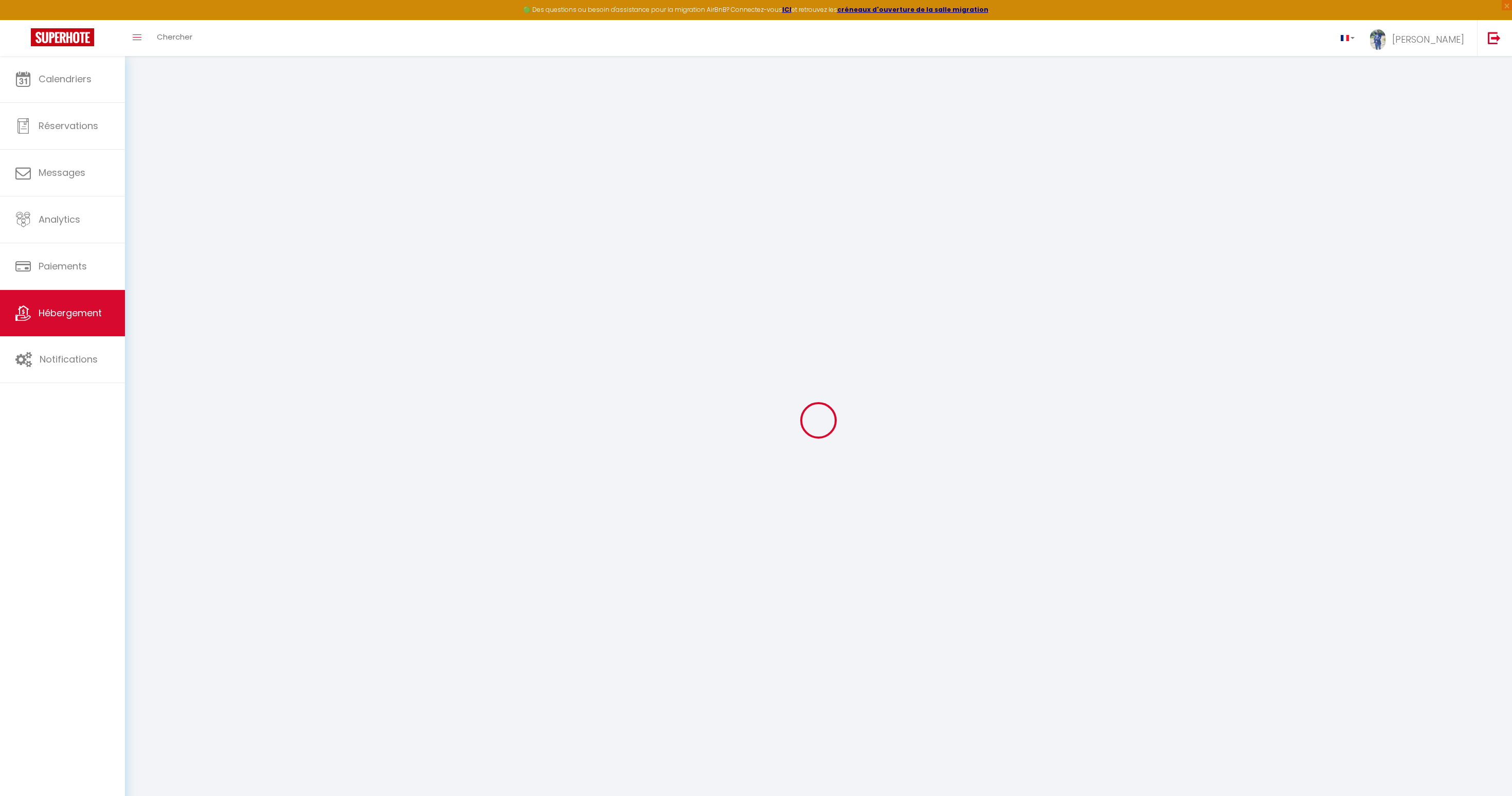
select select
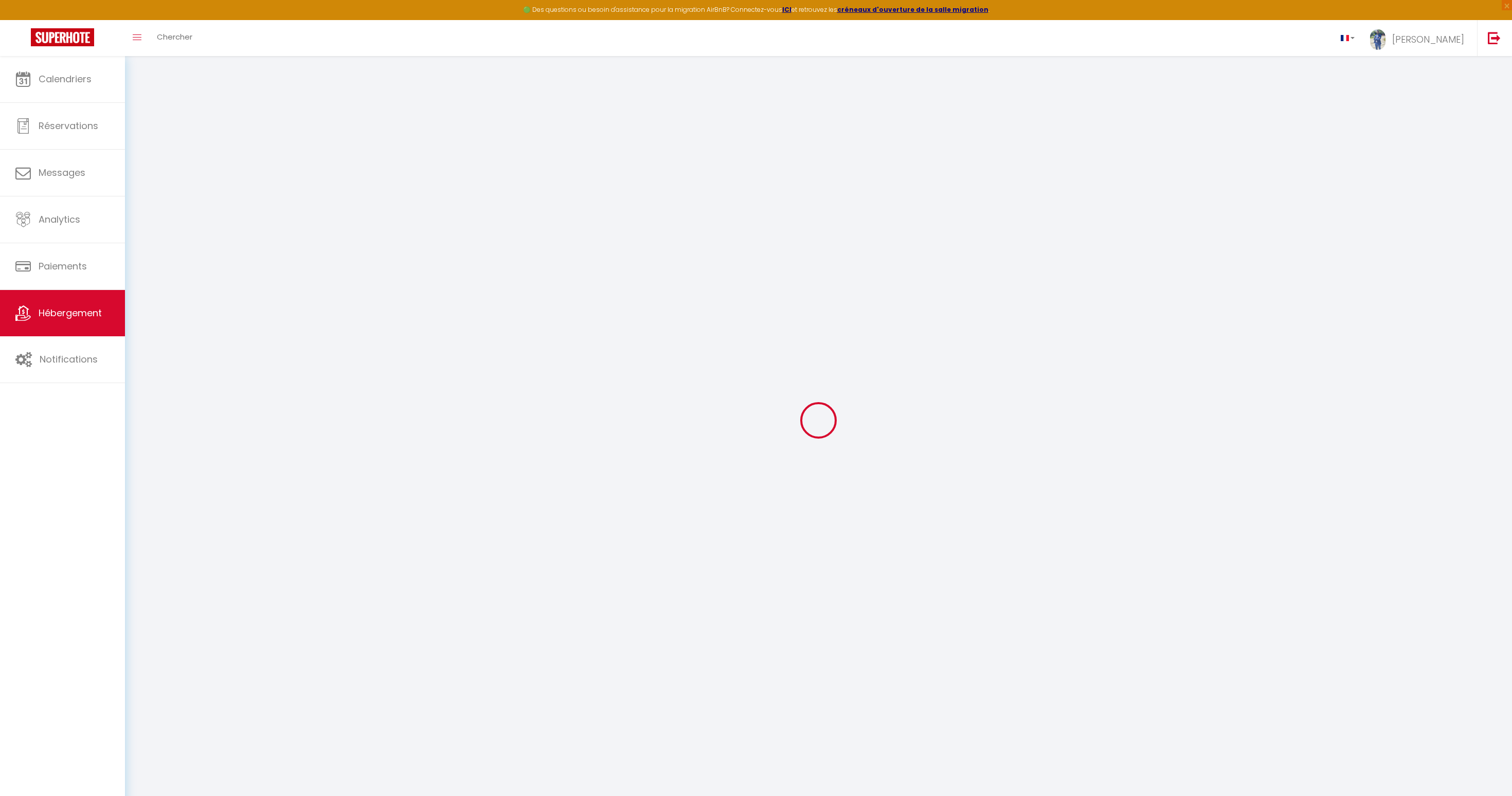
checkbox input "false"
select select
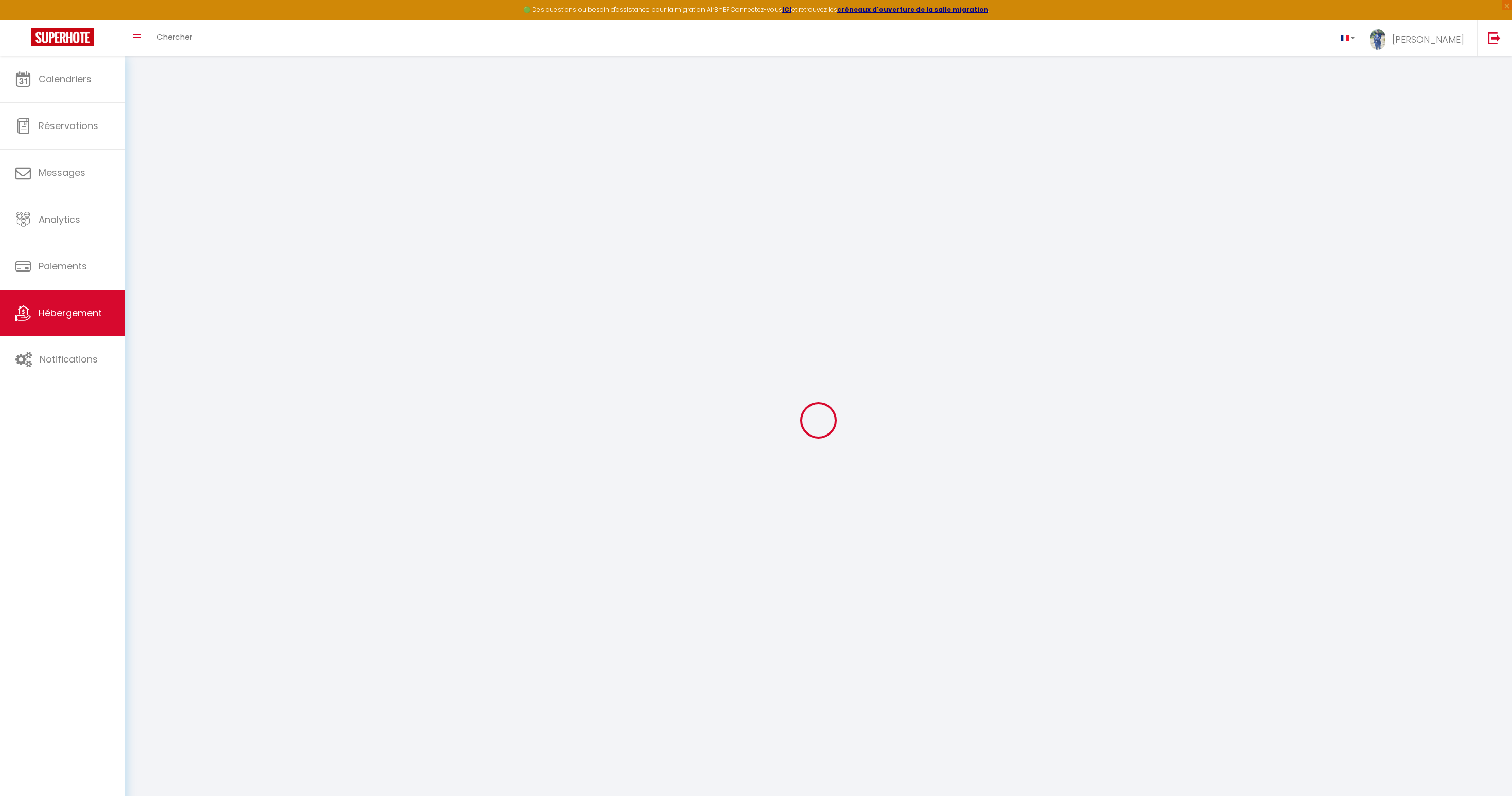
select select
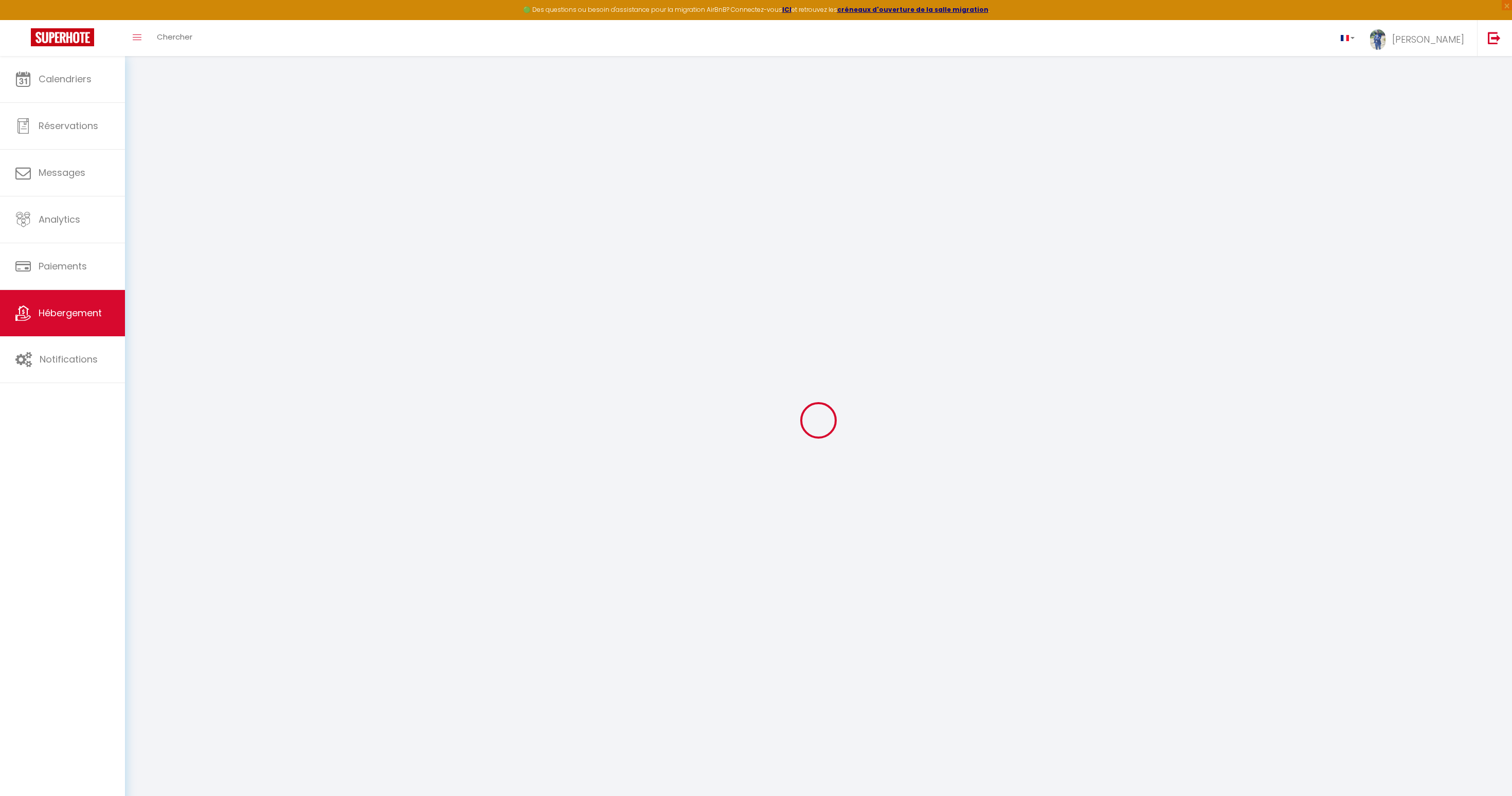
select select
checkbox input "false"
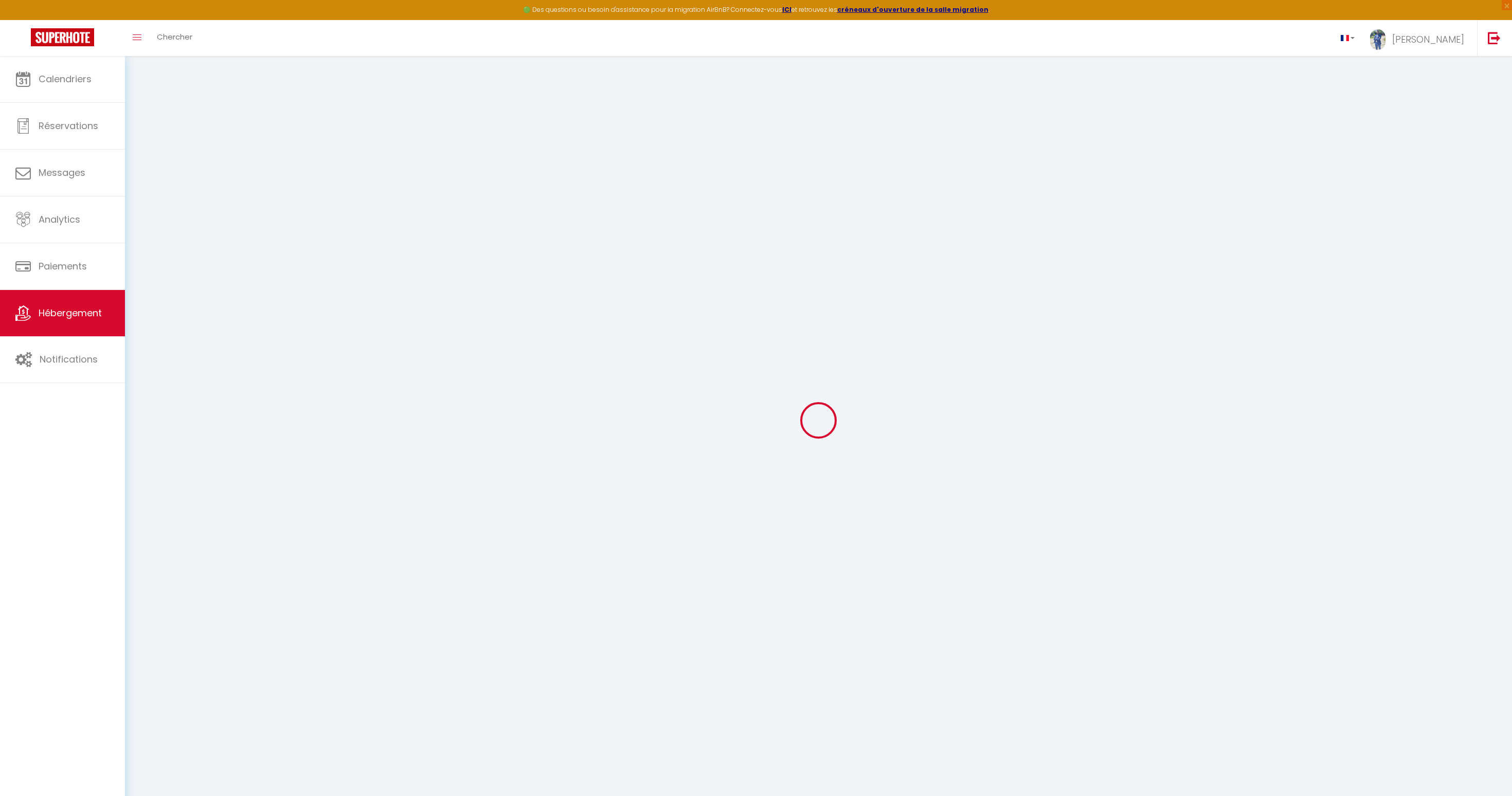
checkbox input "false"
select select
type input "★[GEOGRAPHIC_DATA] ★ Cinema ★ Spa massage 10 minutes"
type input "[PERSON_NAME]"
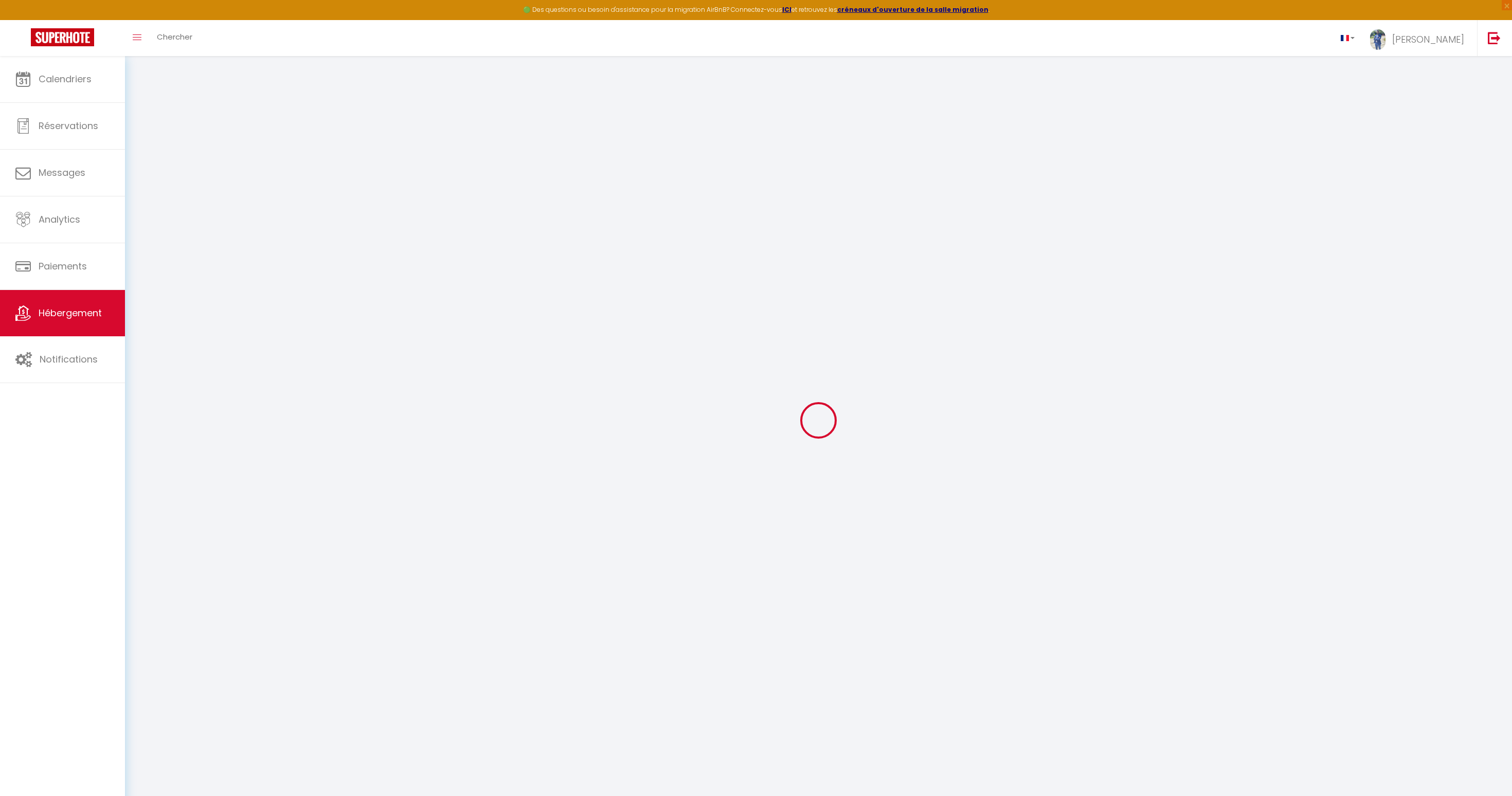
type input "Sinna"
type input "2 allee du moulin"
type input "60700"
type input "Fleurines"
select select "houses"
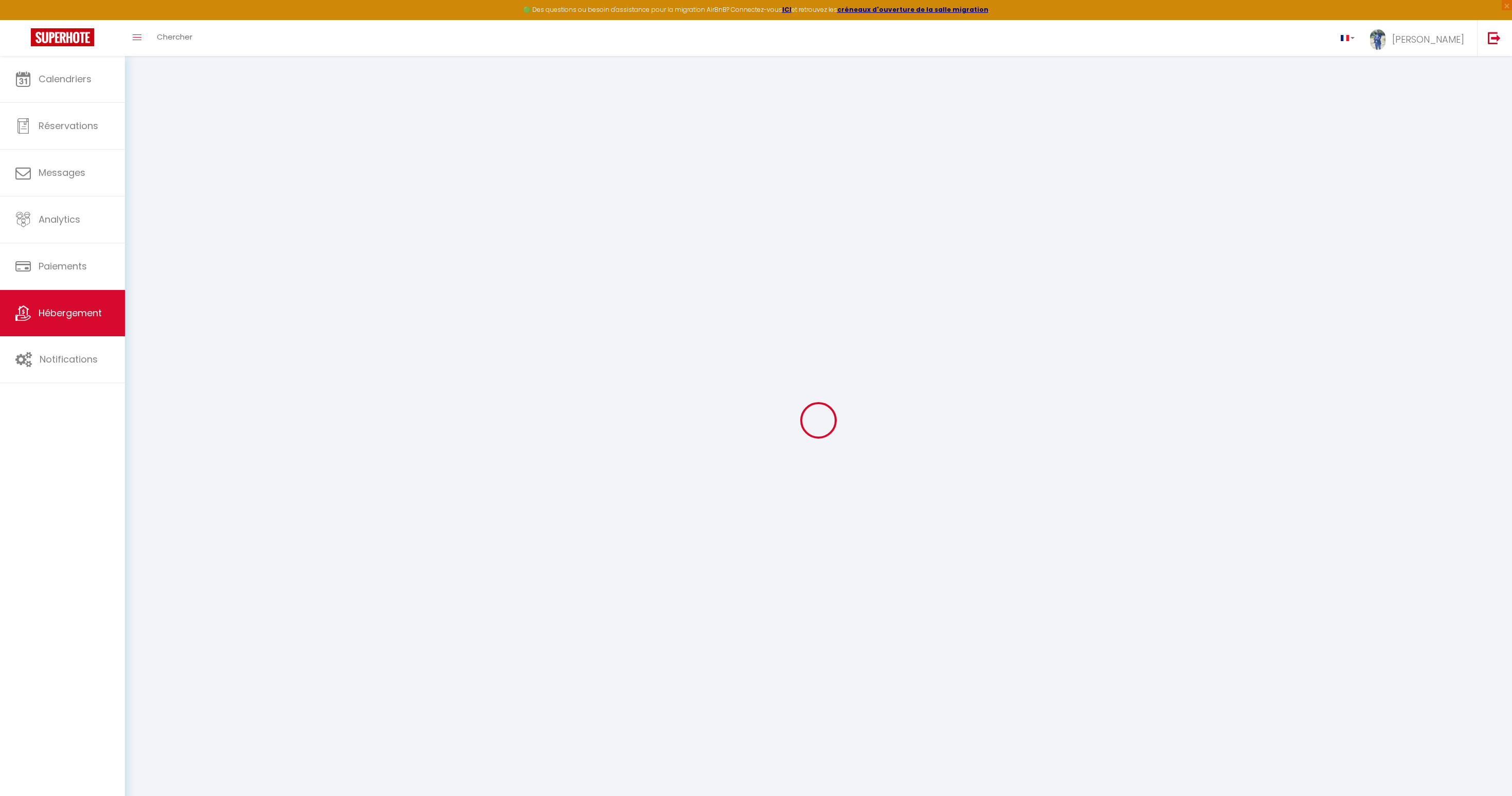
select select "2"
type input "110"
type input "50"
type input "24"
type input "3.50"
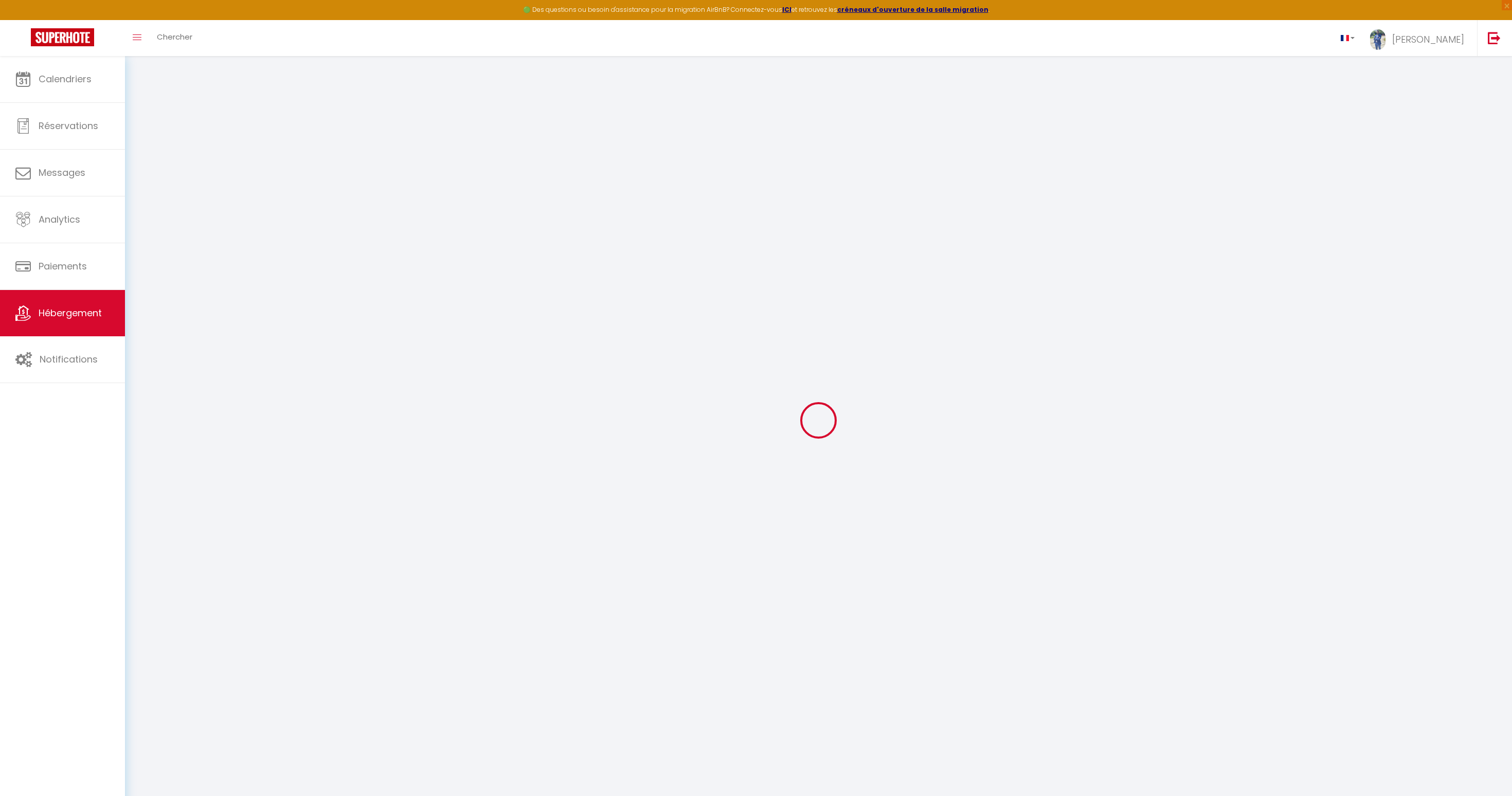
type input "300"
select select
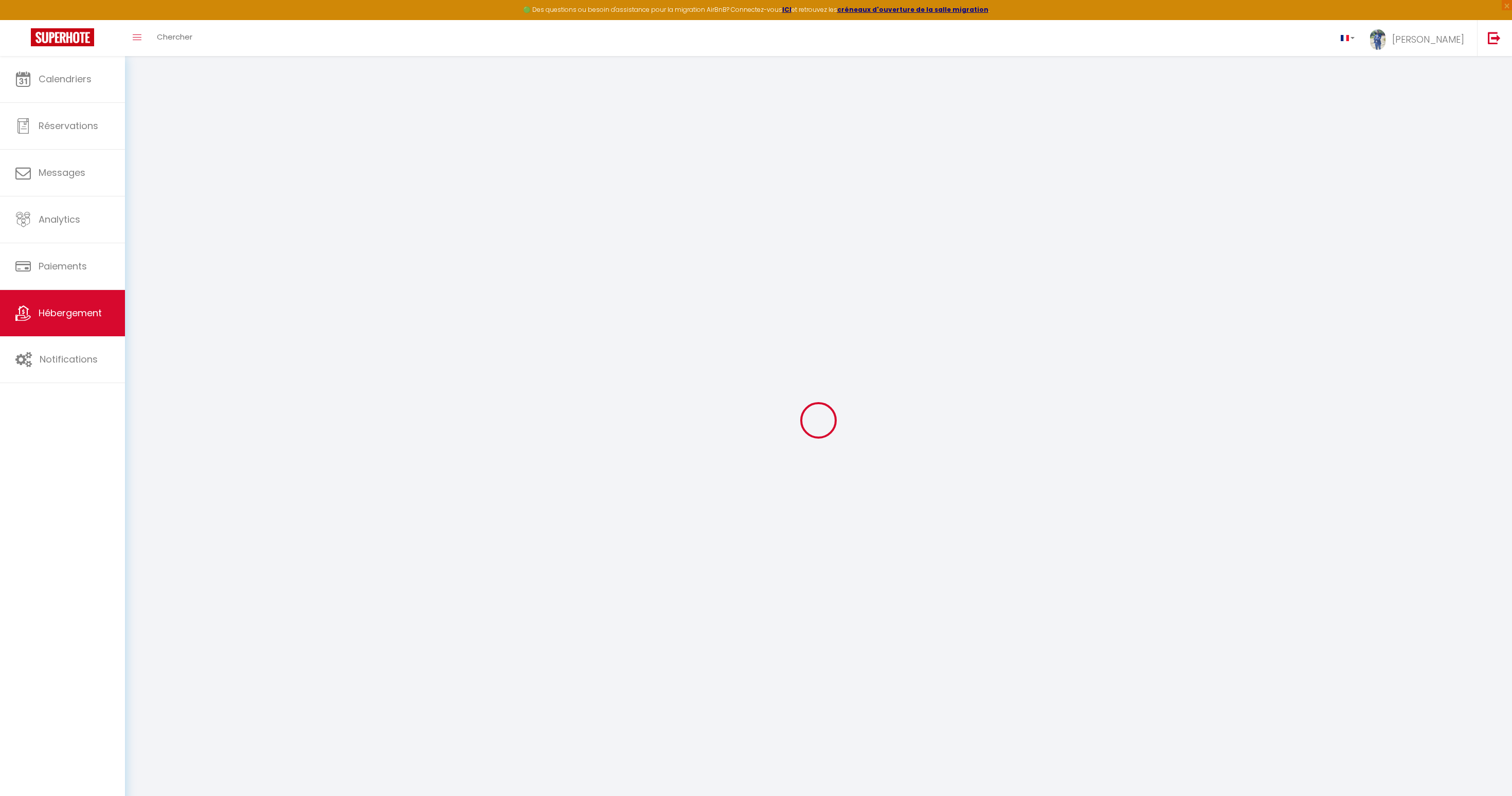
select select
type input "[STREET_ADDRESS]"
type input "60280"
type input "Margny les compiègnes"
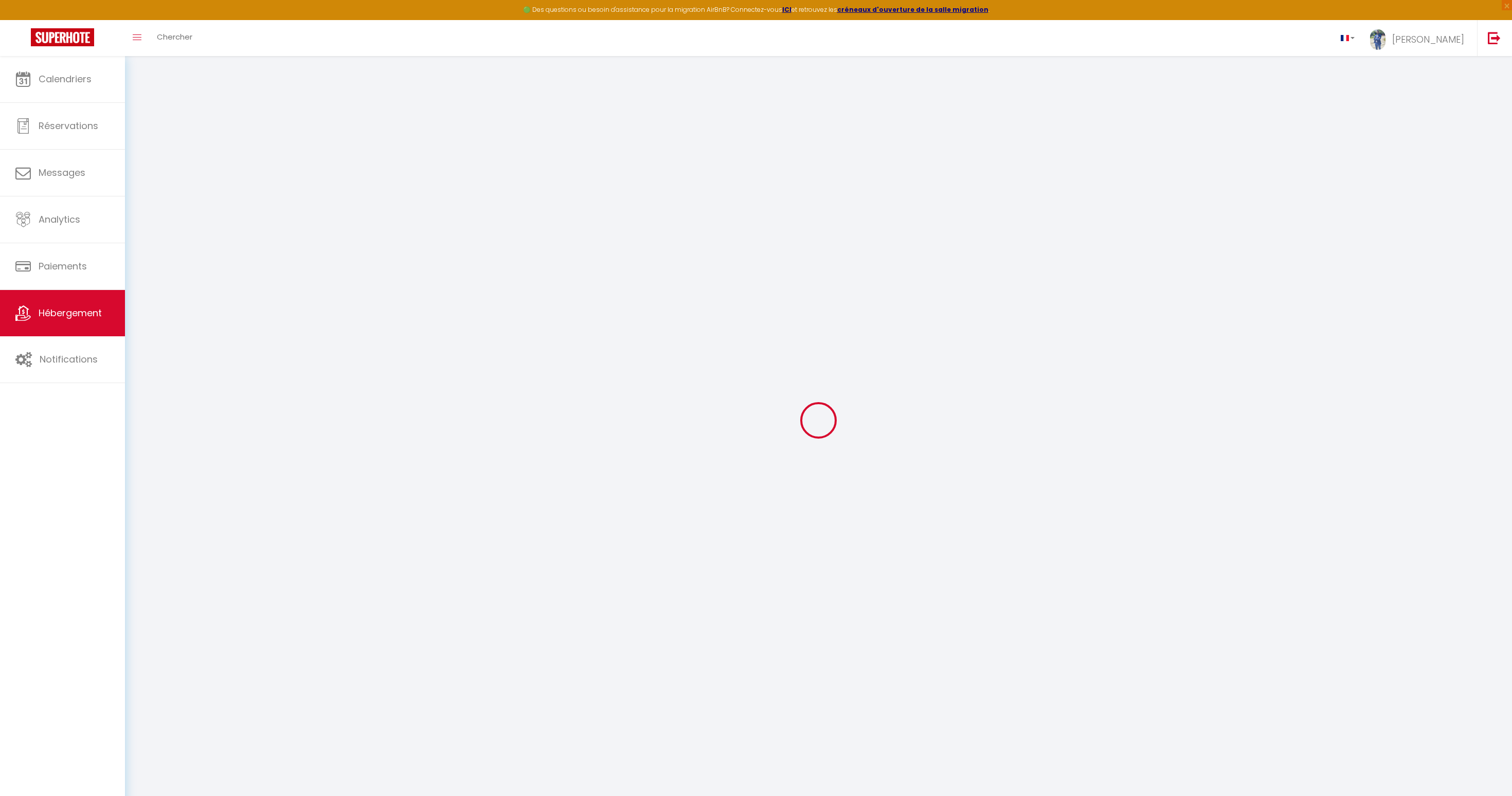
type input "[DOMAIN_NAME][EMAIL_ADDRESS][DOMAIN_NAME]"
select select
checkbox input "true"
checkbox input "false"
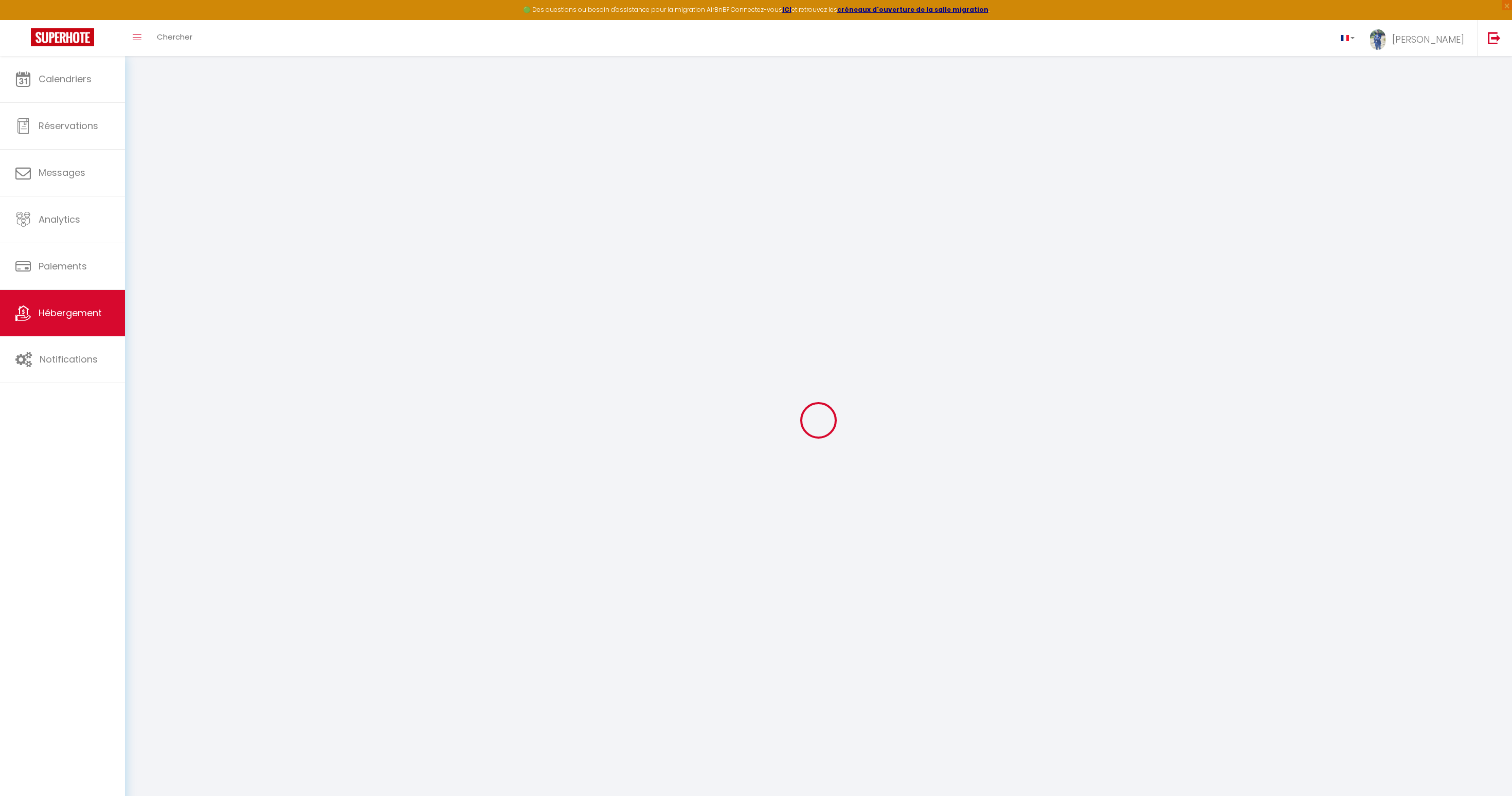
checkbox input "false"
select select
type input "0"
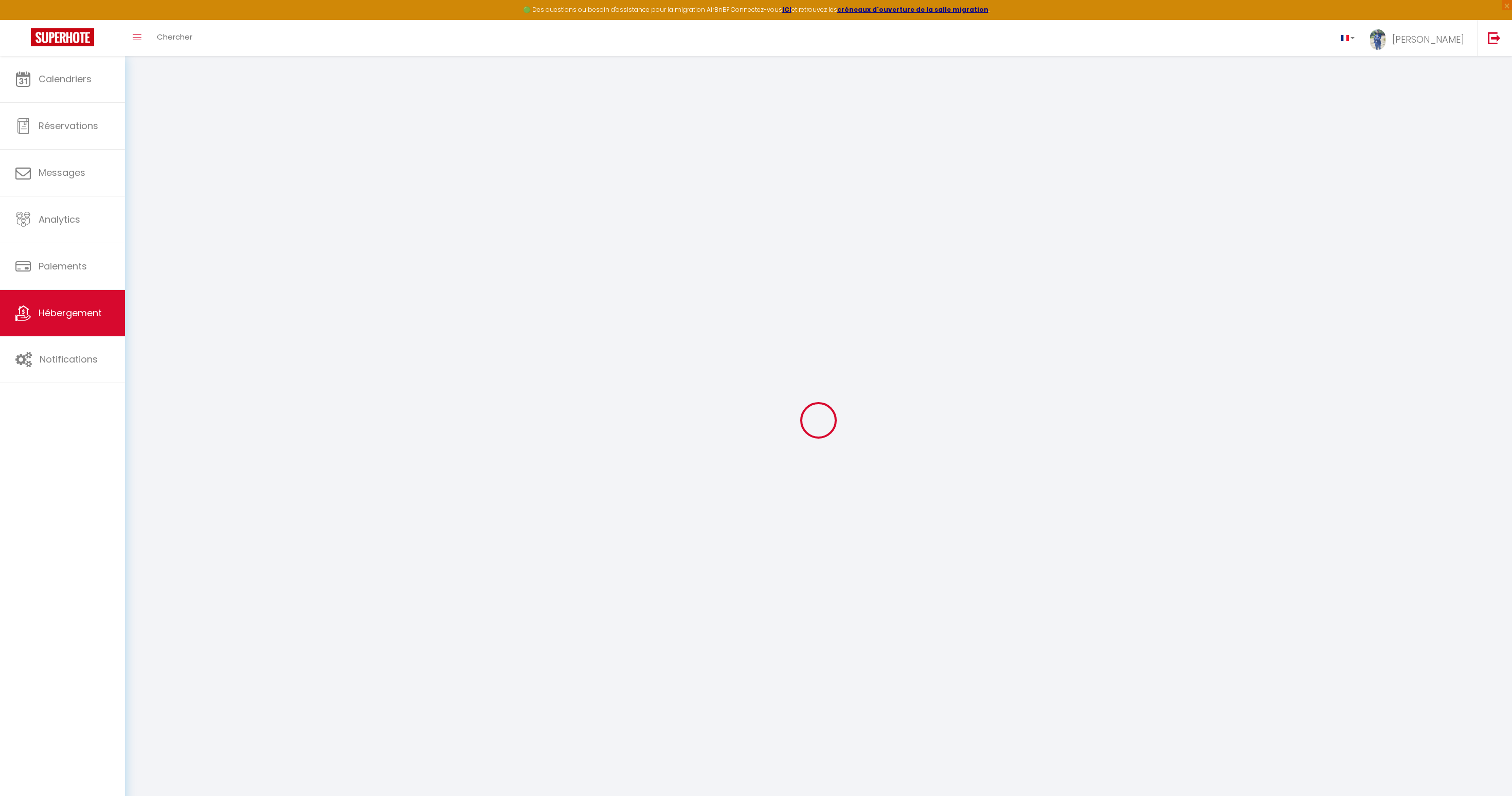
type input "0"
select select
checkbox input "true"
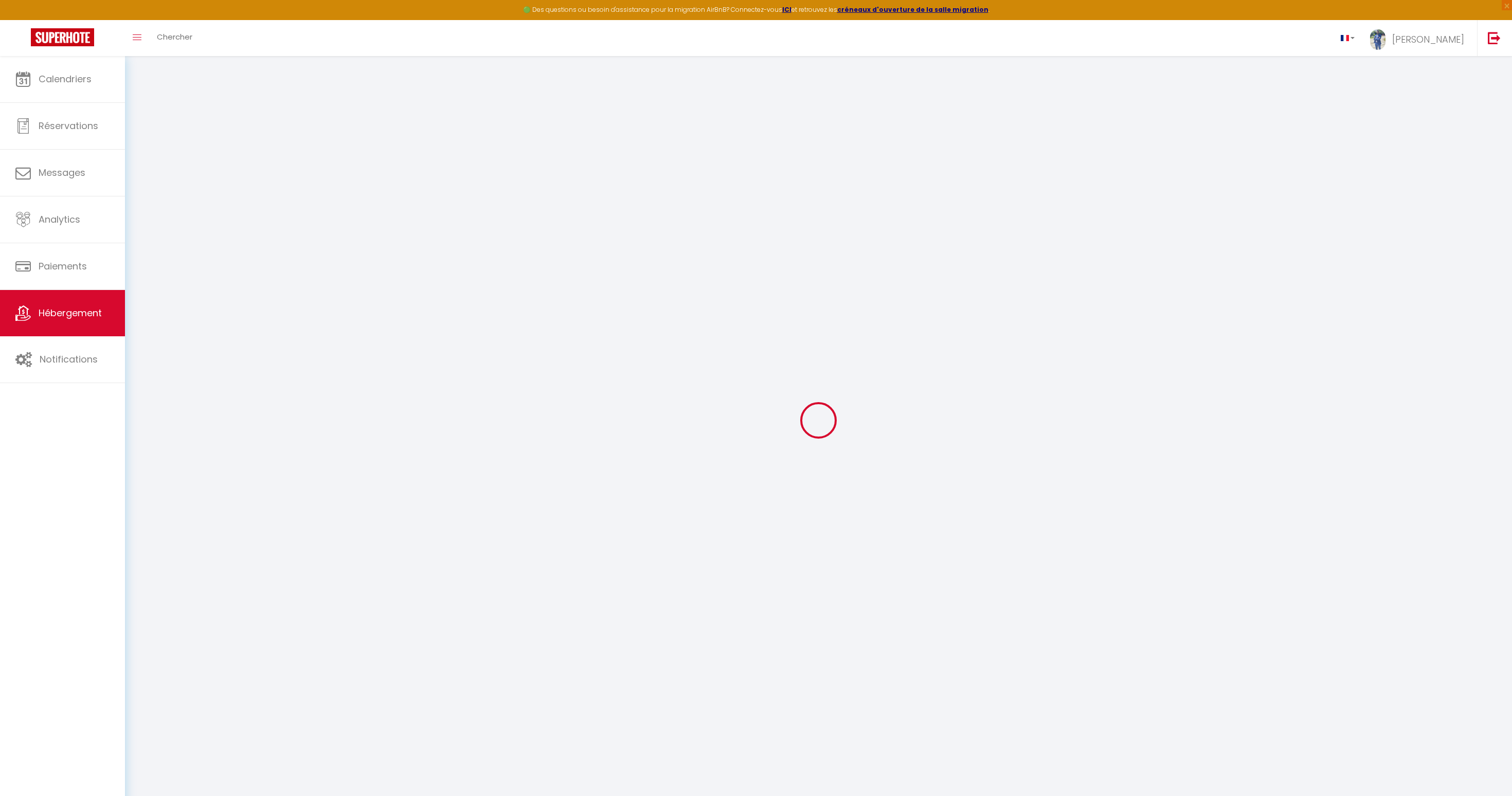
checkbox input "false"
select select
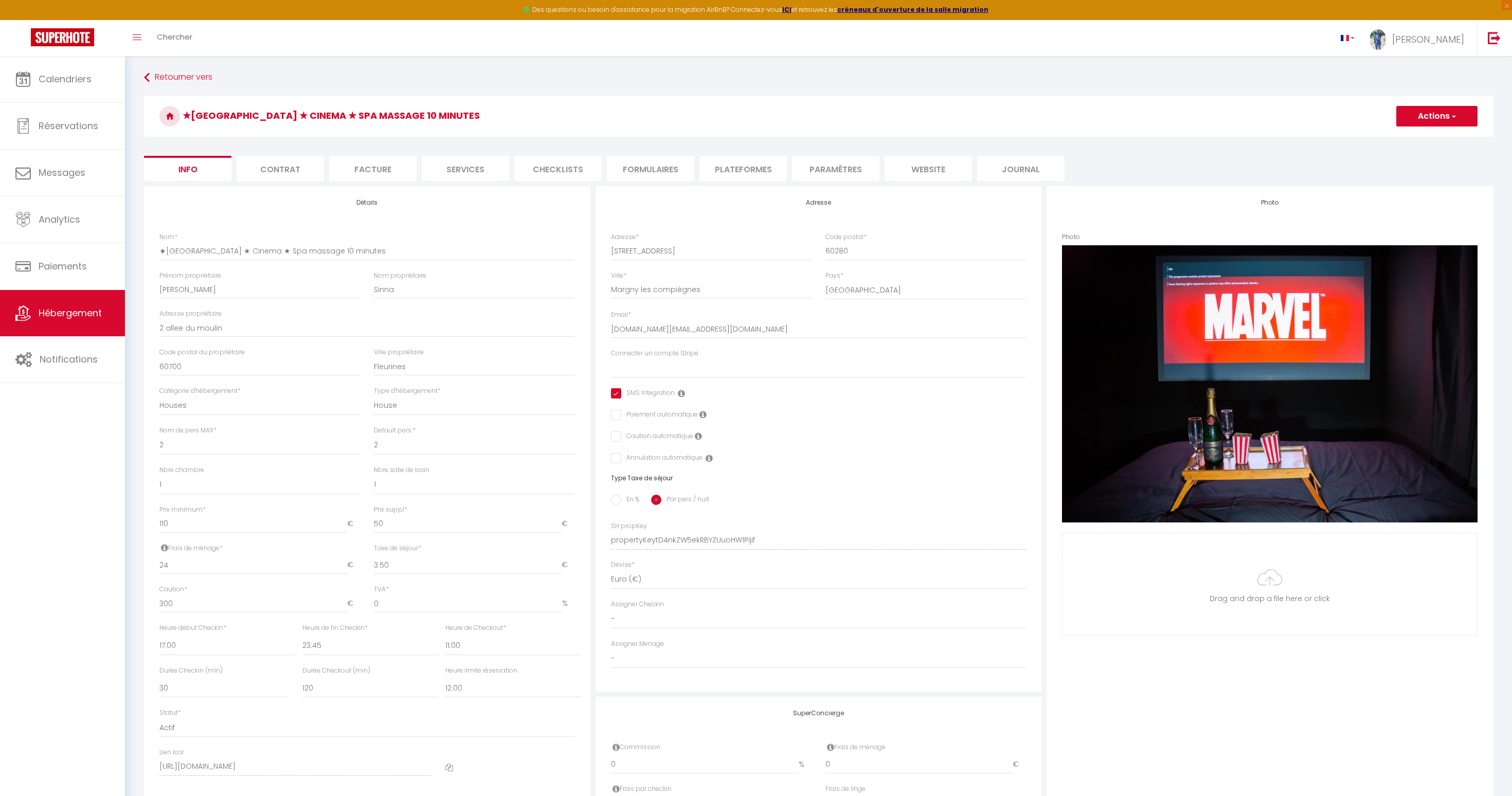
select select
checkbox input "true"
checkbox input "false"
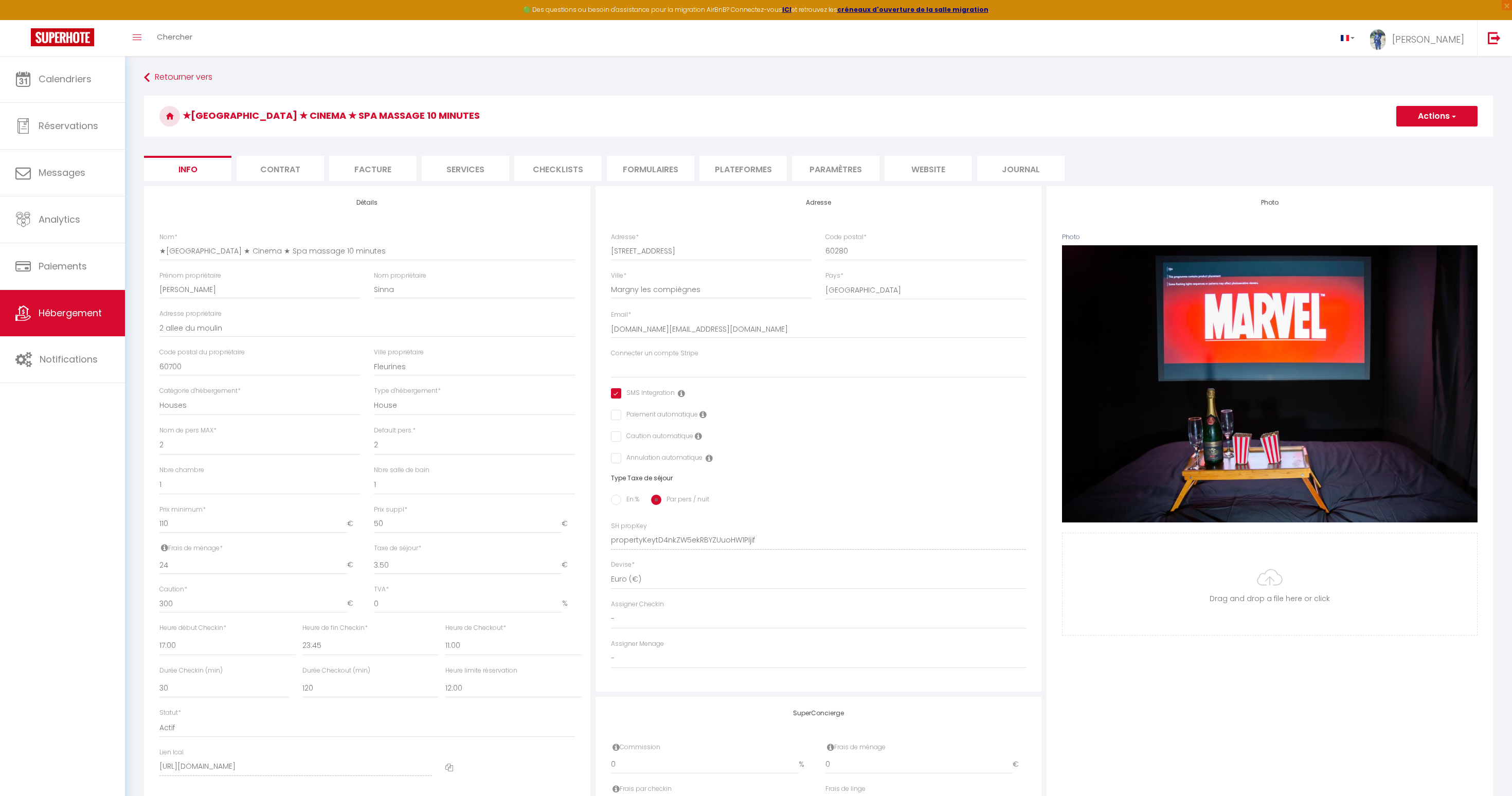
checkbox input "false"
select select
click at [540, 170] on li "Checklists" at bounding box center [558, 168] width 87 height 25
select select
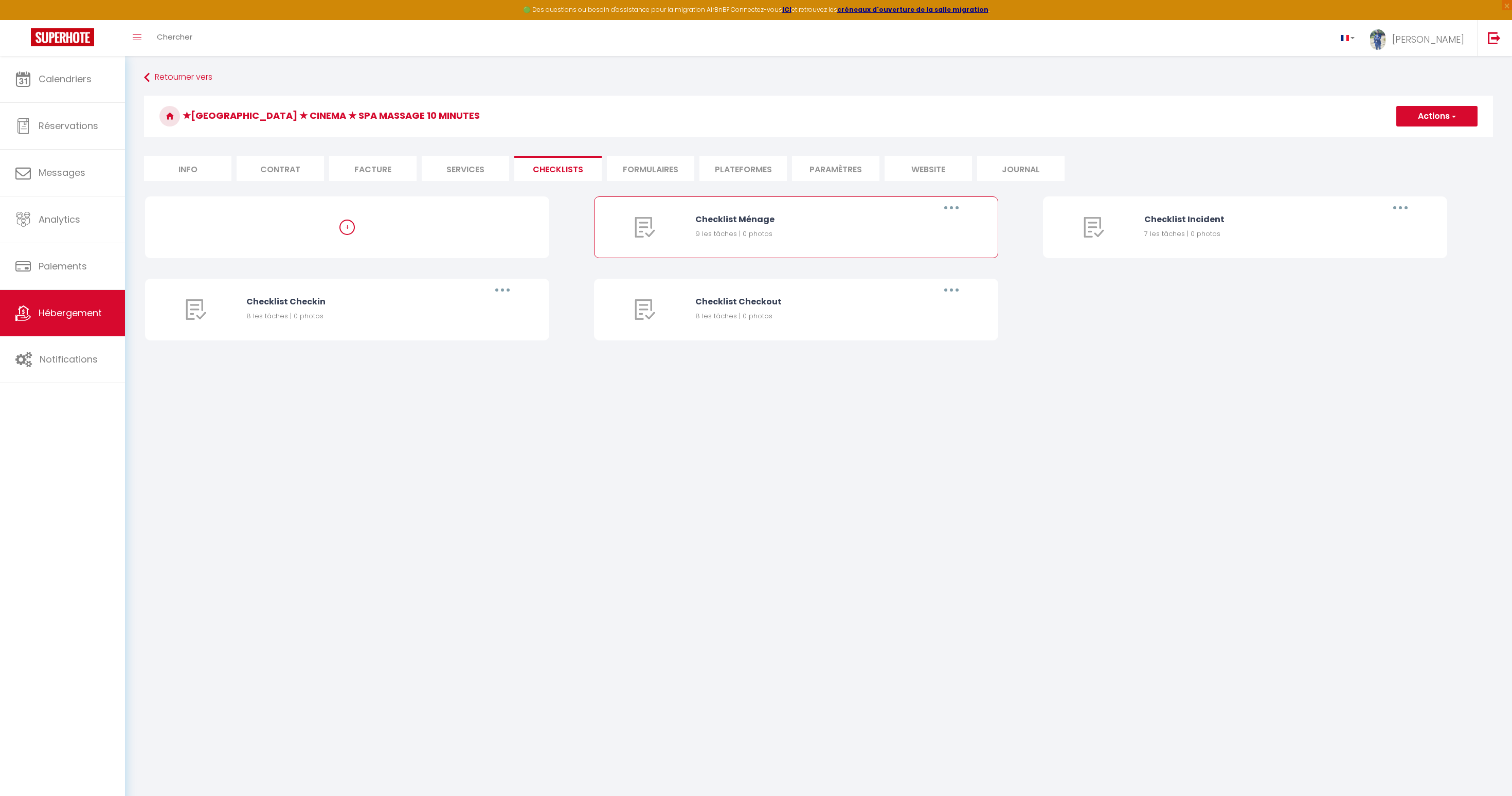
click at [951, 208] on icon "button" at bounding box center [951, 207] width 3 height 3
click at [910, 231] on link "Editer" at bounding box center [925, 231] width 76 height 17
type input "Checklist Ménage"
type input "Procédure à suivre à la fin du ménage"
select select
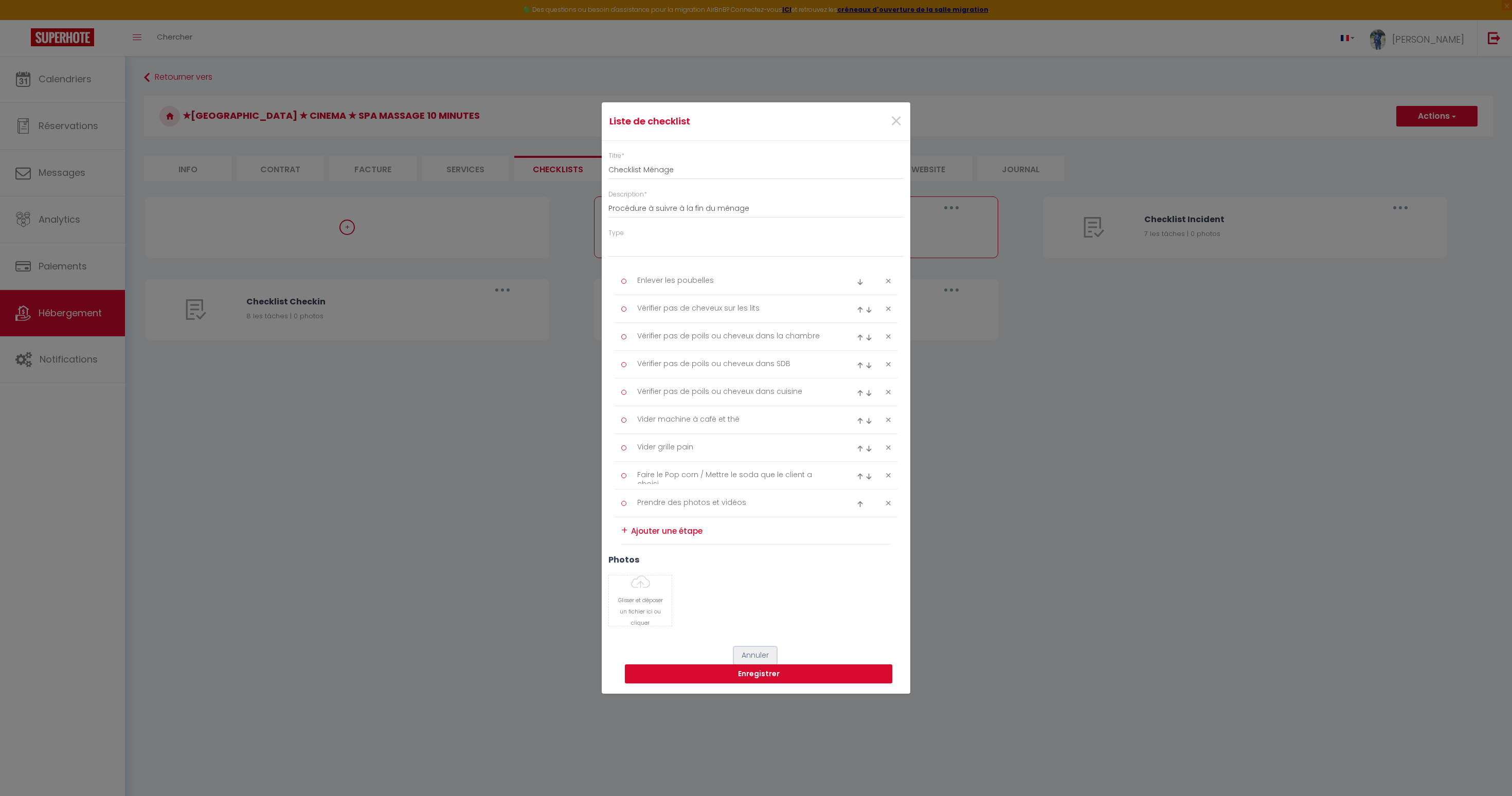
click at [769, 652] on button "Annuler" at bounding box center [755, 656] width 43 height 17
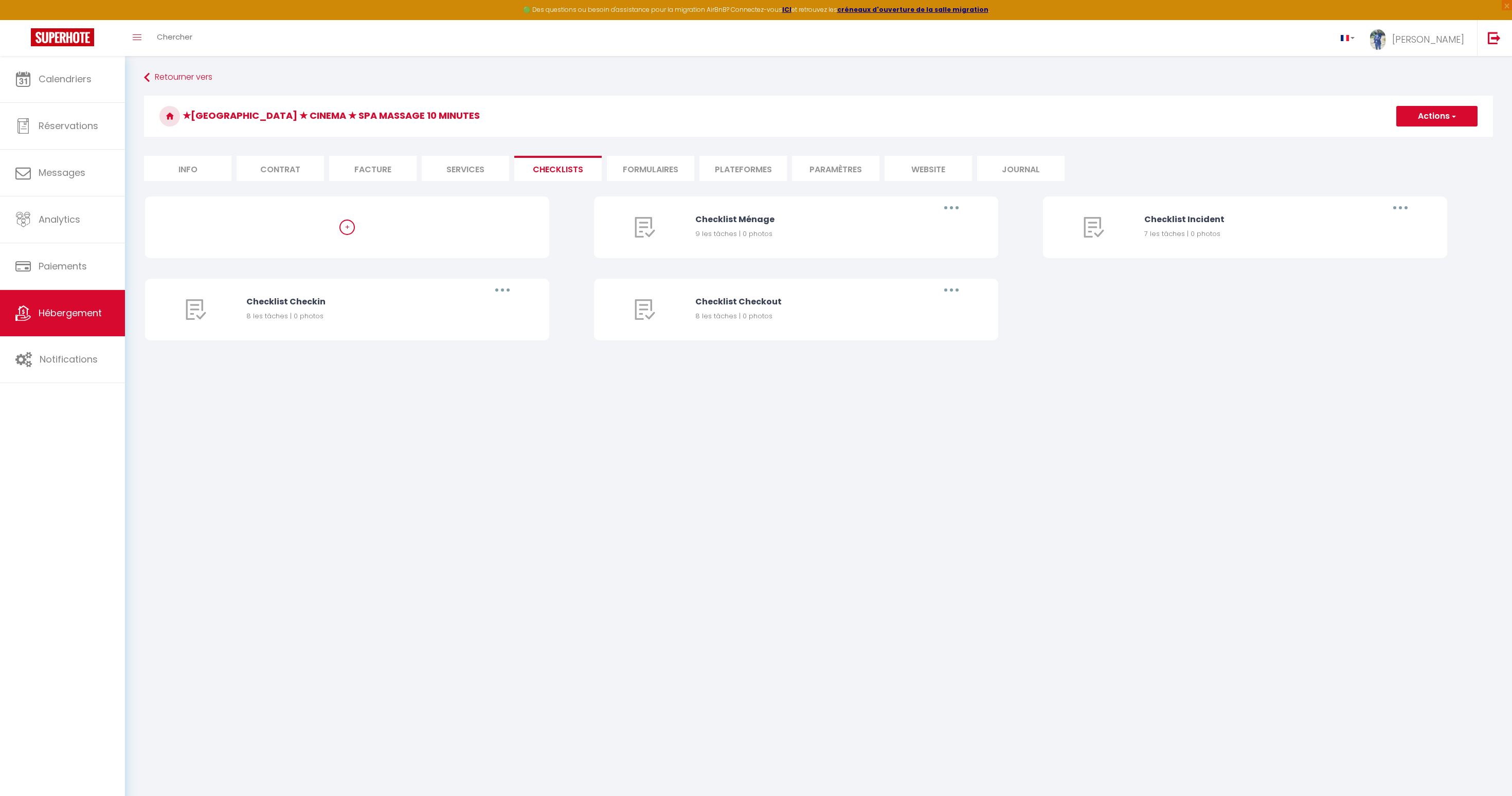
click at [376, 175] on li "Facture" at bounding box center [373, 168] width 87 height 25
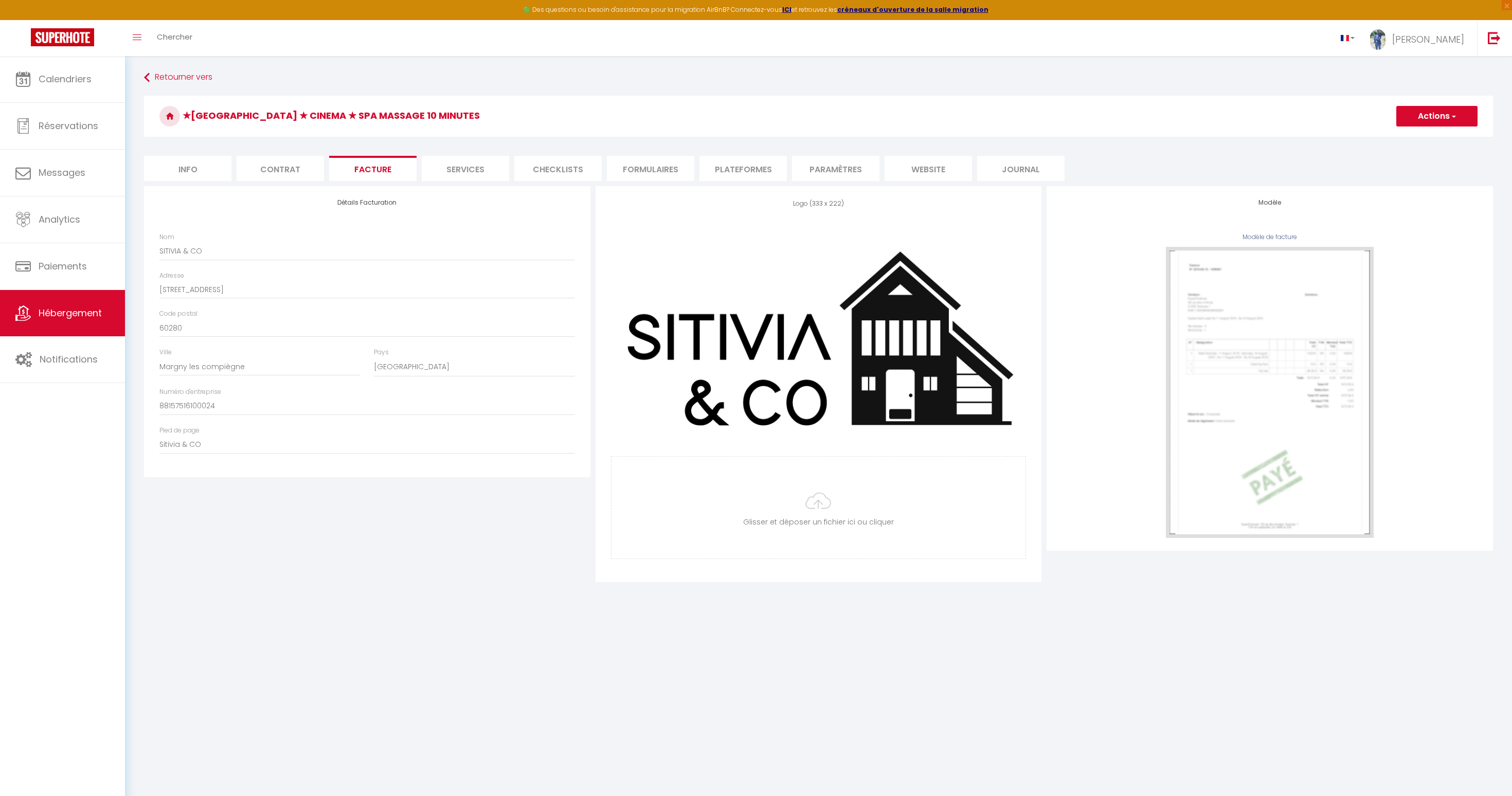
click at [295, 165] on li "Contrat" at bounding box center [280, 168] width 87 height 25
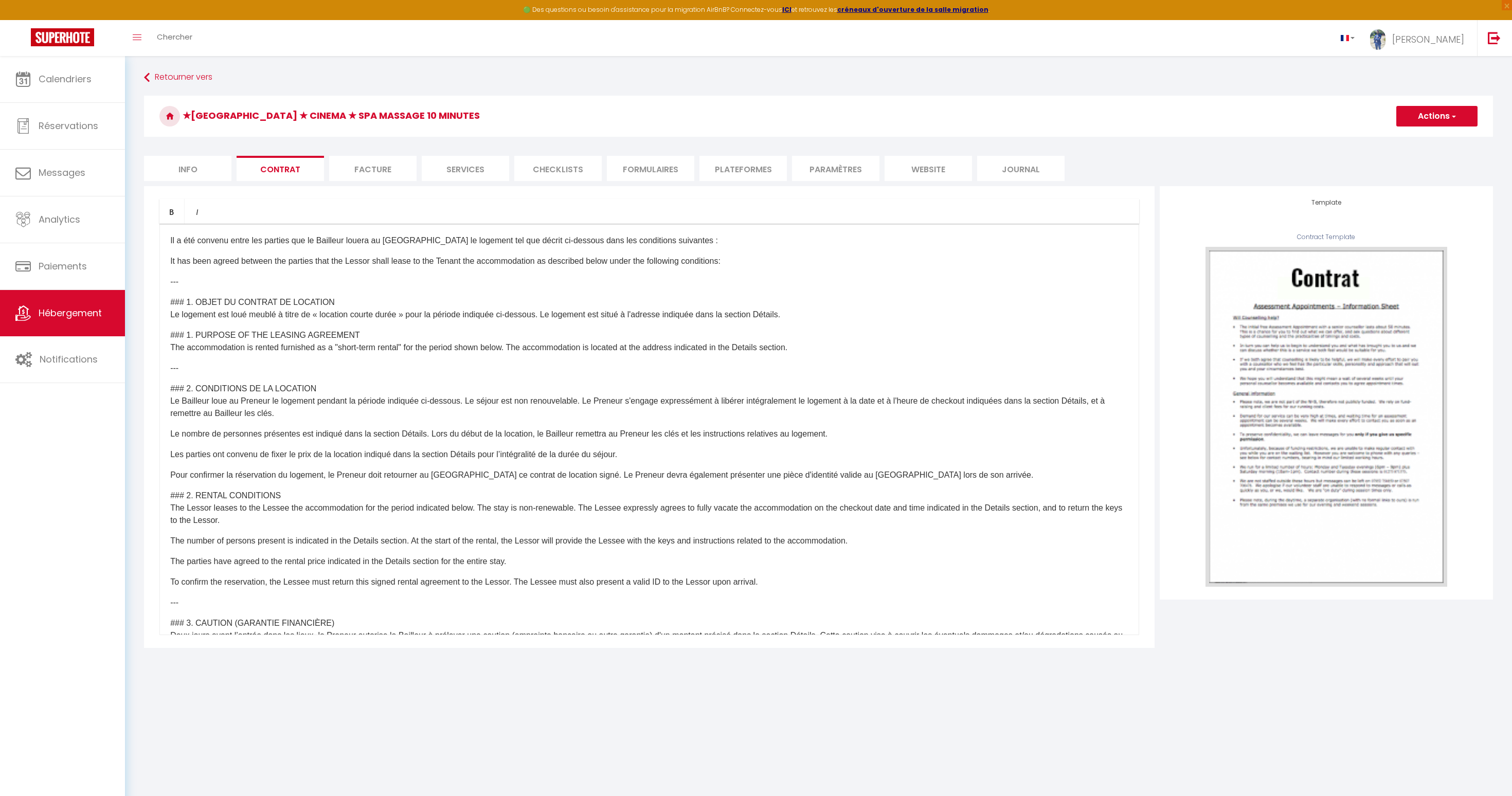
click at [388, 160] on li "Facture" at bounding box center [373, 168] width 87 height 25
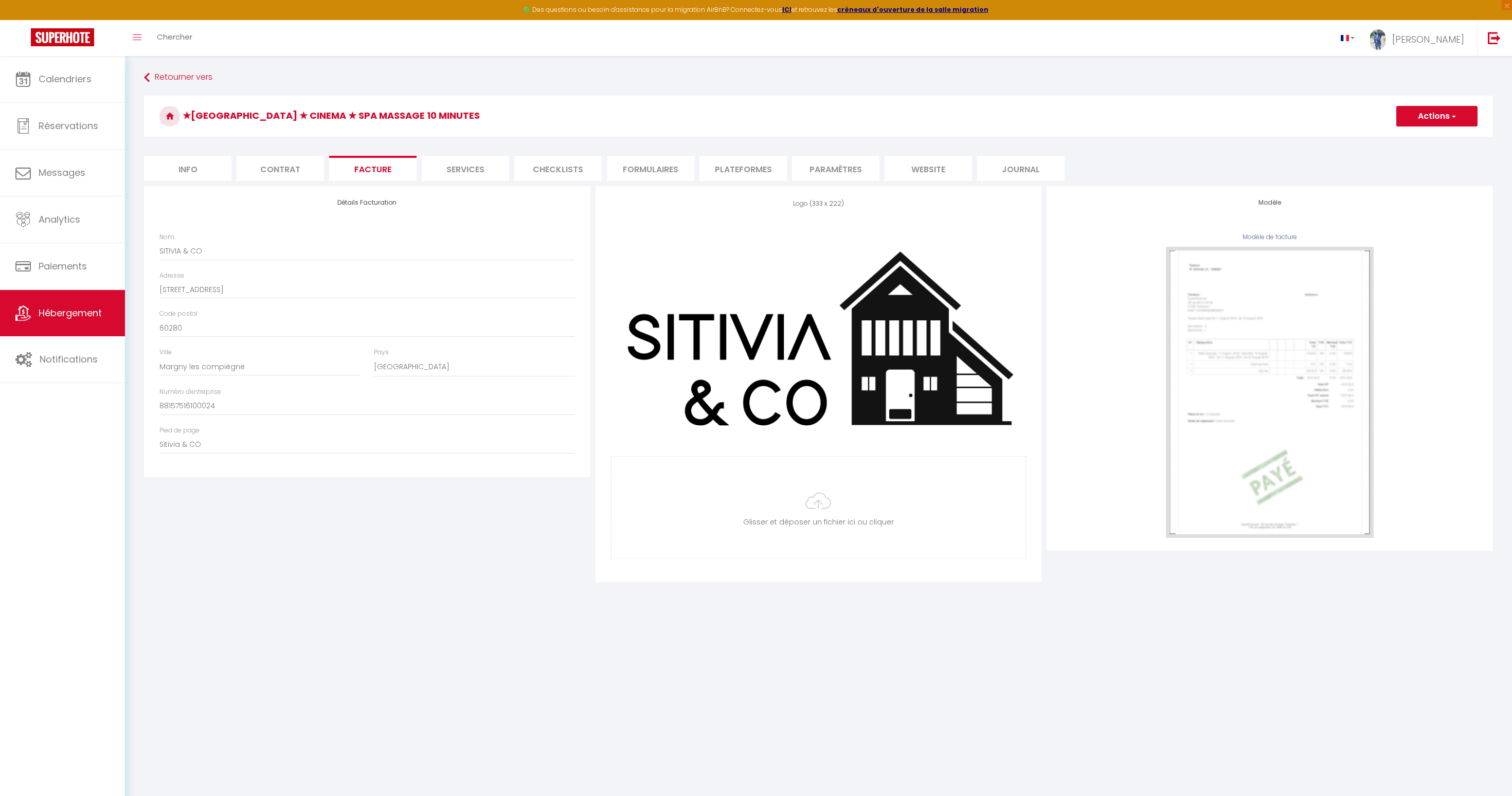
click at [283, 153] on form "★[GEOGRAPHIC_DATA] ★ Cinema ★ Spa massage 10 minutes Actions Enregistrer Info C…" at bounding box center [818, 338] width 1349 height 486
click at [277, 171] on li "Contrat" at bounding box center [280, 168] width 87 height 25
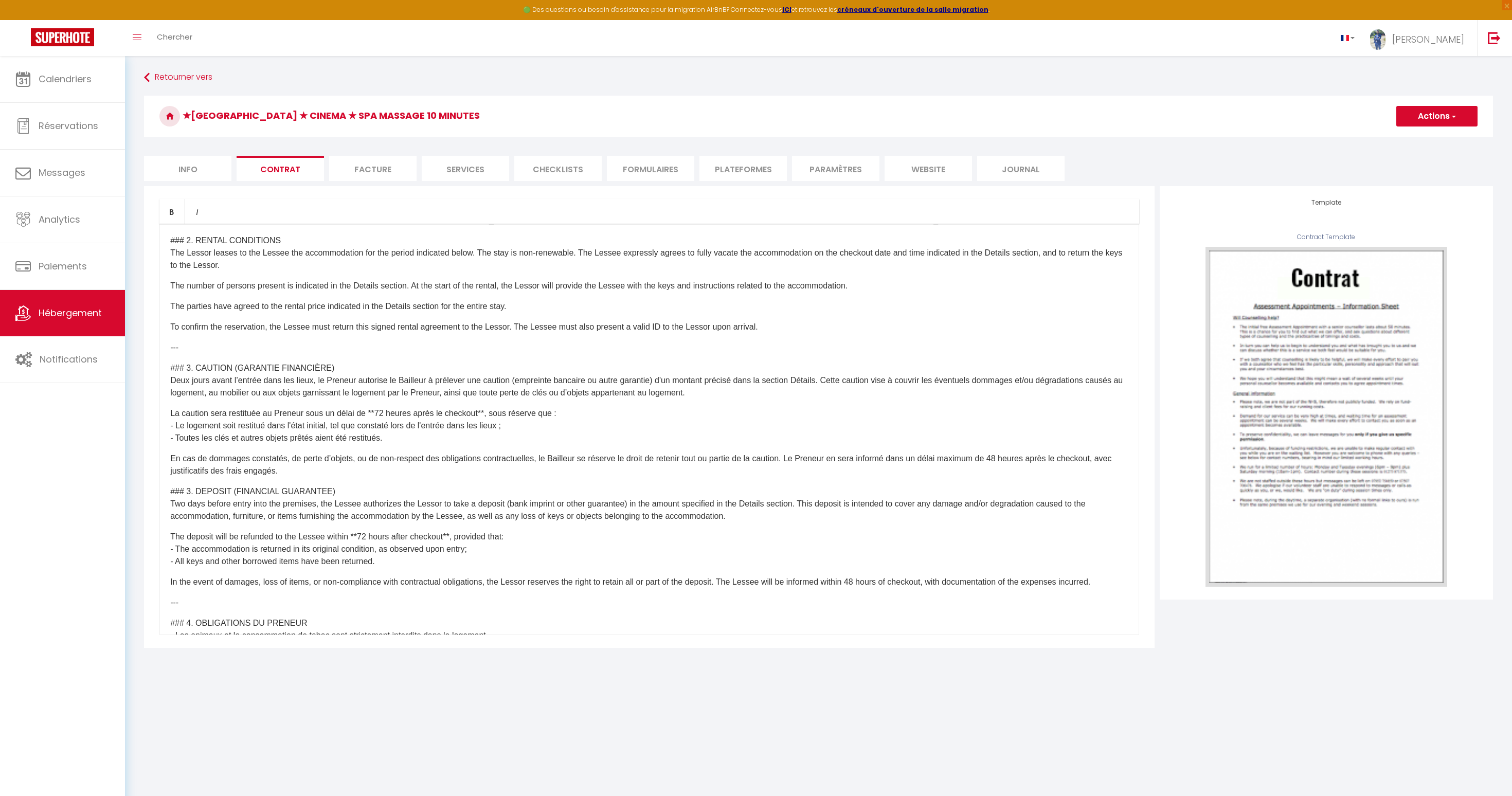
scroll to position [56, 0]
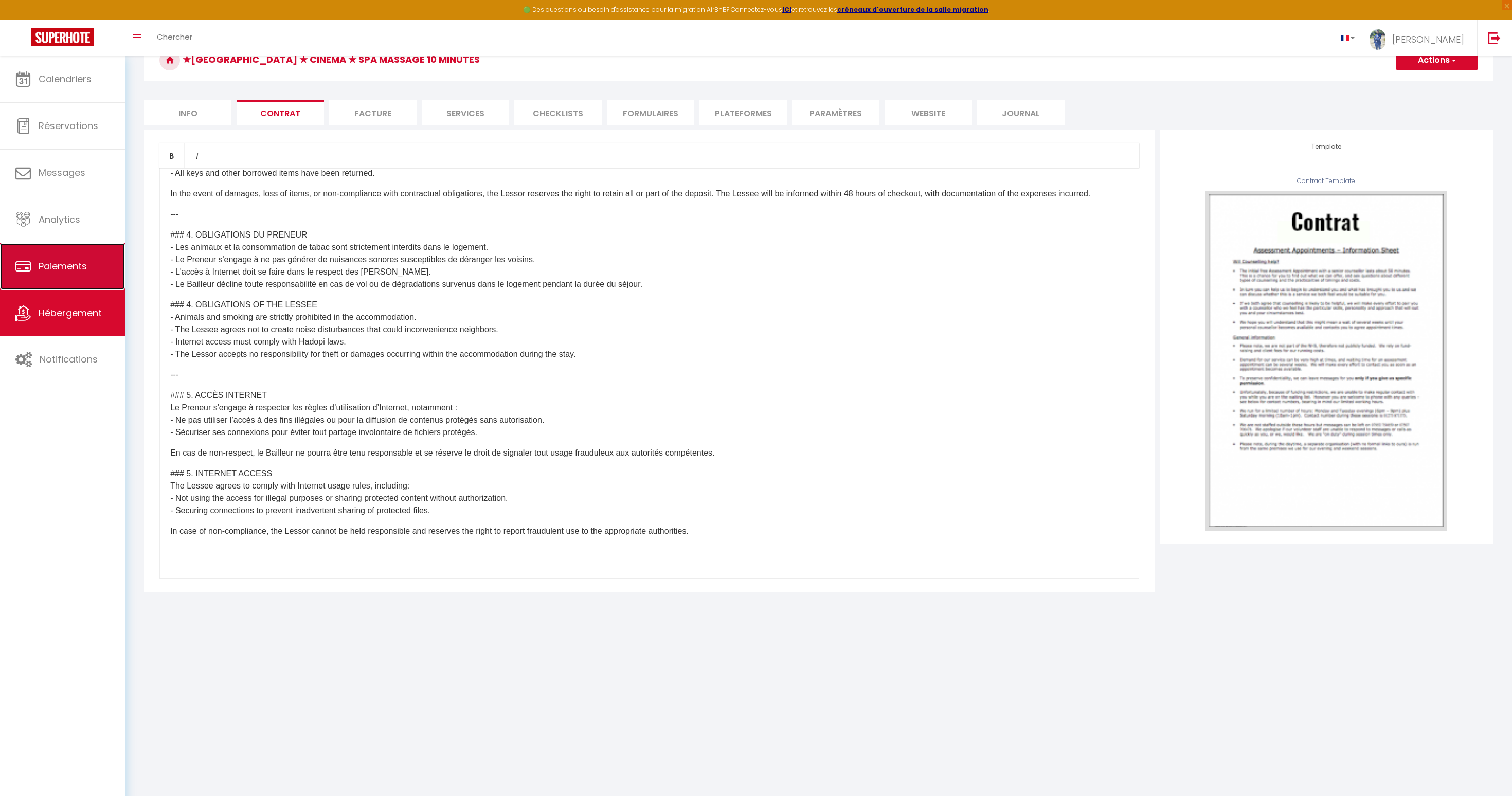
click at [73, 274] on link "Paiements" at bounding box center [63, 266] width 125 height 47
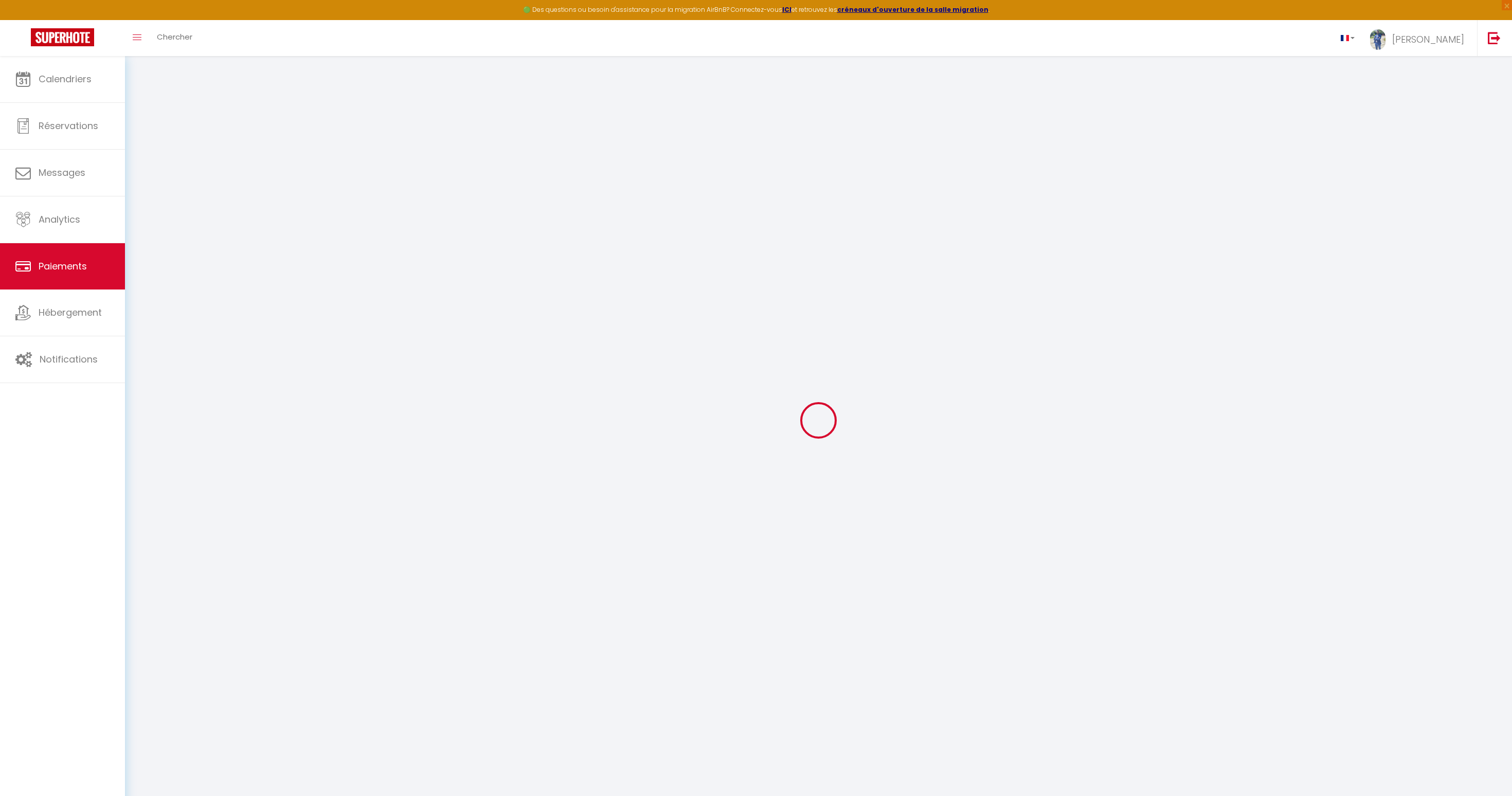
select select "2"
select select "0"
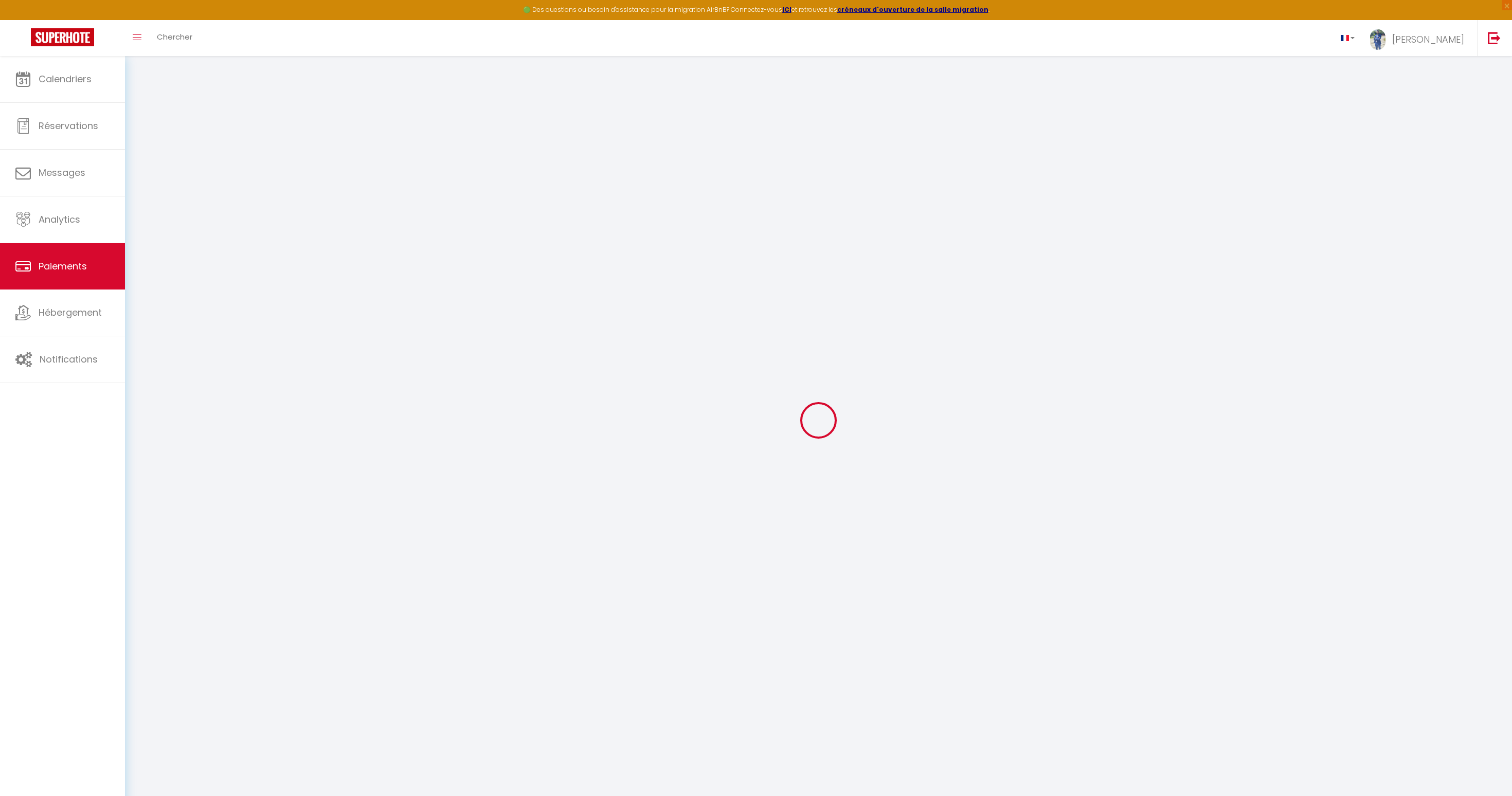
select select "0"
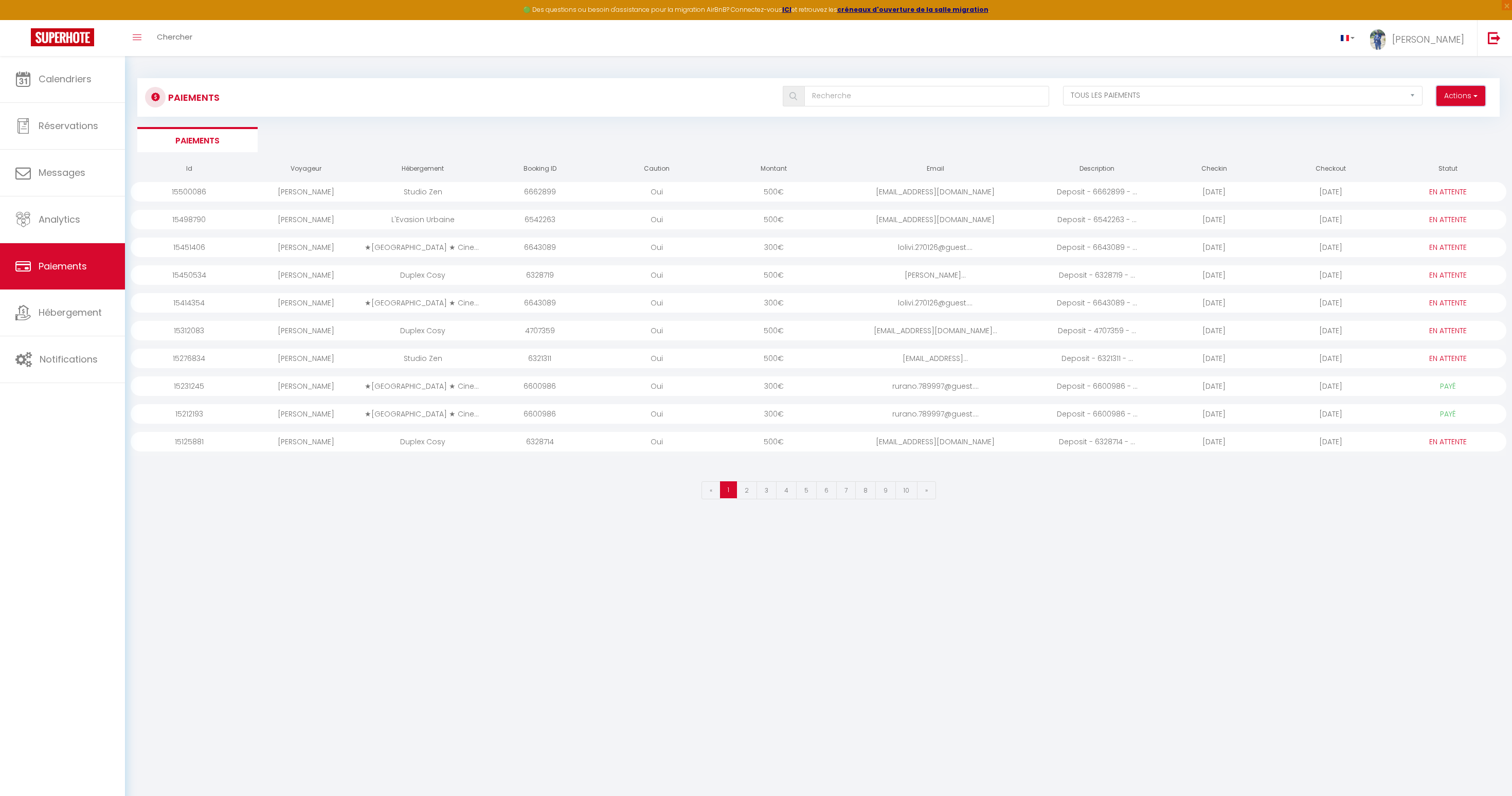
click at [1455, 94] on button "Actions" at bounding box center [1460, 96] width 49 height 20
click at [557, 532] on body "🟢 Des questions ou besoin d'assistance pour la migration AirBnB? Connectez-vous…" at bounding box center [756, 454] width 1512 height 796
click at [83, 189] on link "Messages" at bounding box center [63, 173] width 125 height 47
select select "message"
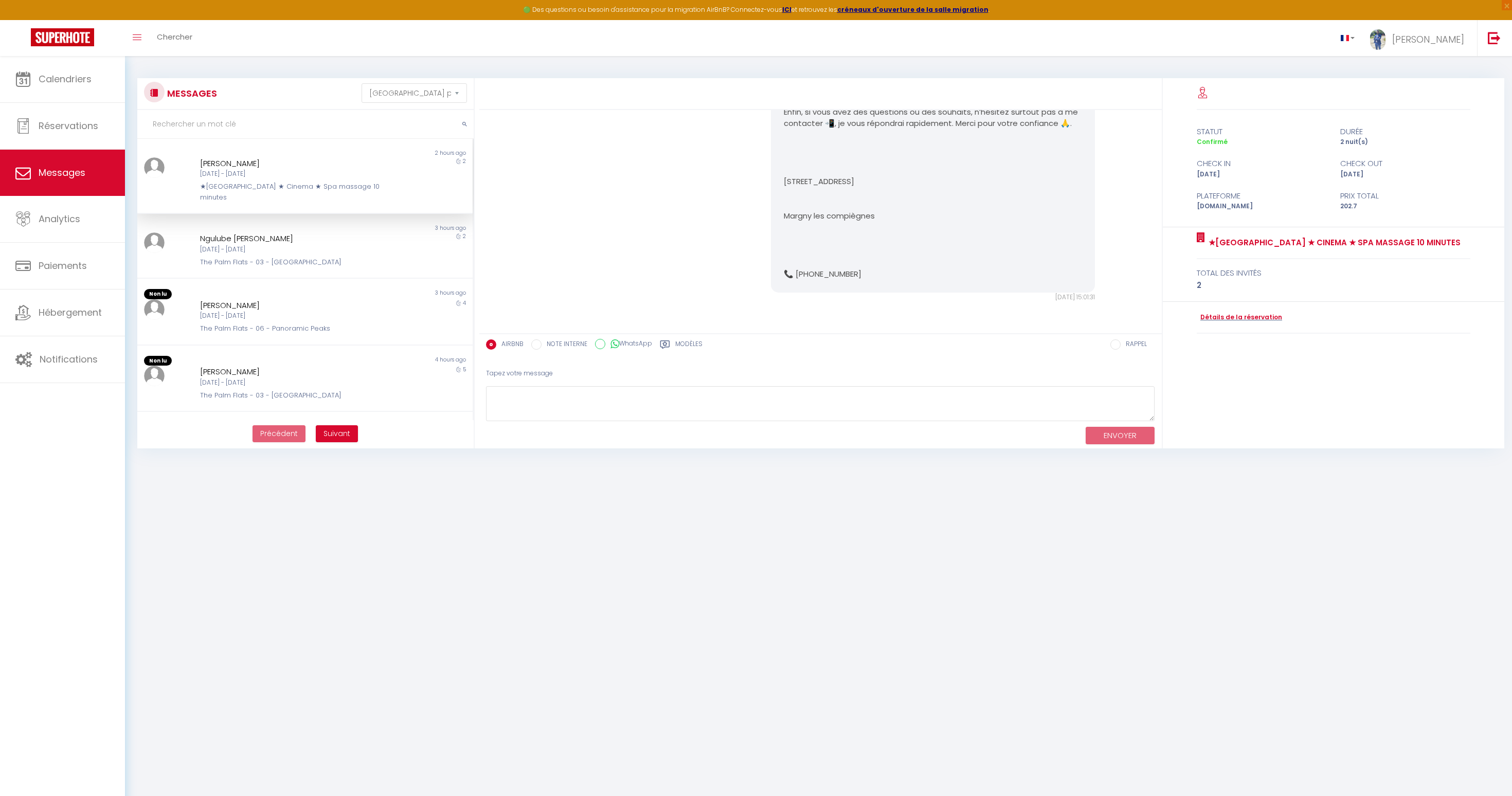
scroll to position [56, 0]
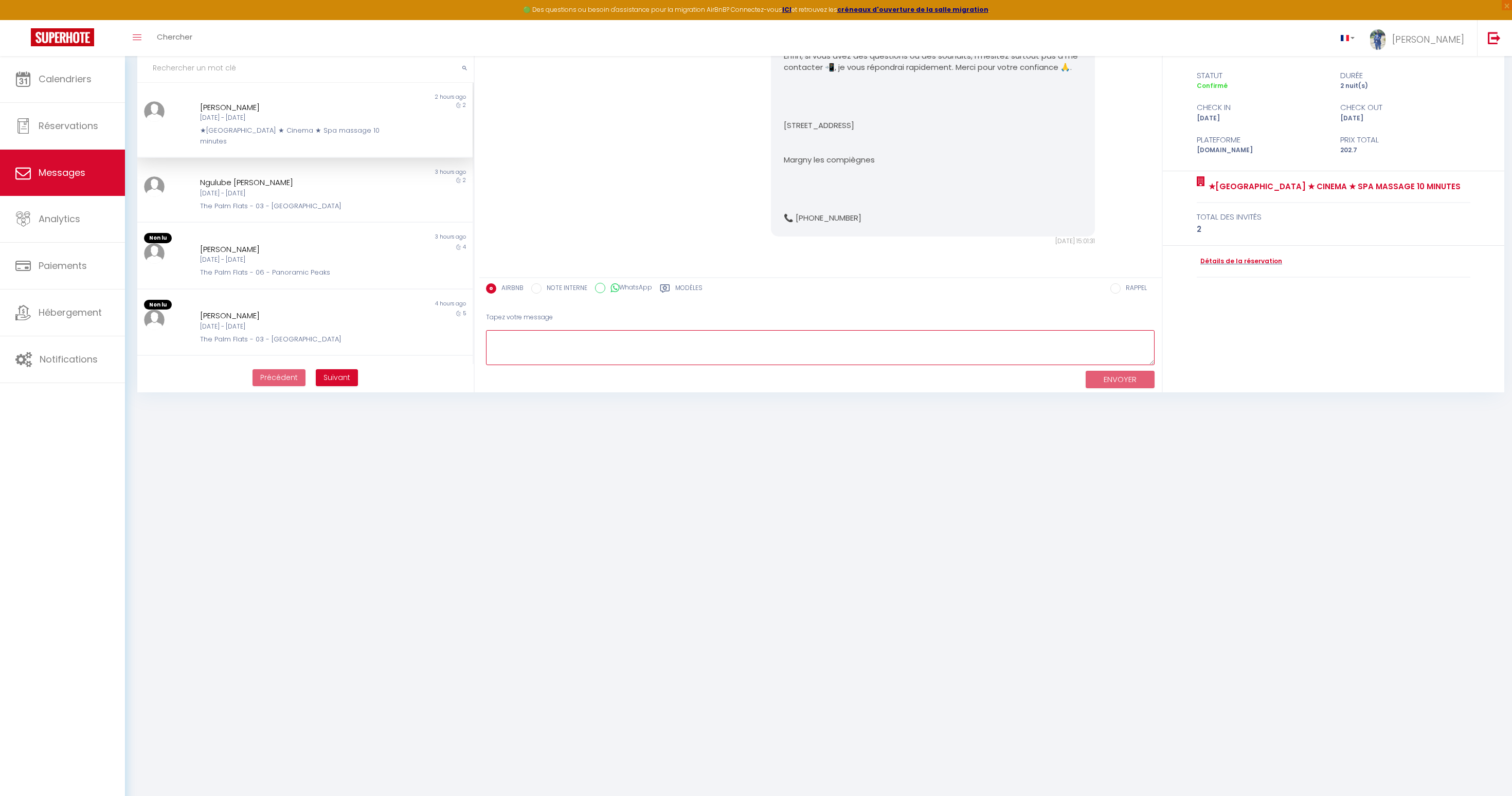
click at [834, 347] on textarea at bounding box center [820, 348] width 669 height 36
type textarea "o"
click at [600, 283] on input "WhatsApp" at bounding box center [600, 288] width 10 height 10
radio input "true"
radio input "false"
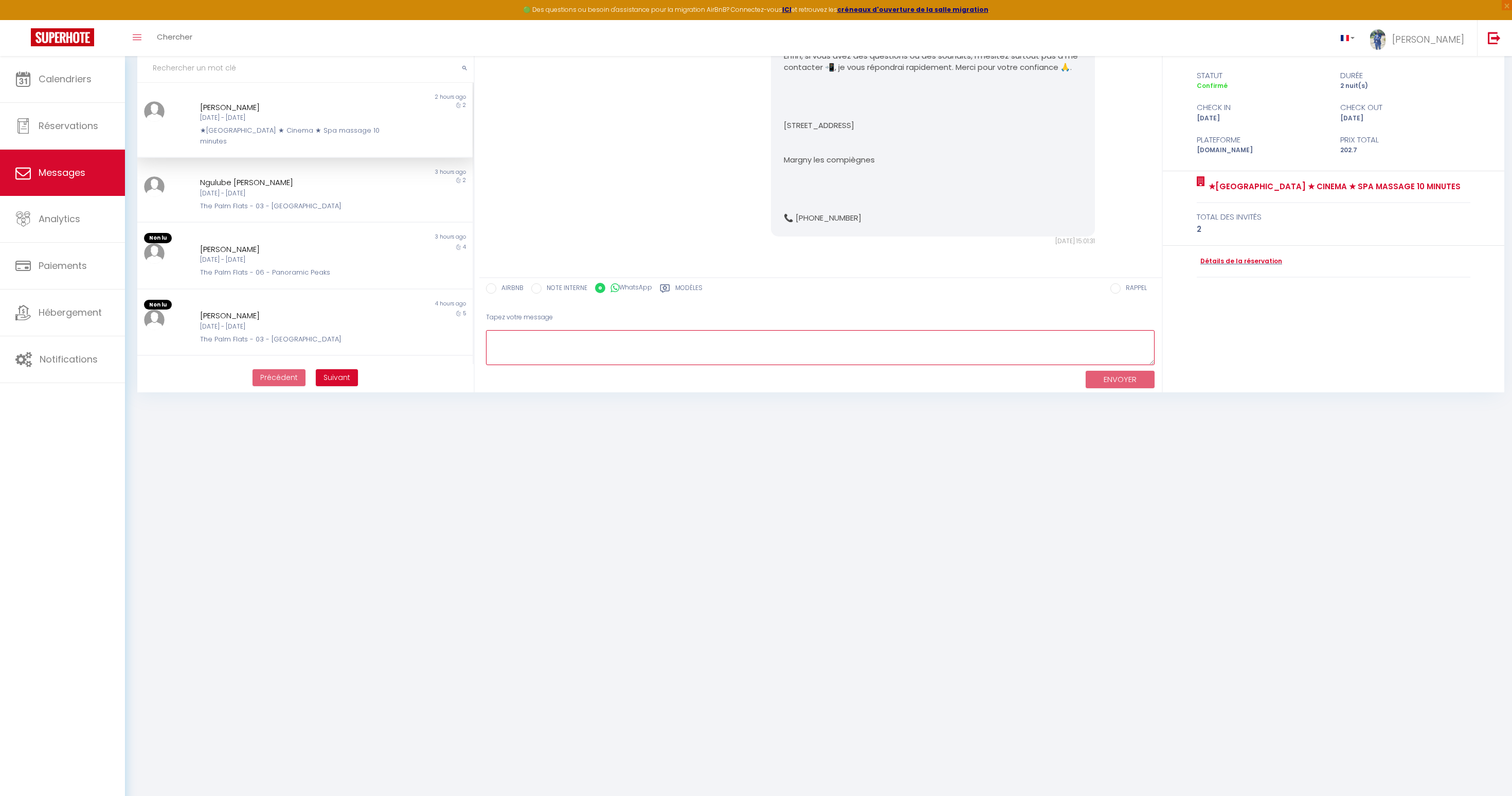
click at [595, 351] on textarea at bounding box center [820, 348] width 669 height 36
click at [66, 218] on span "Analytics" at bounding box center [59, 219] width 41 height 13
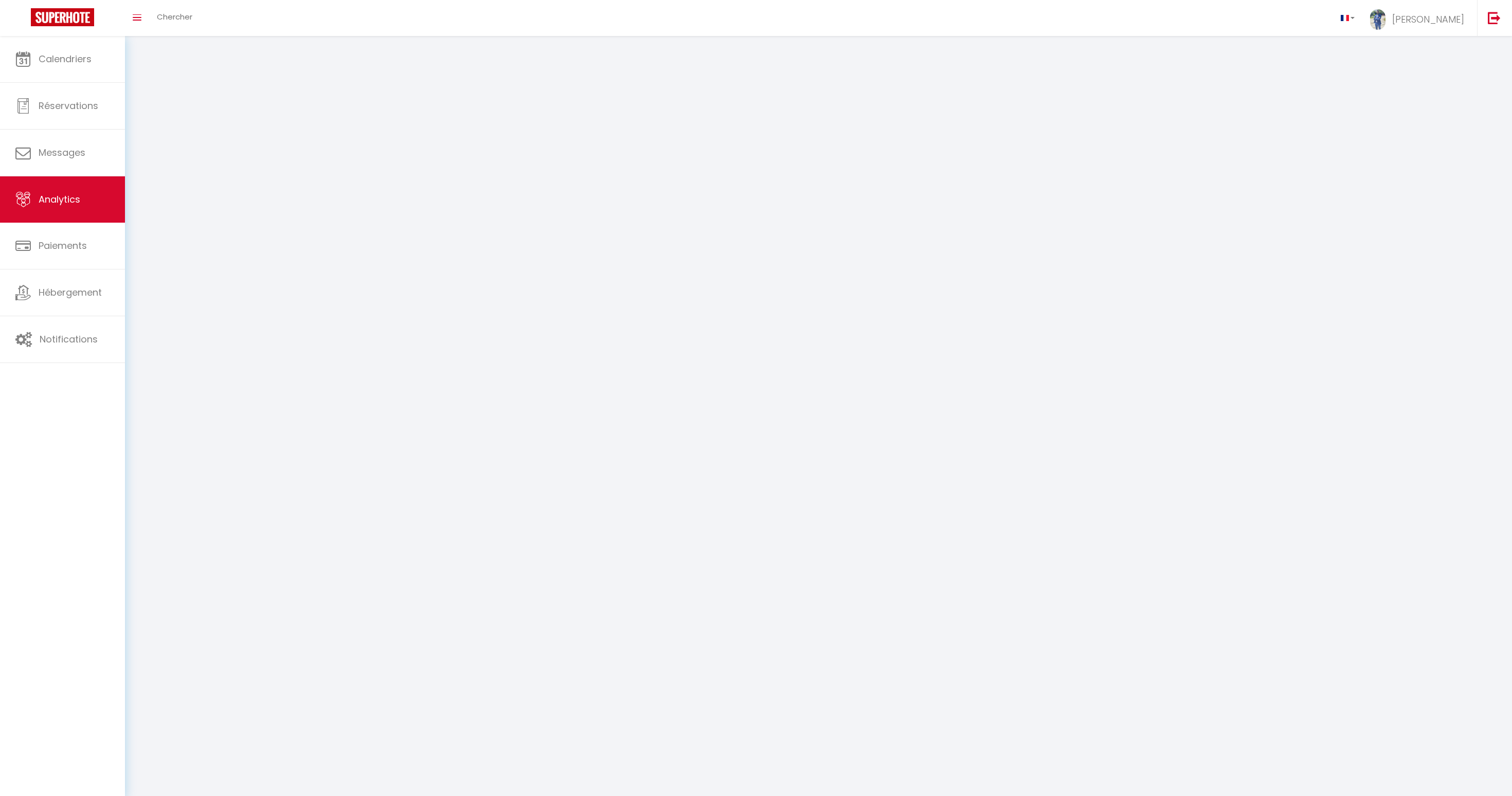
select select "2025"
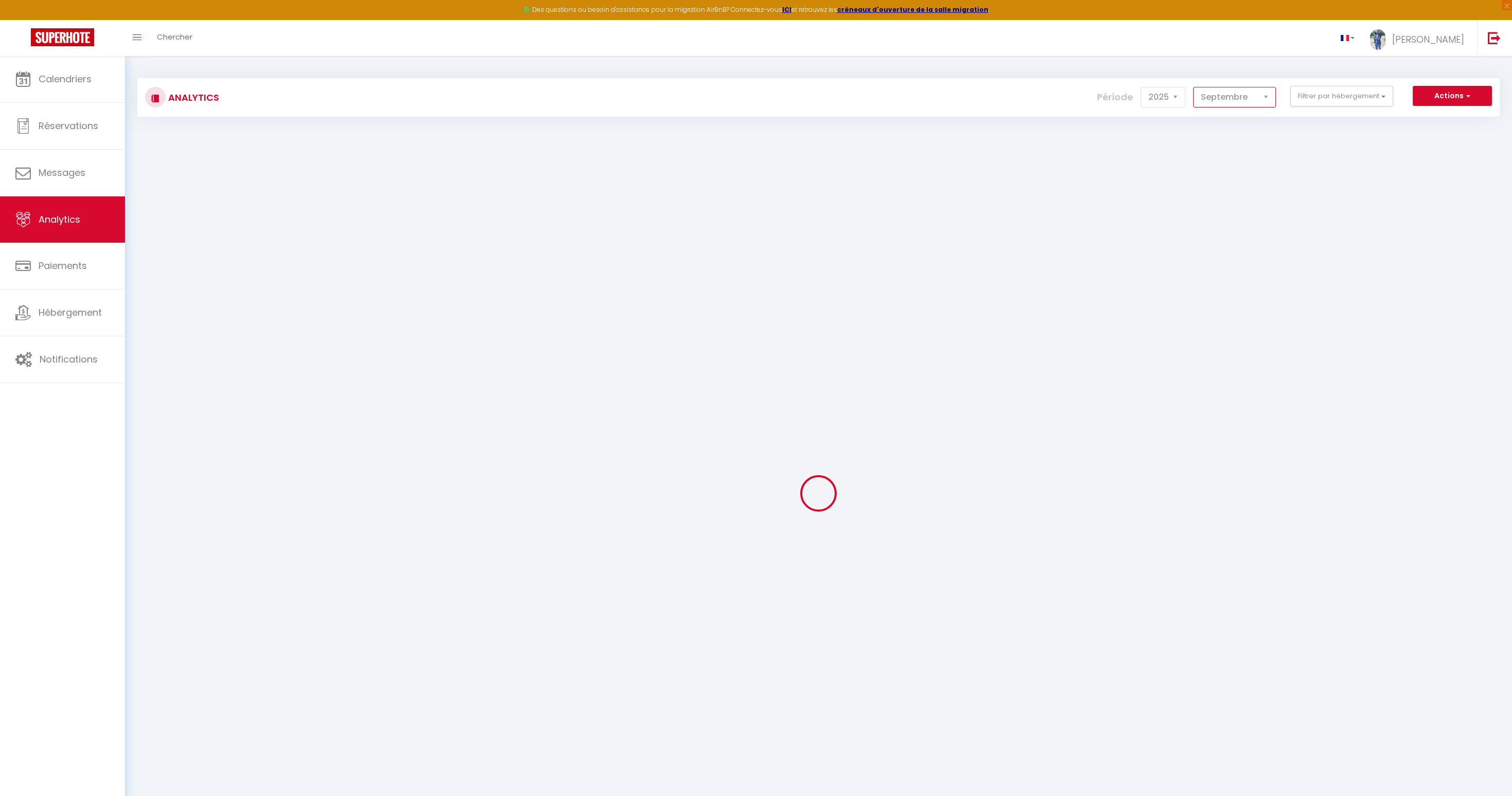
click at [1229, 90] on select "[PERSON_NAME] Mars Avril Mai Juin Juillet Août Septembre Octobre Novembre Décem…" at bounding box center [1235, 97] width 83 height 20
select select "8"
click at [1194, 87] on select "[PERSON_NAME] Mars Avril Mai Juin Juillet Août Septembre Octobre Novembre Décem…" at bounding box center [1235, 97] width 83 height 20
checkbox input "false"
checkbox Urbaine "false"
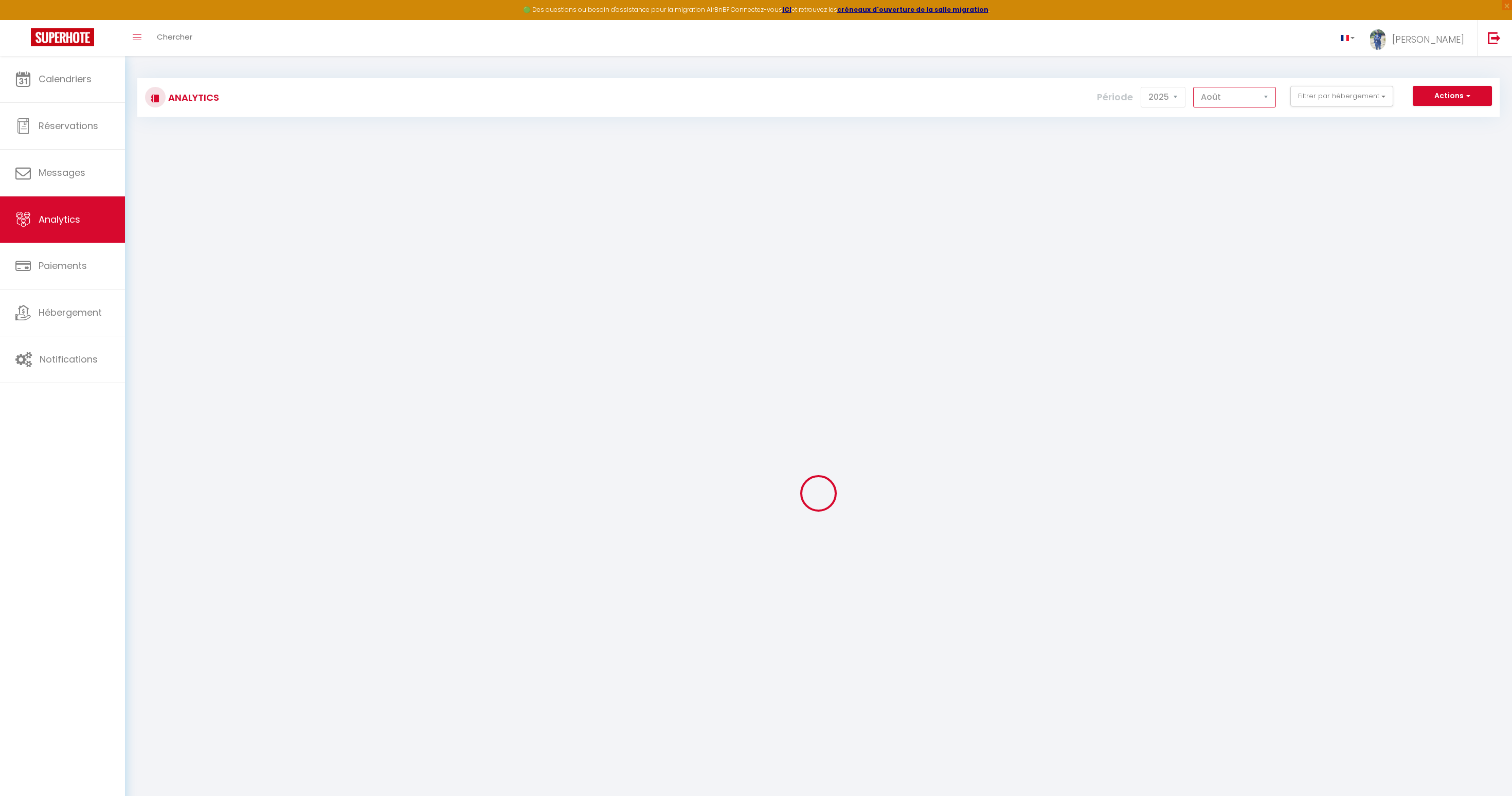
checkbox Cosy "false"
checkbox input "false"
checkbox Zen "false"
checkbox Urbaine "false"
checkbox input "false"
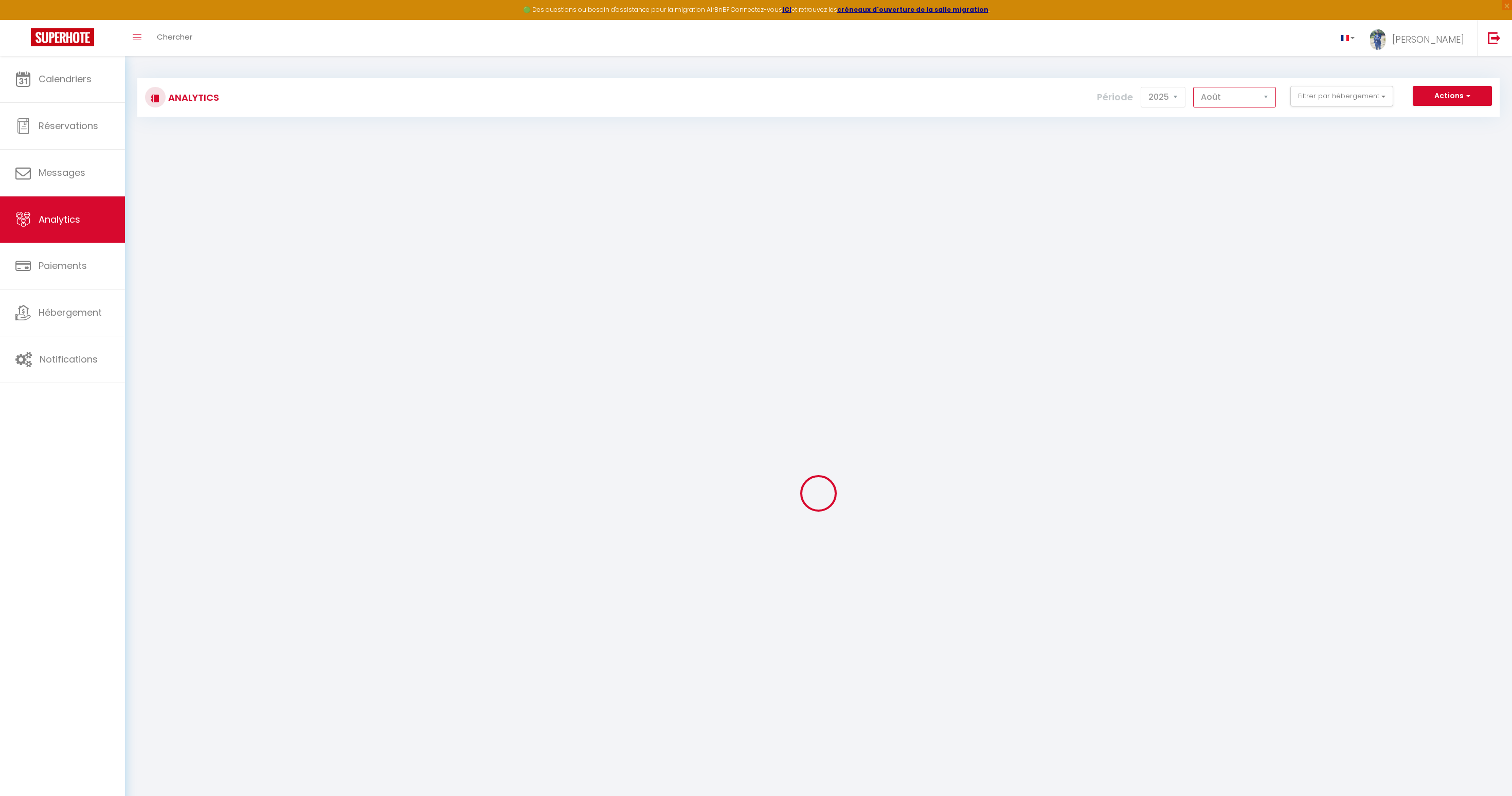
checkbox Urbaine "false"
checkbox Cosy "false"
checkbox Flats "false"
checkbox Seashells "false"
checkbox bliss "false"
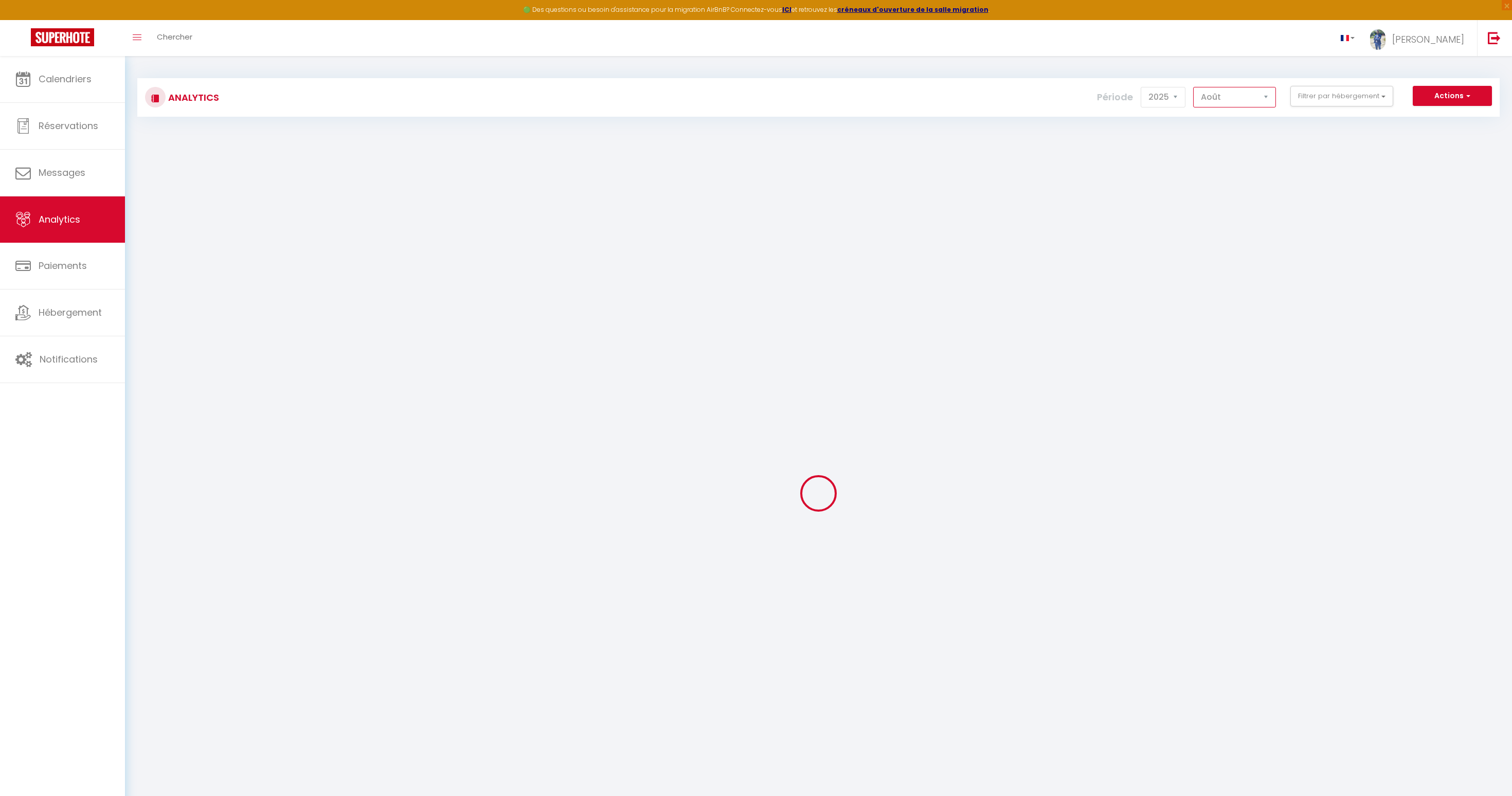
checkbox Peaks "false"
checkbox Paradise "false"
checkbox Serenity "false"
checkbox Peaks "false"
checkbox input "false"
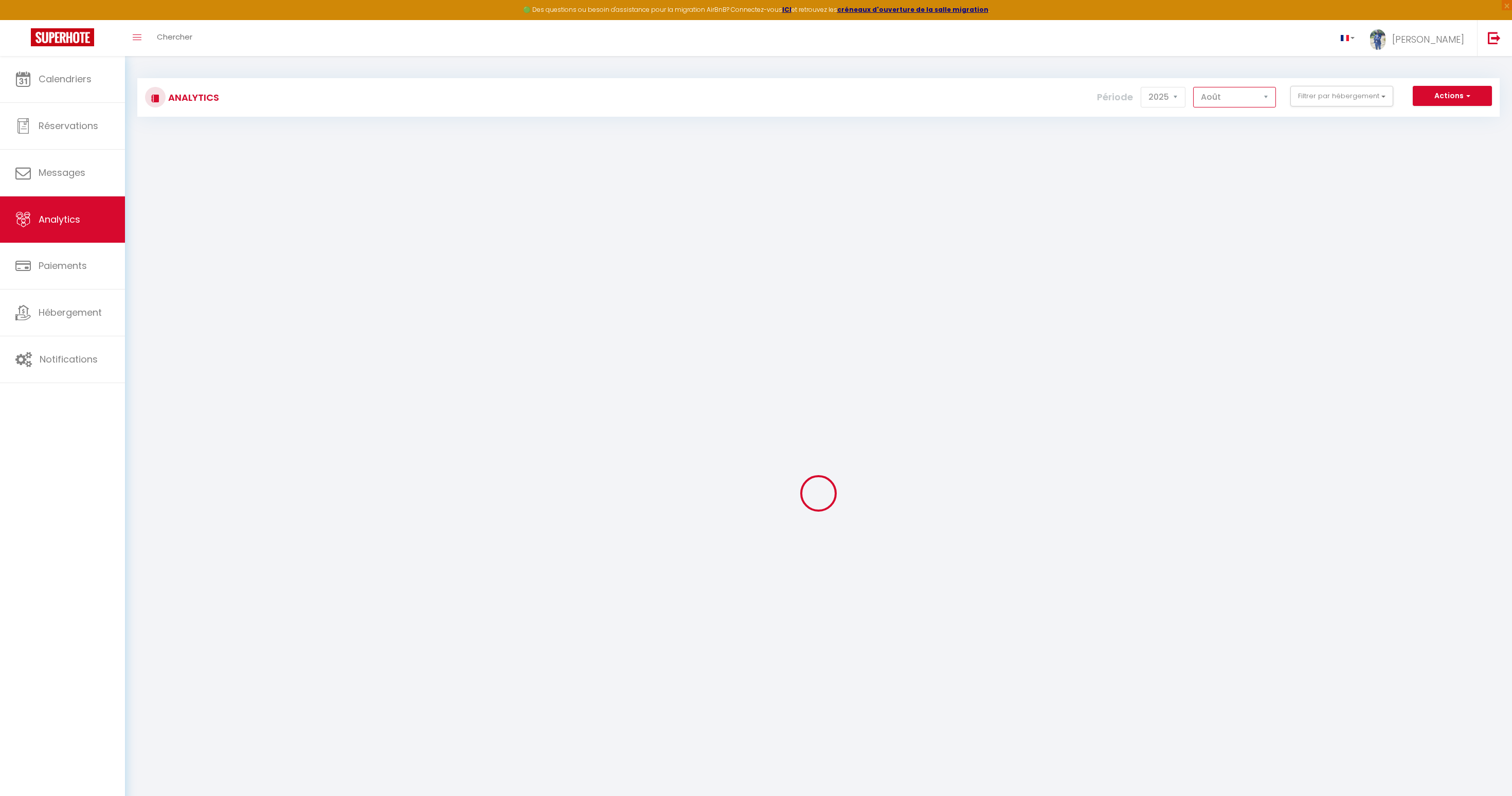
checkbox minutes "false"
checkbox input "false"
checkbox Urbaine "false"
checkbox Cosy "false"
checkbox input "false"
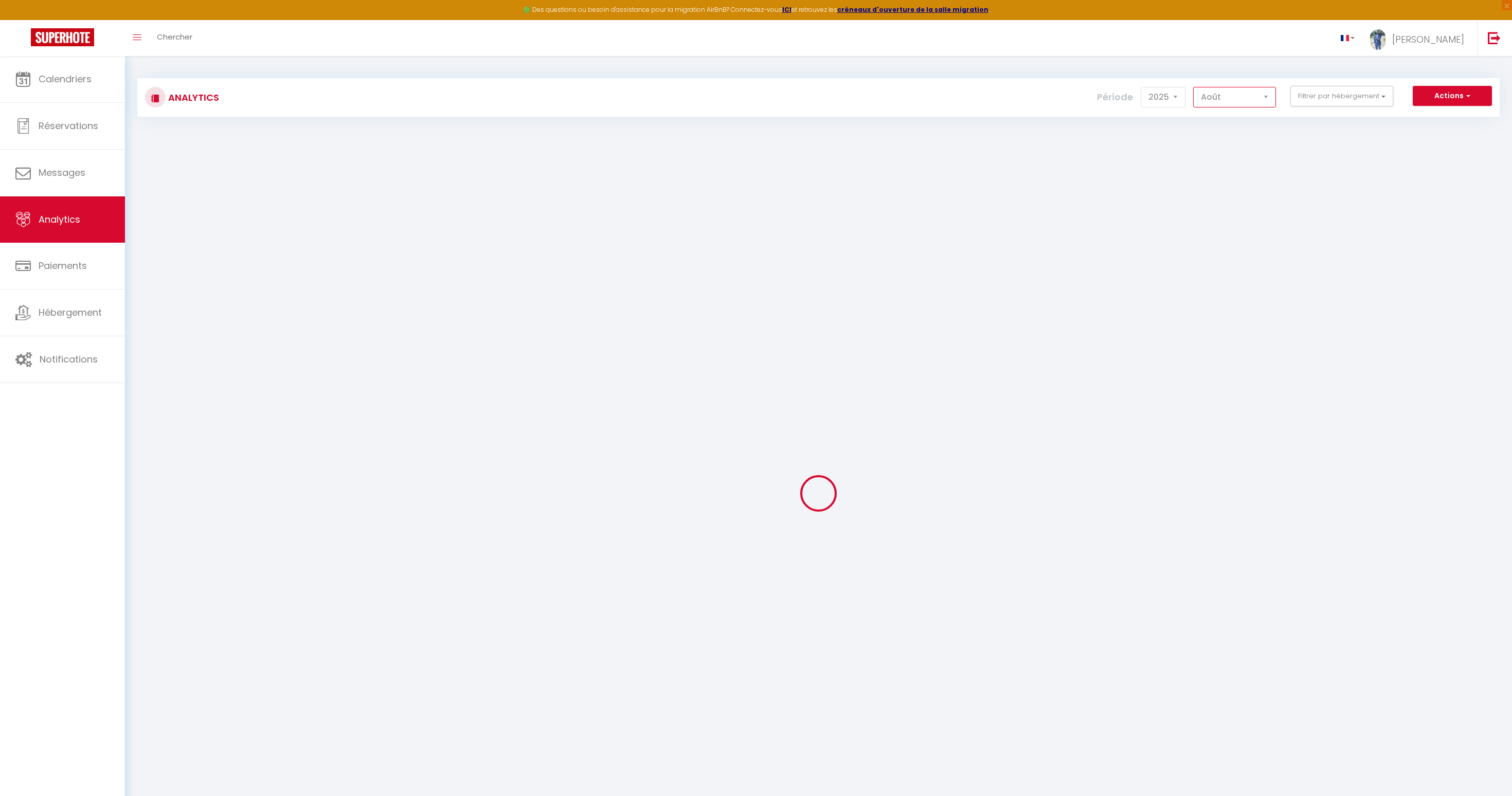
checkbox Zen "false"
checkbox Urbaine "false"
checkbox input "false"
checkbox Urbaine "false"
checkbox Cosy "false"
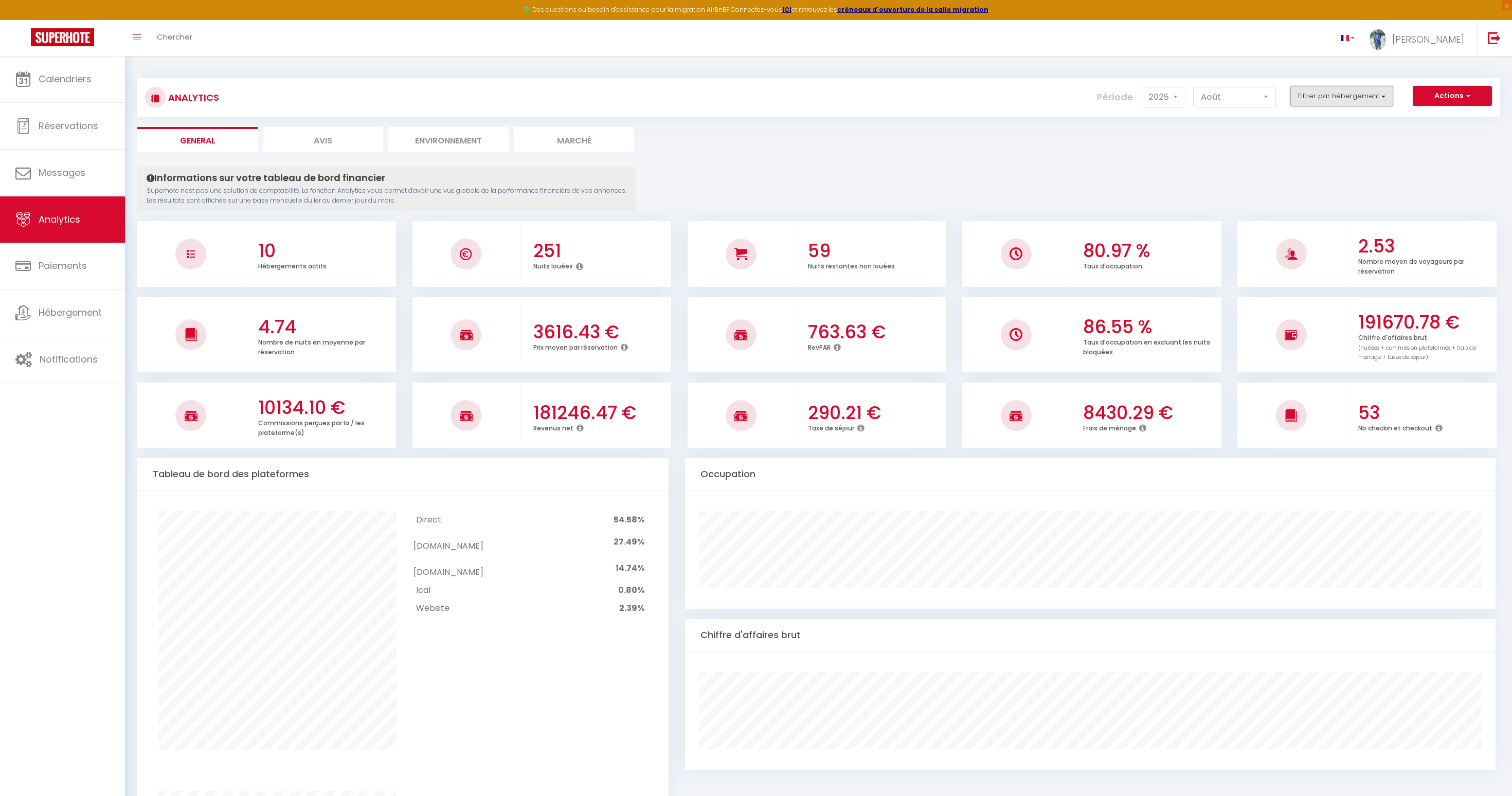
click at [1323, 92] on button "Filtrer par hébergement" at bounding box center [1342, 96] width 103 height 20
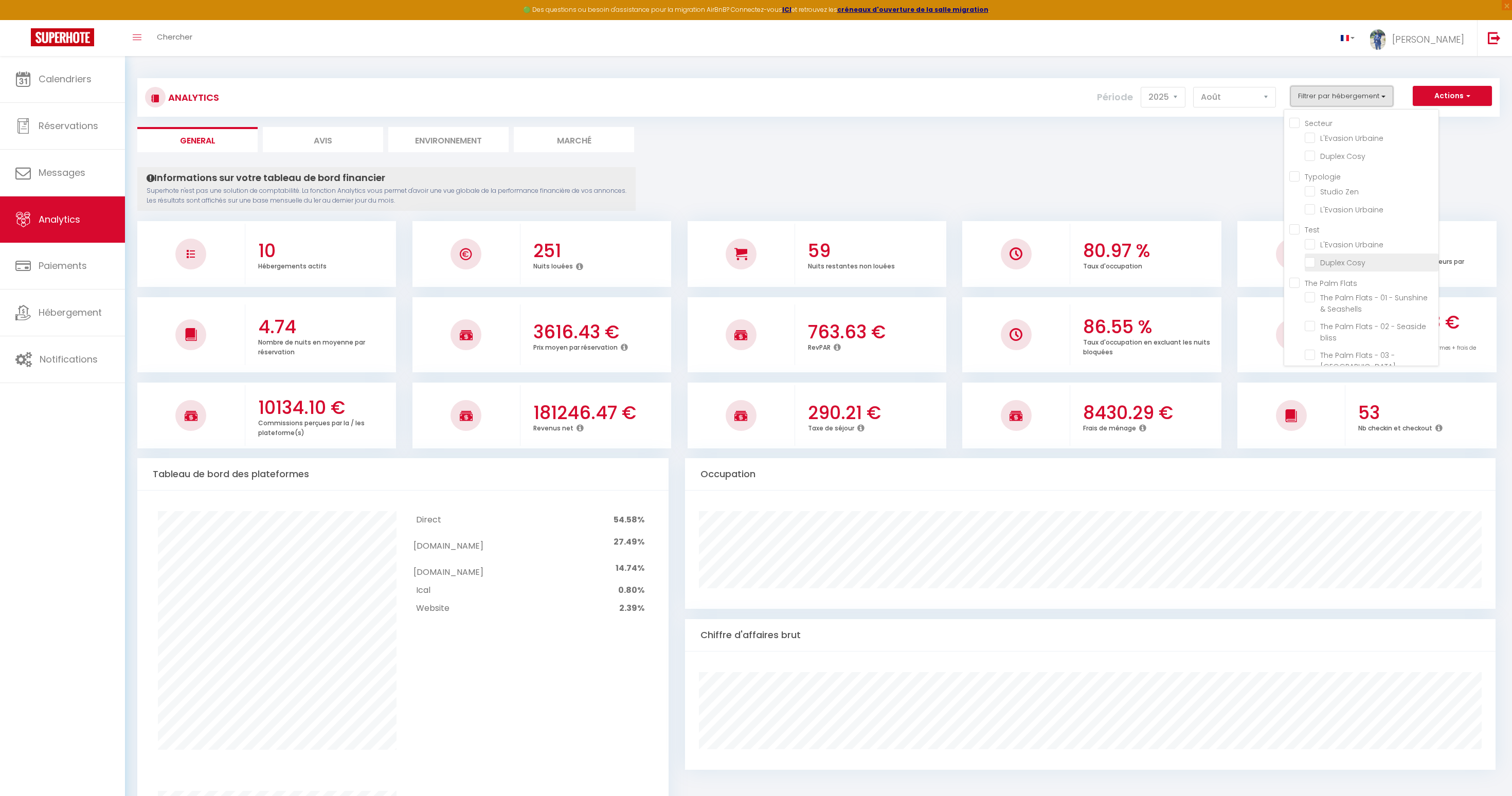
scroll to position [150, 0]
click at [1313, 337] on minutes "checkbox" at bounding box center [1372, 337] width 134 height 10
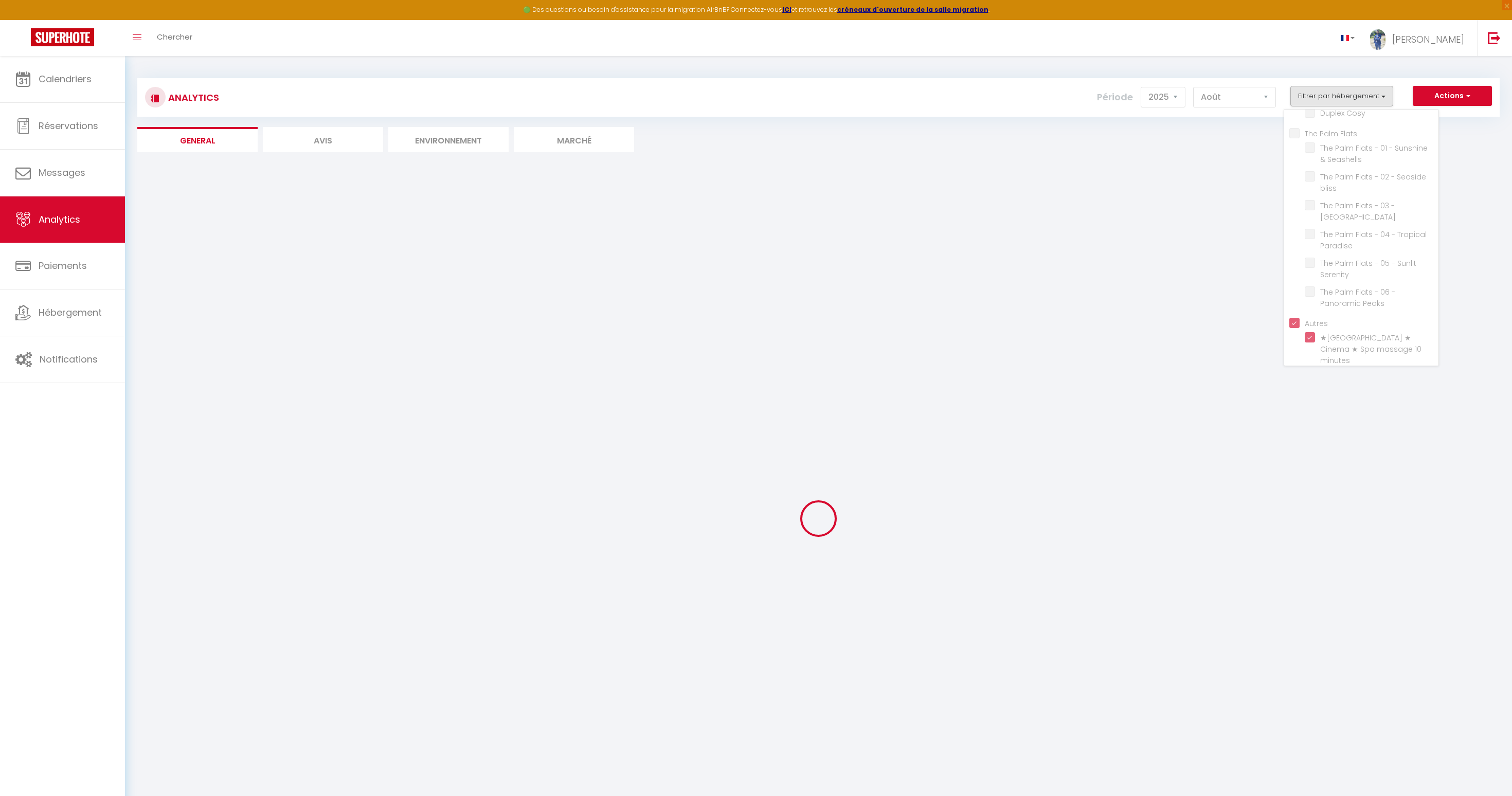
click at [0, 0] on div "Informations sur votre tableau de bord financier Superhote n'est pas une soluti…" at bounding box center [0, 0] width 0 height 0
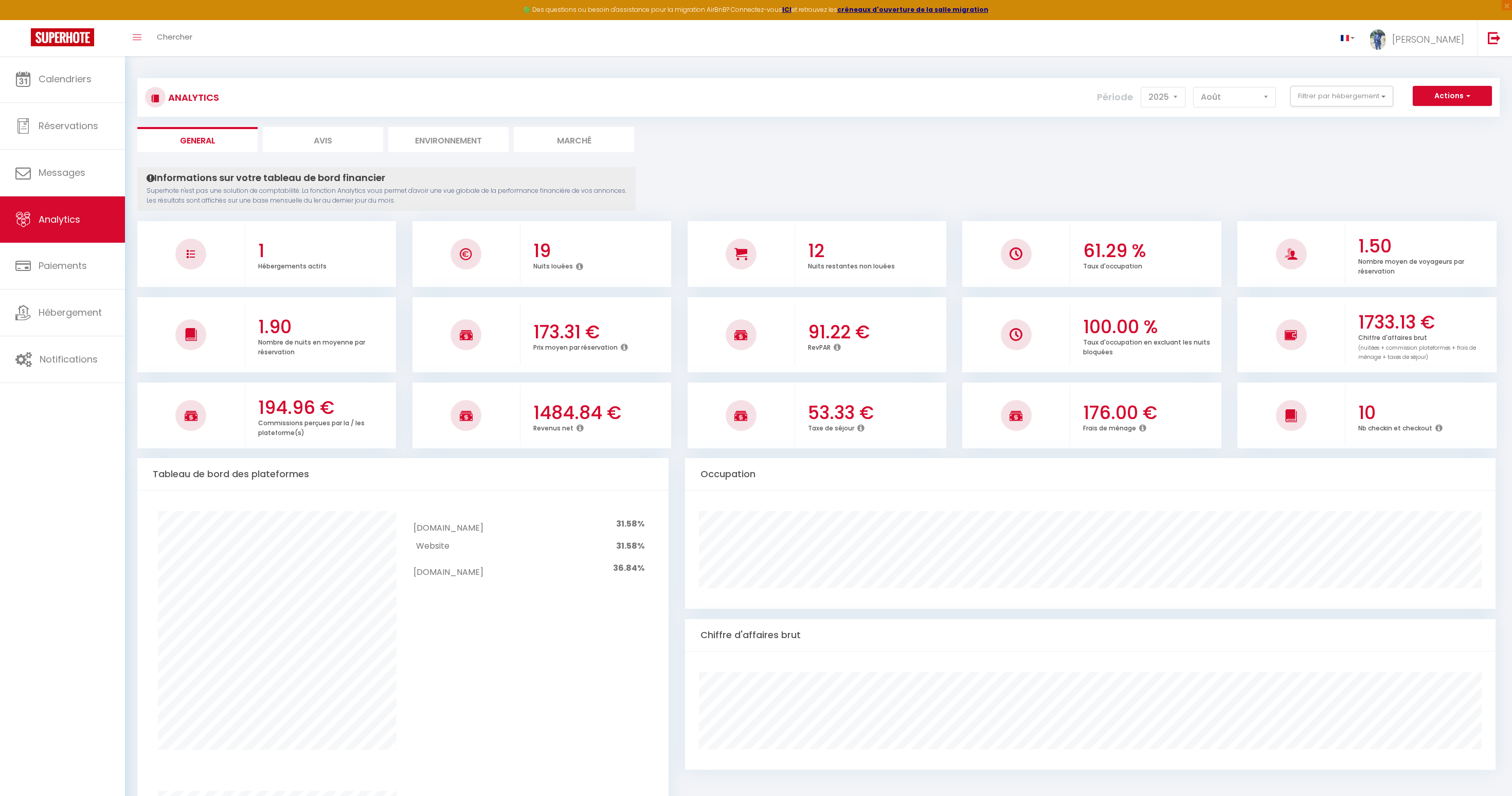
click at [1097, 245] on h3 "61.29 %" at bounding box center [1151, 251] width 135 height 22
click at [1382, 323] on h3 "1733.13 €" at bounding box center [1426, 322] width 135 height 22
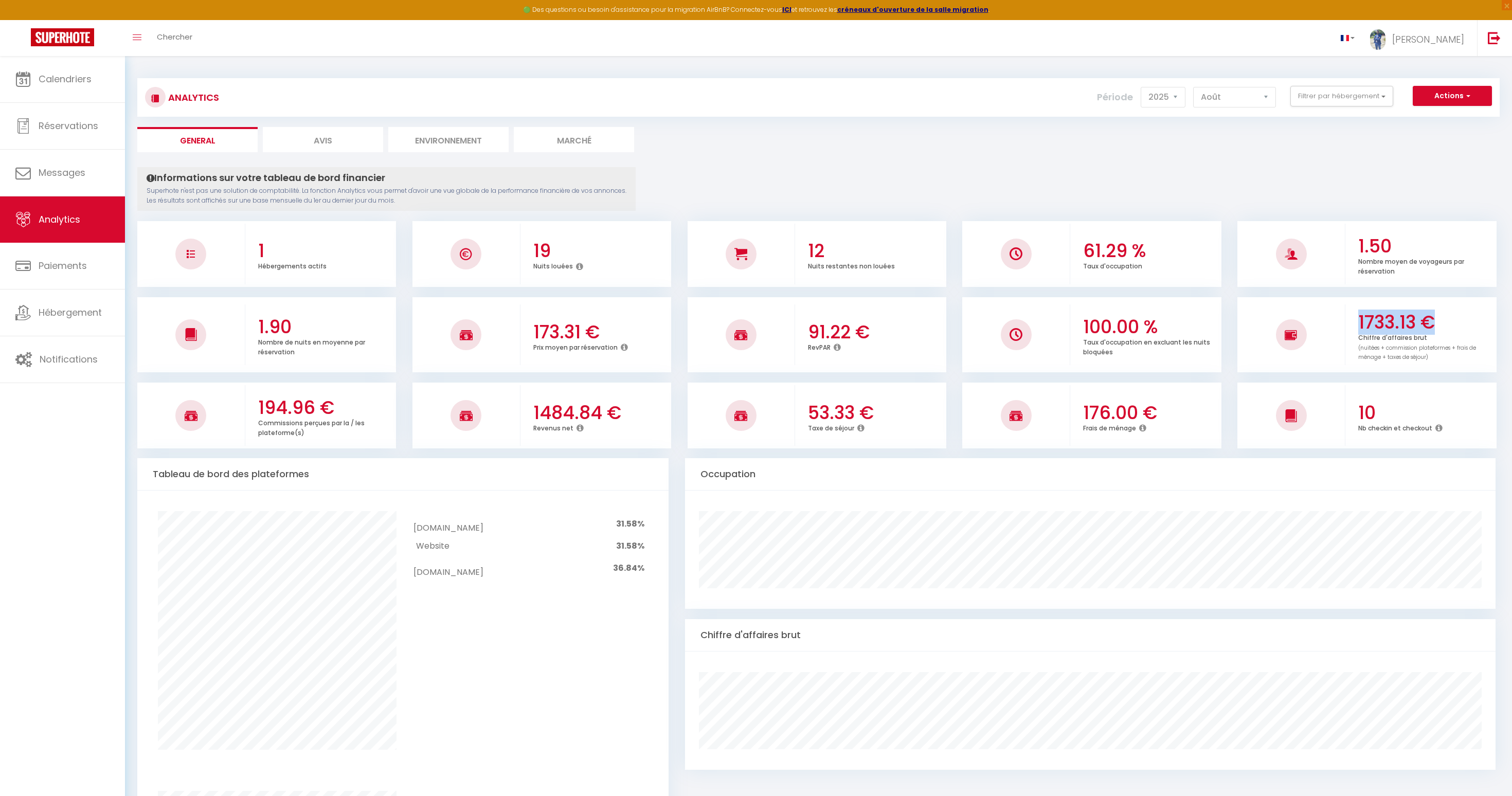
click at [1382, 323] on h3 "1733.13 €" at bounding box center [1426, 322] width 135 height 22
click at [571, 407] on h3 "1484.84 €" at bounding box center [601, 413] width 135 height 22
click at [287, 402] on h3 "194.96 €" at bounding box center [326, 407] width 135 height 22
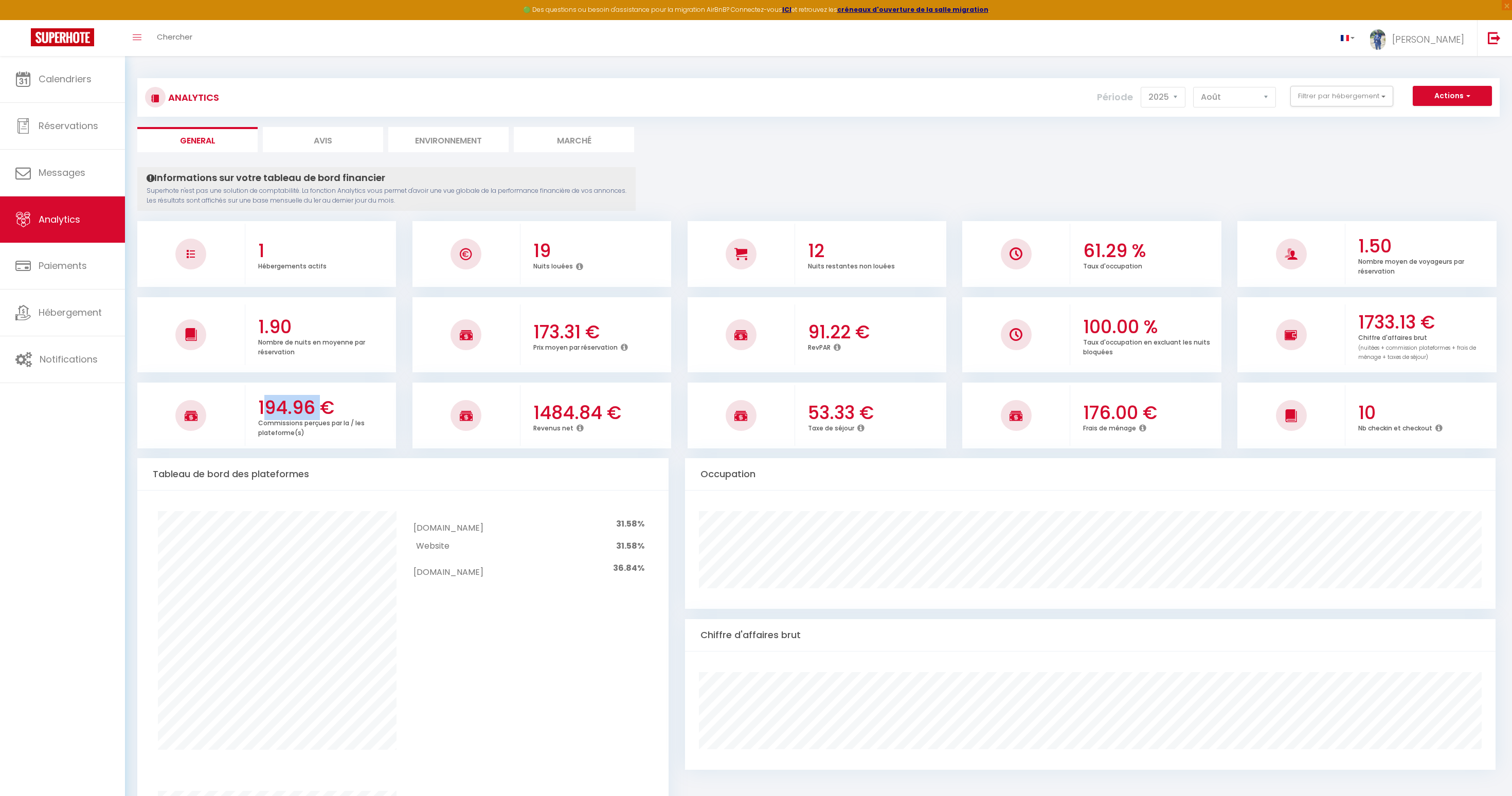
click at [287, 402] on h3 "194.96 €" at bounding box center [326, 407] width 135 height 22
click at [824, 405] on h3 "53.33 €" at bounding box center [876, 413] width 135 height 22
click at [1091, 404] on h3 "176.00 €" at bounding box center [1151, 413] width 135 height 22
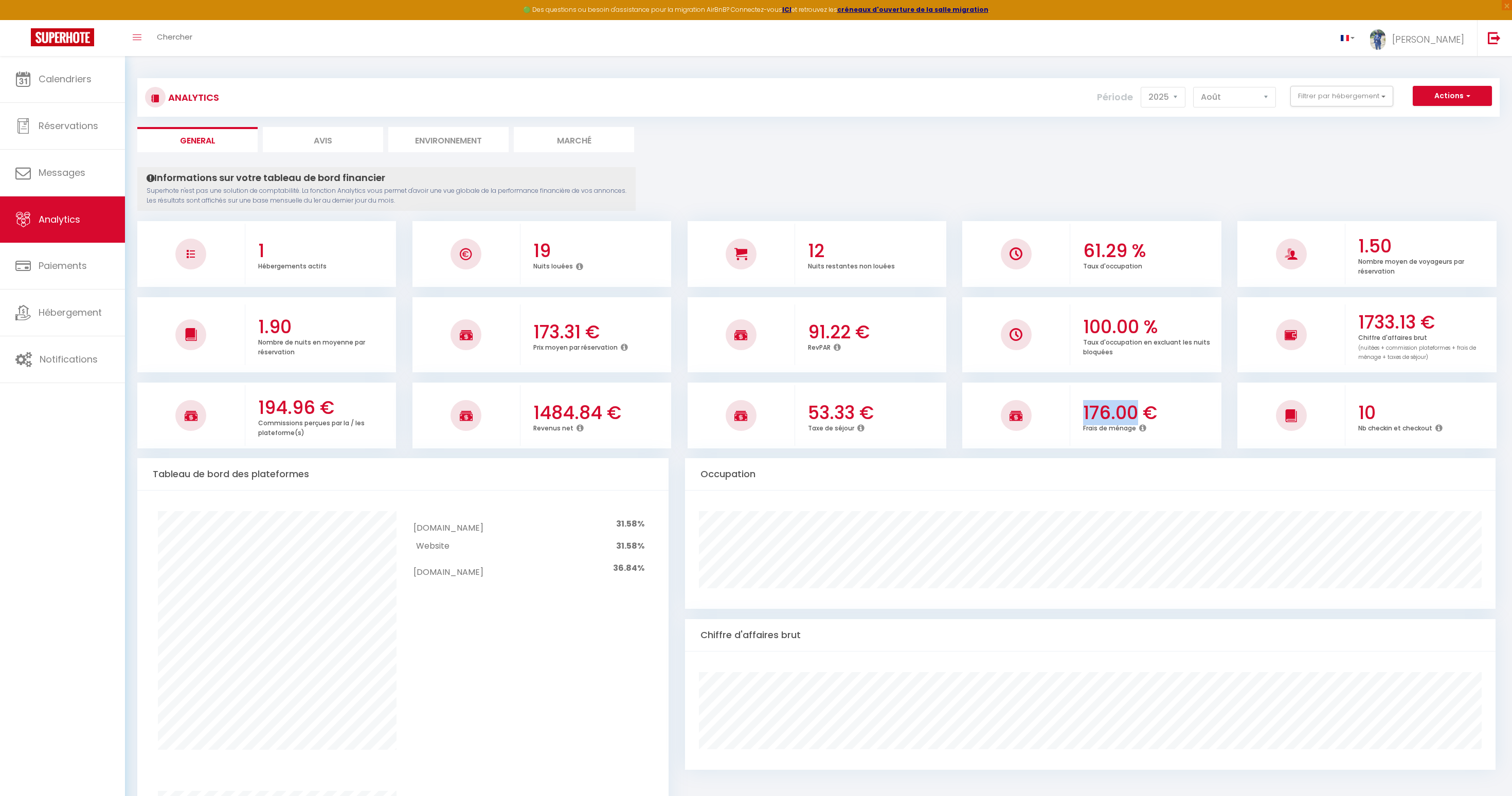
click at [1091, 404] on h3 "176.00 €" at bounding box center [1151, 413] width 135 height 22
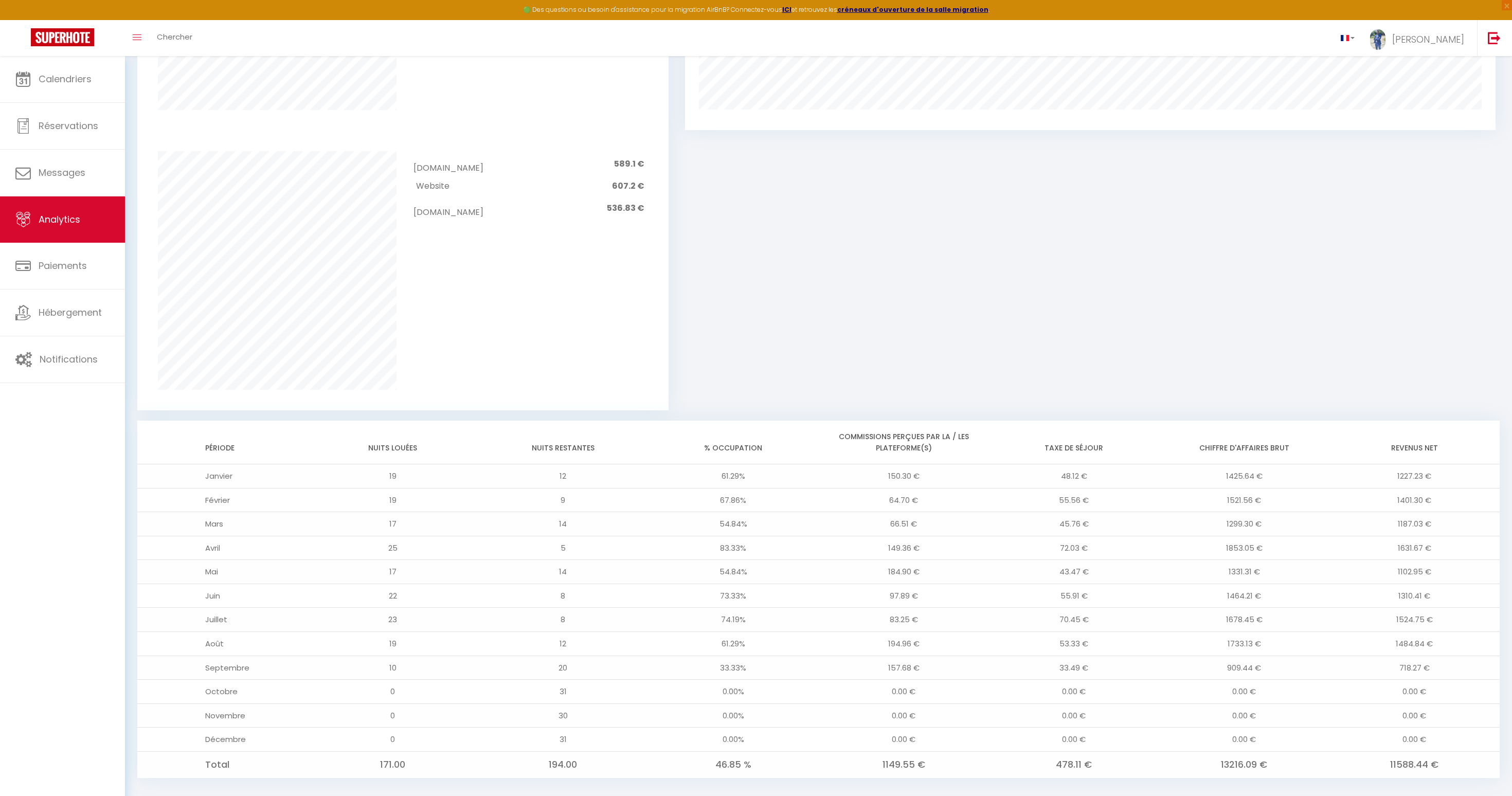
scroll to position [658, 0]
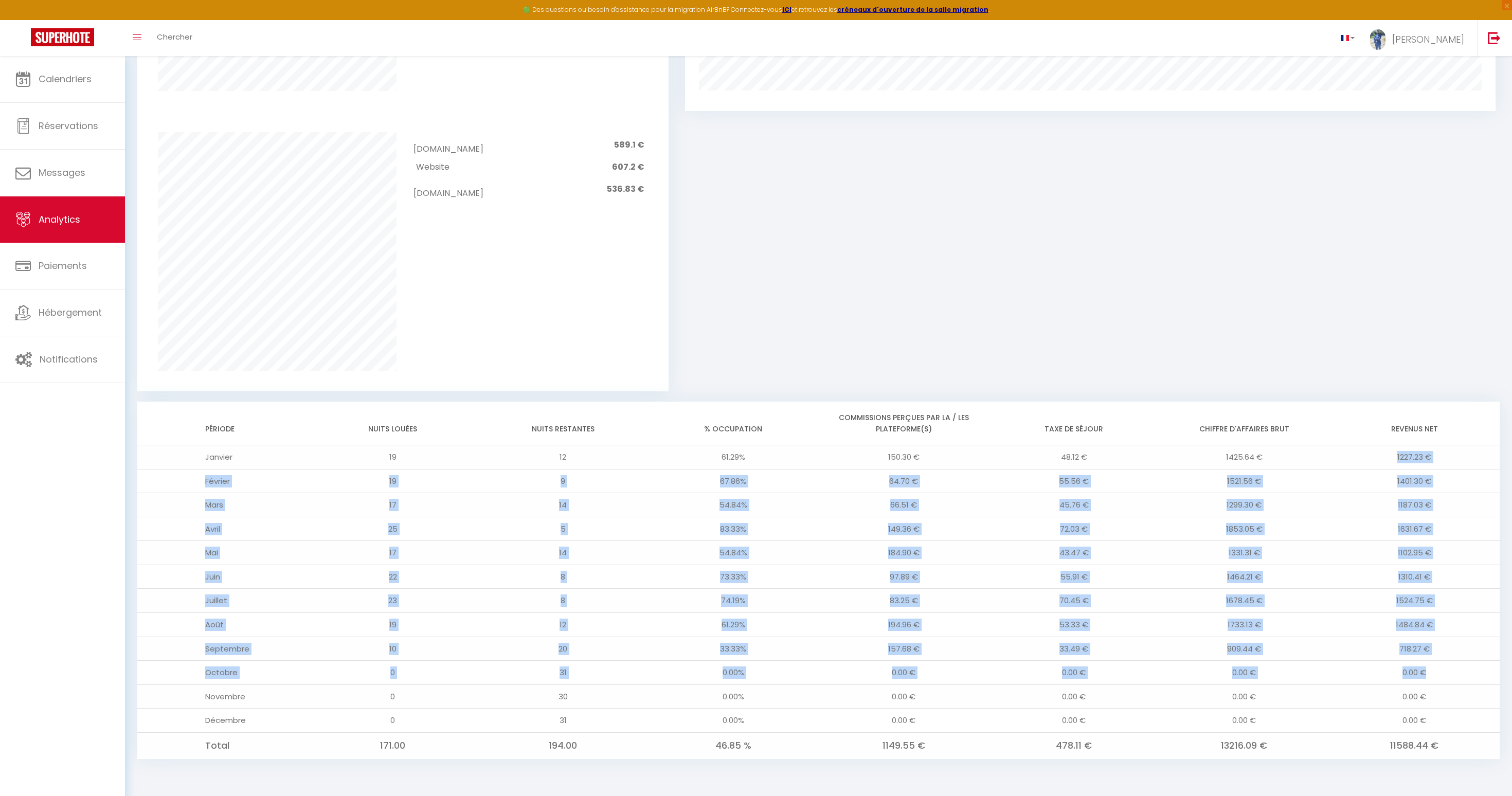
drag, startPoint x: 1447, startPoint y: 676, endPoint x: 1346, endPoint y: 432, distance: 264.1
click at [1343, 437] on table "Période Nuits louées Nuits restantes % Occupation Commissions perçues par la / …" at bounding box center [819, 580] width 1363 height 357
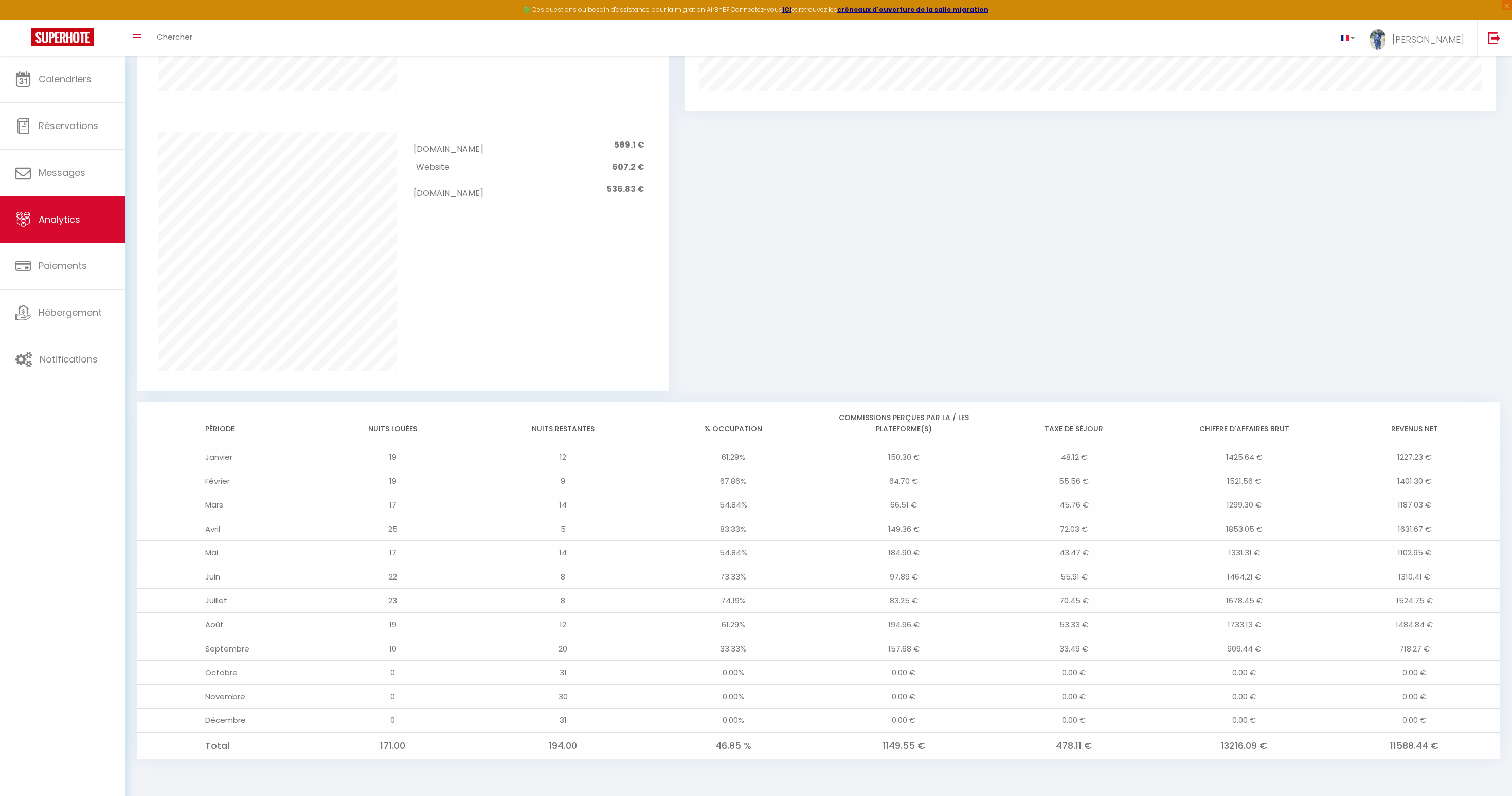
click at [1277, 316] on div "Occupation Chiffre d'affaires brut" at bounding box center [1090, 95] width 810 height 592
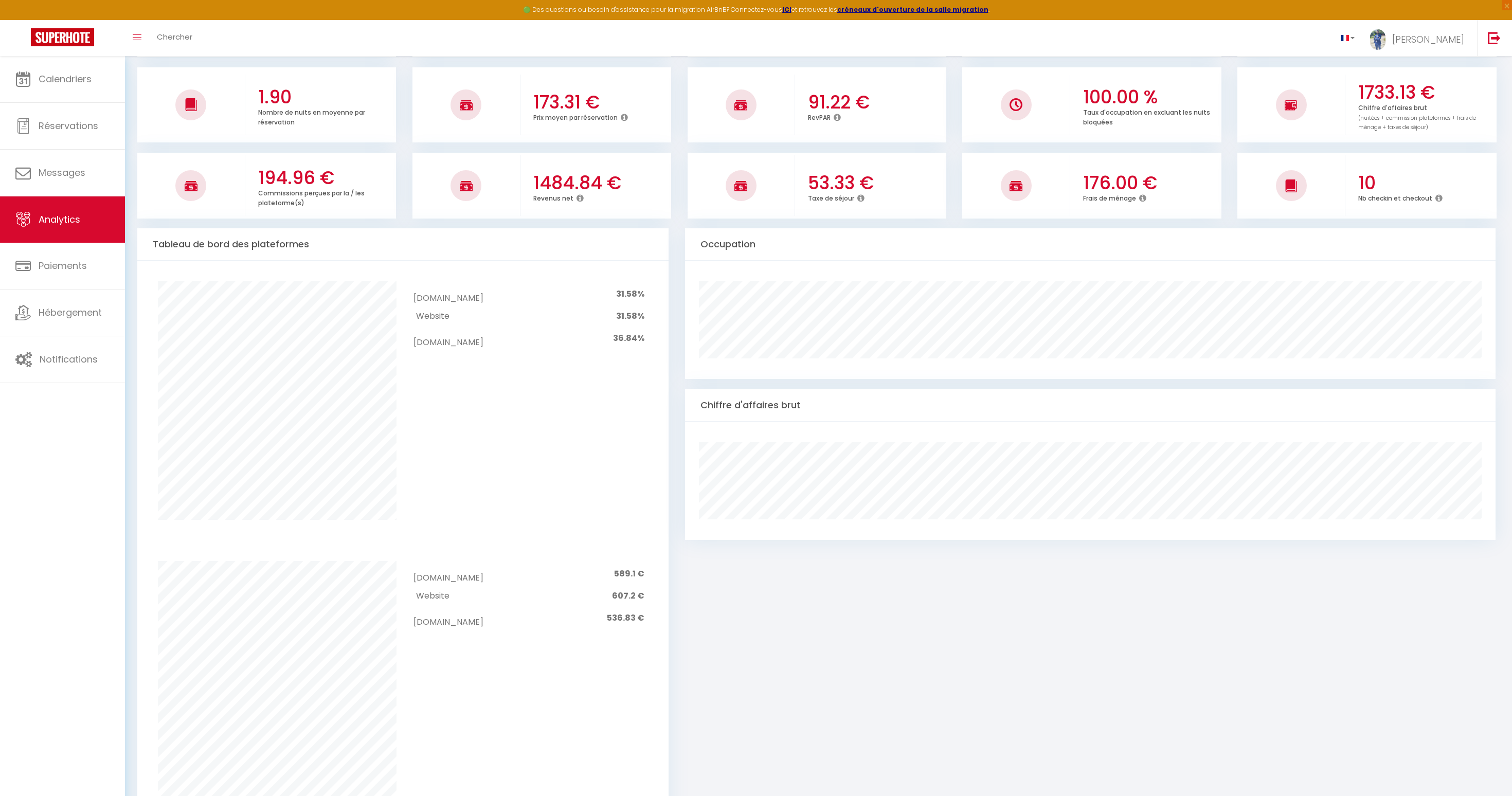
scroll to position [0, 0]
